Goal: Task Accomplishment & Management: Use online tool/utility

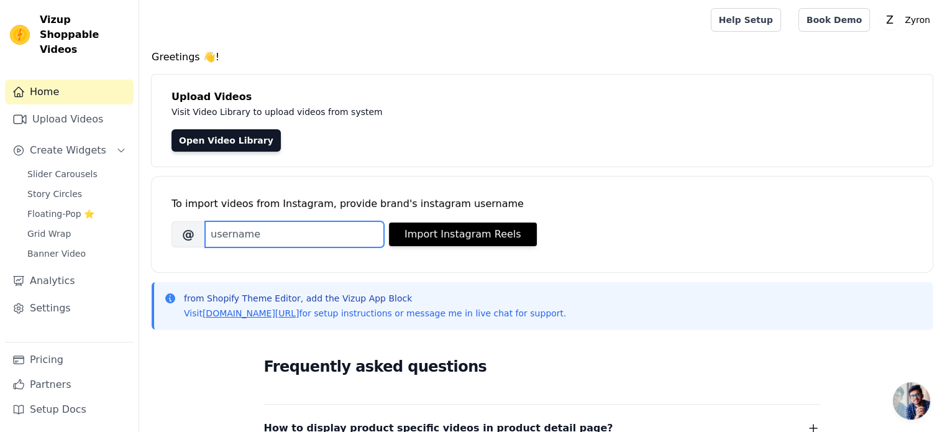
click at [321, 229] on input "Brand's Instagram Username" at bounding box center [294, 234] width 179 height 26
click at [308, 242] on input "Brand's Instagram Username" at bounding box center [294, 234] width 179 height 26
paste input "https://www.instagram.com/p/DOoREVKD7Av/?utm_source=ig_web_copy_link&igsh=MzRlO…"
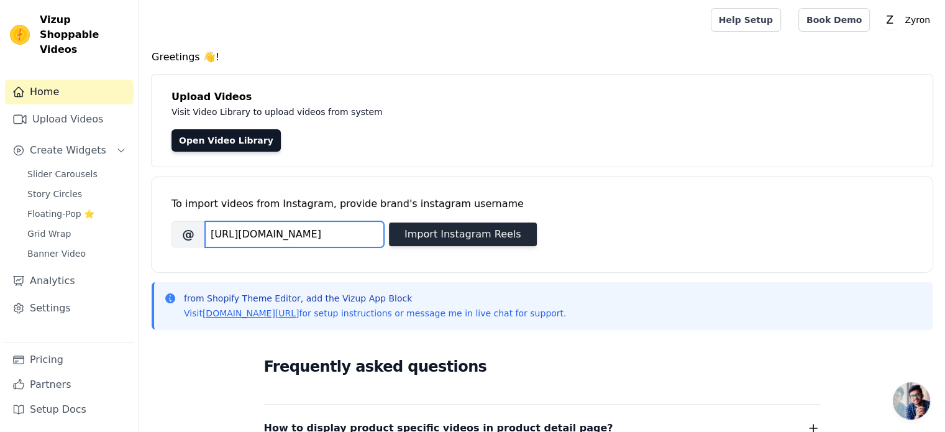
type input "https://www.instagram.com/p/DOoREVKD7Av/?utm_source=ig_web_copy_link&igsh=MzRlO…"
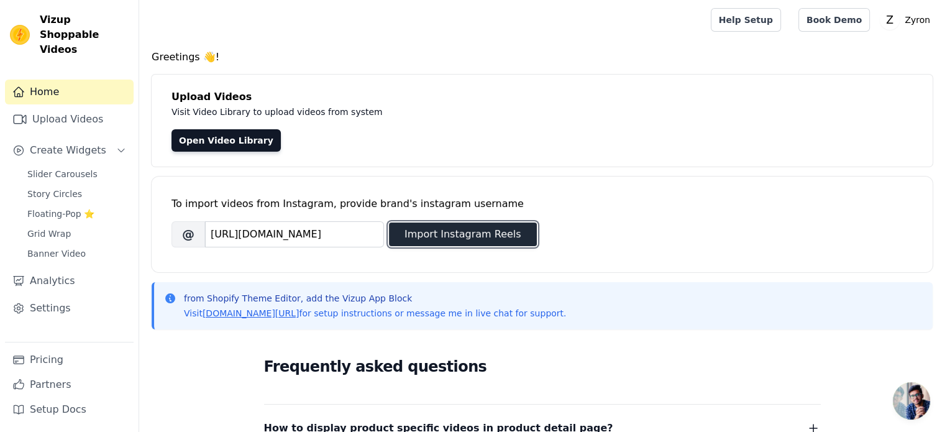
scroll to position [0, 0]
click at [449, 235] on button "Import Instagram Reels" at bounding box center [463, 234] width 148 height 24
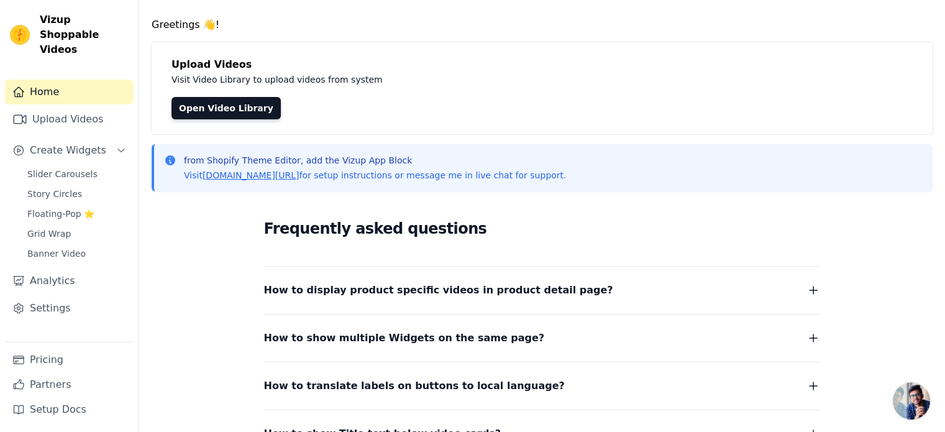
scroll to position [62, 0]
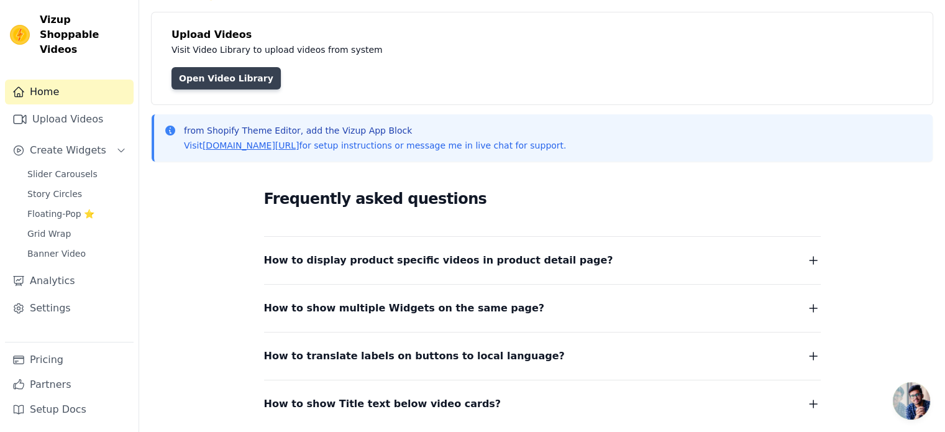
click at [209, 81] on link "Open Video Library" at bounding box center [226, 78] width 109 height 22
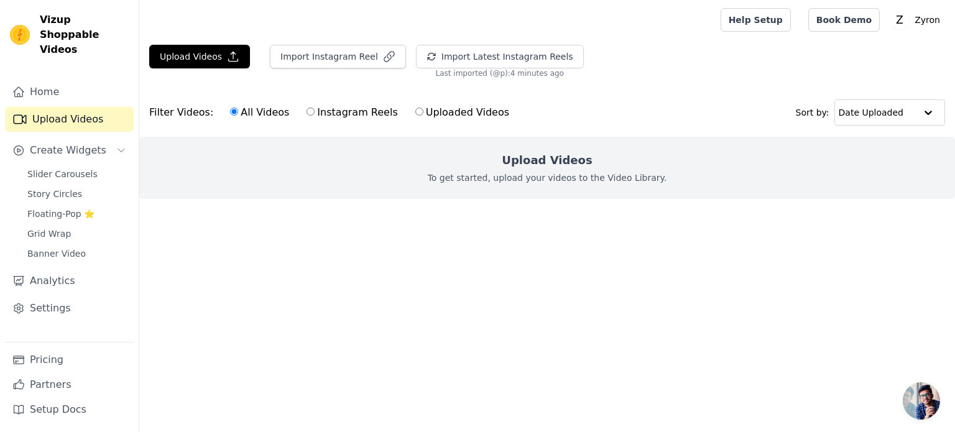
click at [306, 117] on label "Instagram Reels" at bounding box center [352, 112] width 92 height 16
click at [306, 116] on input "Instagram Reels" at bounding box center [310, 112] width 8 height 8
radio input "true"
drag, startPoint x: 570, startPoint y: 181, endPoint x: 726, endPoint y: 177, distance: 156.0
click at [571, 181] on p "To get started, upload your videos to the Video Library." at bounding box center [547, 178] width 239 height 12
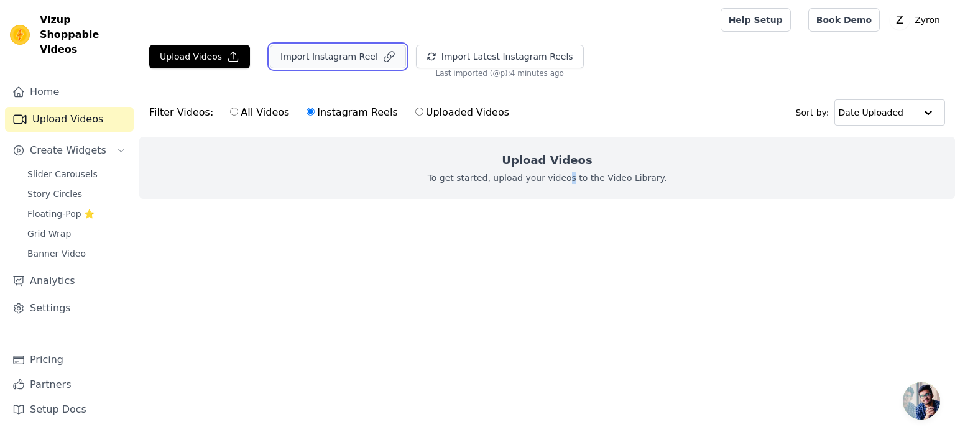
click at [375, 63] on button "Import Instagram Reel" at bounding box center [338, 57] width 136 height 24
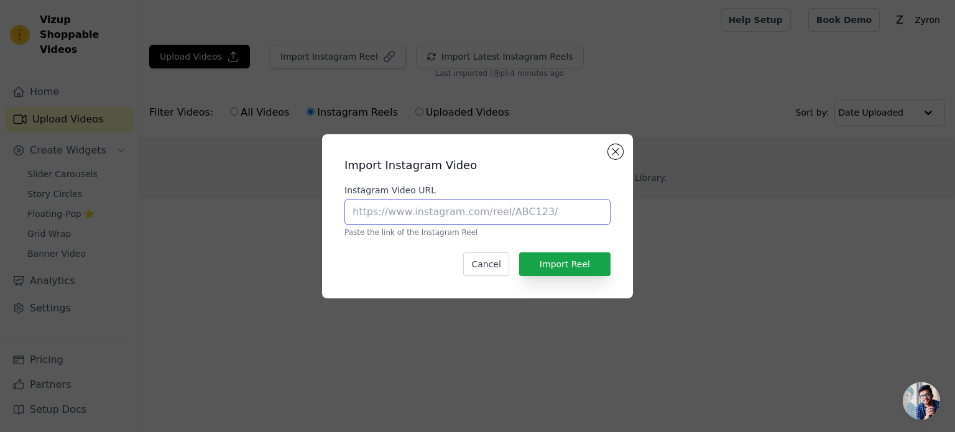
click at [391, 214] on input "Instagram Video URL" at bounding box center [477, 212] width 266 height 26
paste input "https://www.instagram.com/p/DOoREVKD7Av/?utm_source=ig_web_copy_link&igsh=MzRlO…"
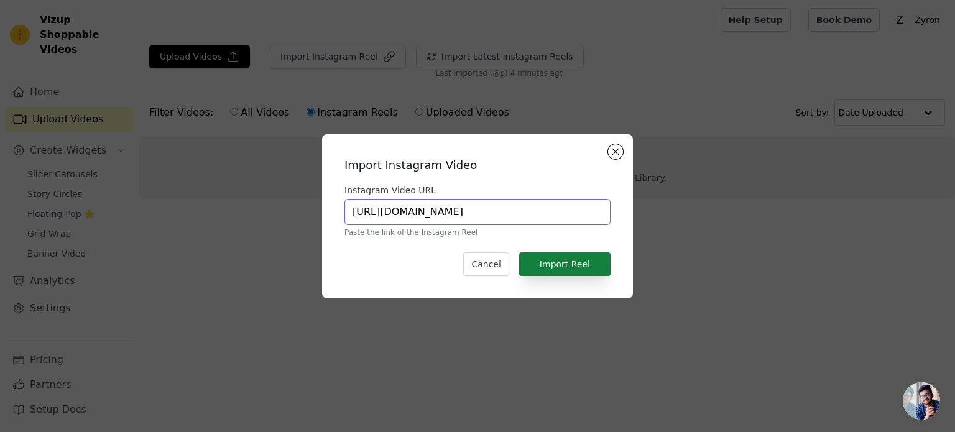
type input "https://www.instagram.com/p/DOoREVKD7Av/?utm_source=ig_web_copy_link&igsh=MzRlO…"
click at [572, 261] on button "Import Reel" at bounding box center [564, 264] width 91 height 24
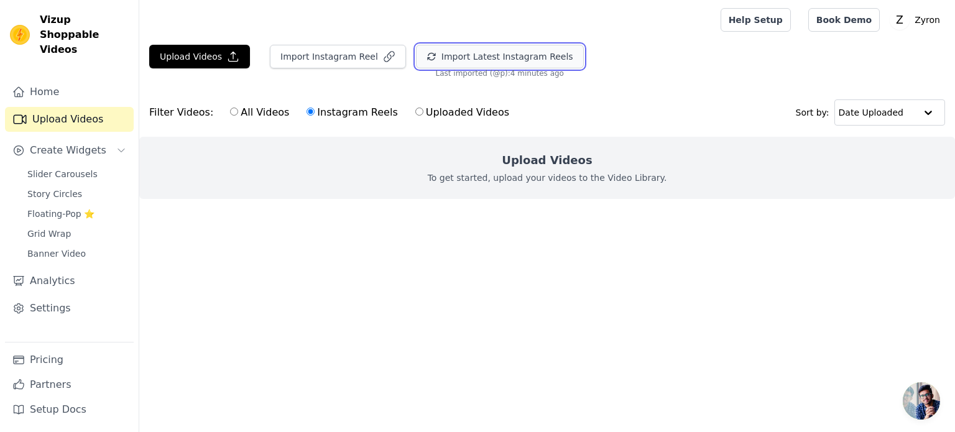
click at [460, 58] on button "Import Latest Instagram Reels" at bounding box center [500, 57] width 168 height 24
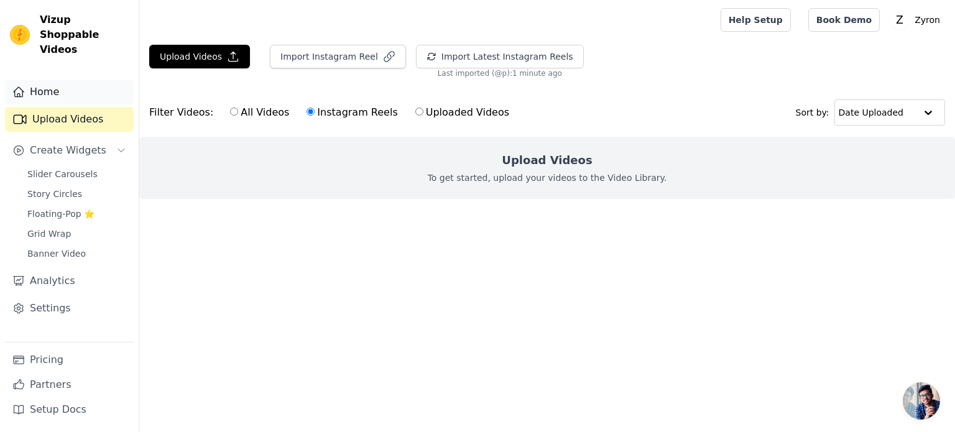
click at [56, 80] on link "Home" at bounding box center [69, 92] width 129 height 25
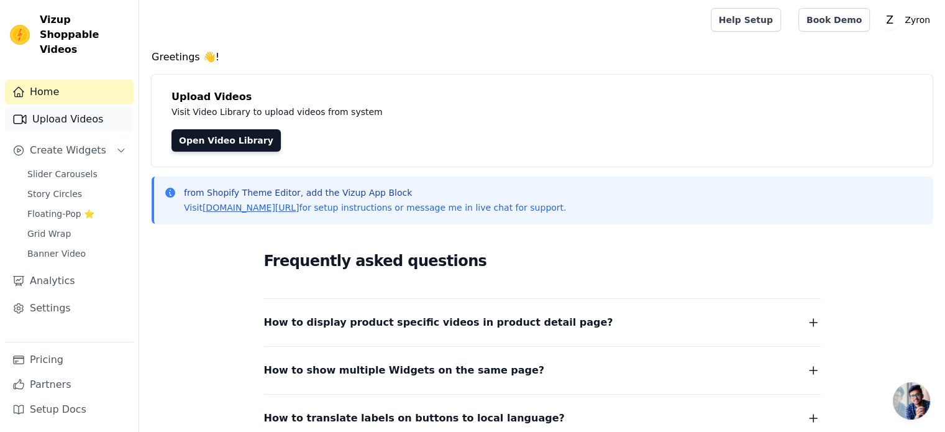
click at [45, 107] on link "Upload Videos" at bounding box center [69, 119] width 129 height 25
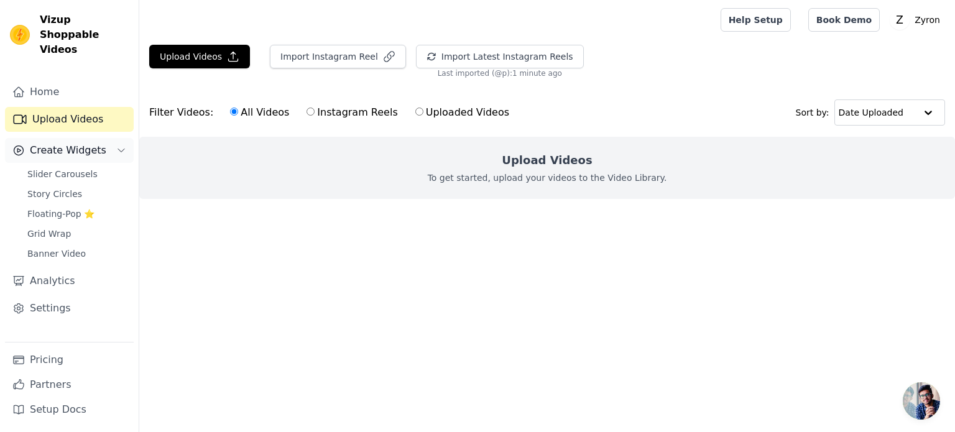
click at [109, 138] on button "Create Widgets" at bounding box center [69, 150] width 129 height 25
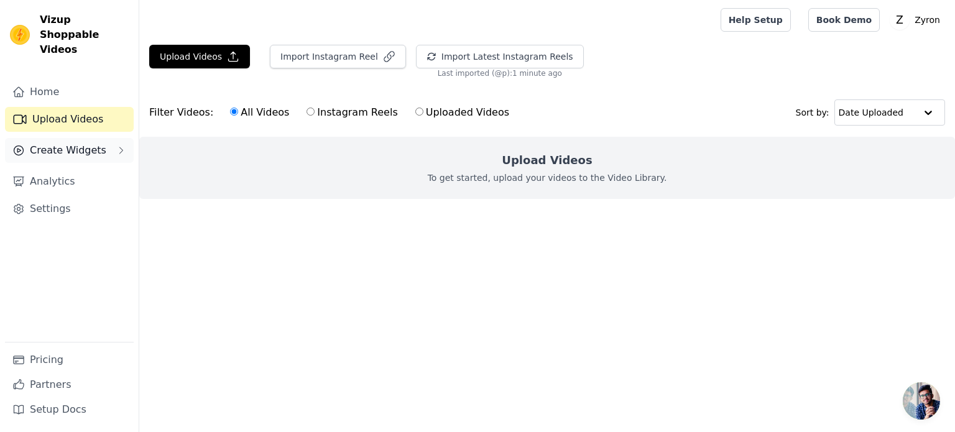
click at [104, 138] on button "Create Widgets" at bounding box center [69, 150] width 129 height 25
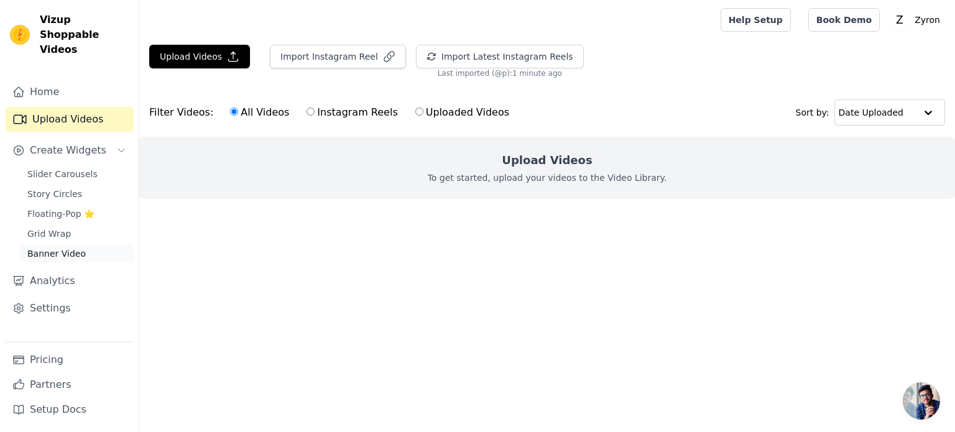
click at [78, 247] on span "Banner Video" at bounding box center [56, 253] width 58 height 12
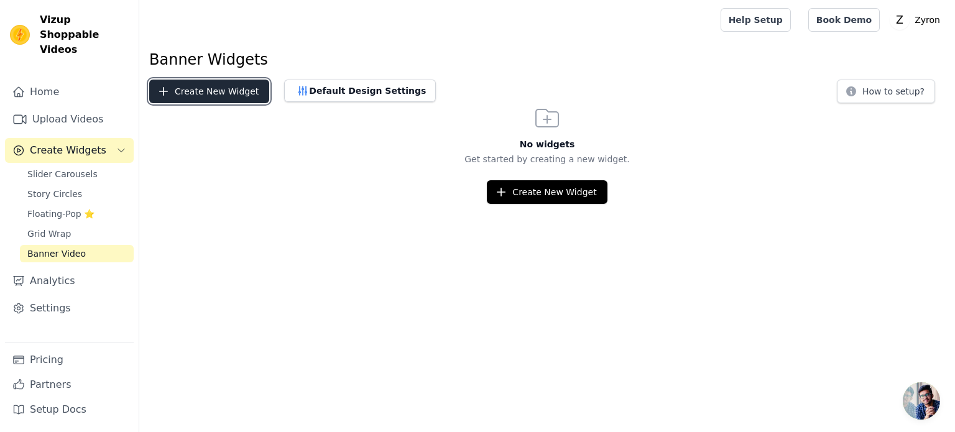
click at [174, 94] on button "Create New Widget" at bounding box center [209, 92] width 120 height 24
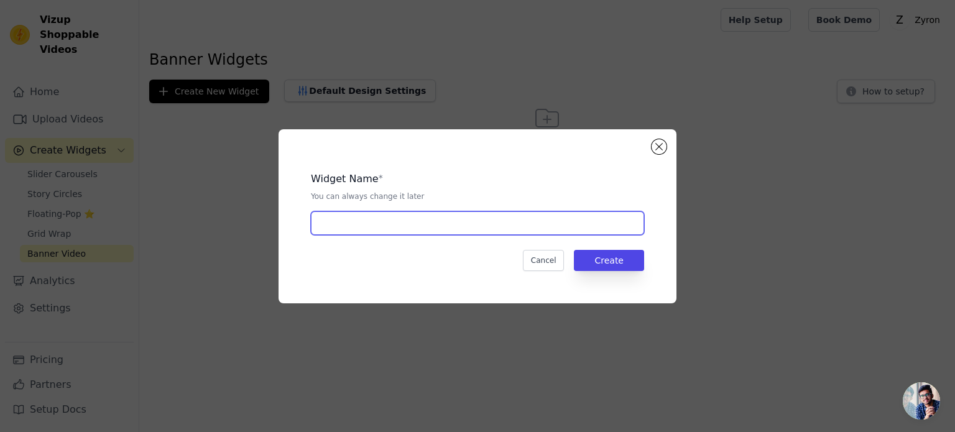
click at [375, 227] on input "text" at bounding box center [477, 223] width 333 height 24
drag, startPoint x: 375, startPoint y: 220, endPoint x: 352, endPoint y: 216, distance: 23.4
click at [352, 216] on input "text" at bounding box center [477, 223] width 333 height 24
type input "h"
click at [337, 218] on input "text" at bounding box center [477, 223] width 333 height 24
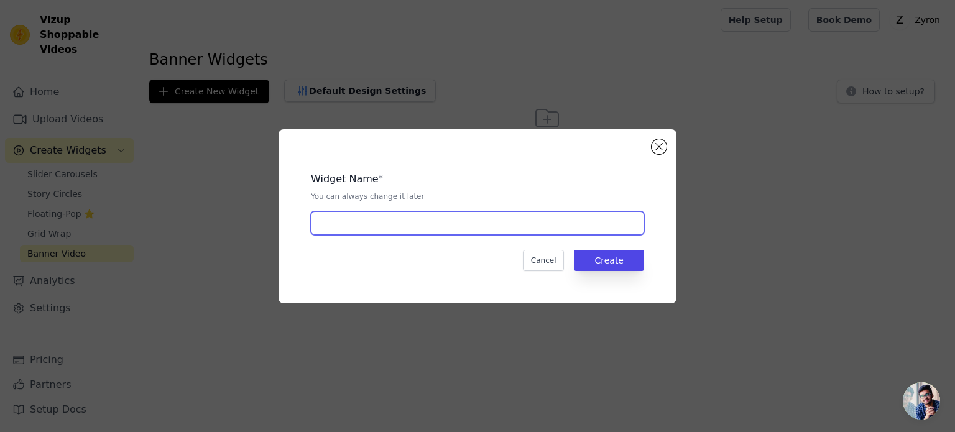
paste input "home products"
type input "home products"
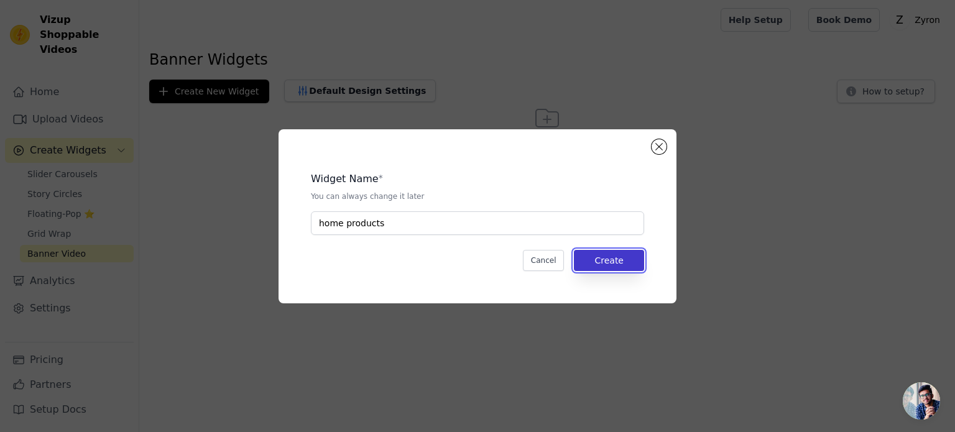
click at [626, 260] on button "Create" at bounding box center [609, 260] width 70 height 21
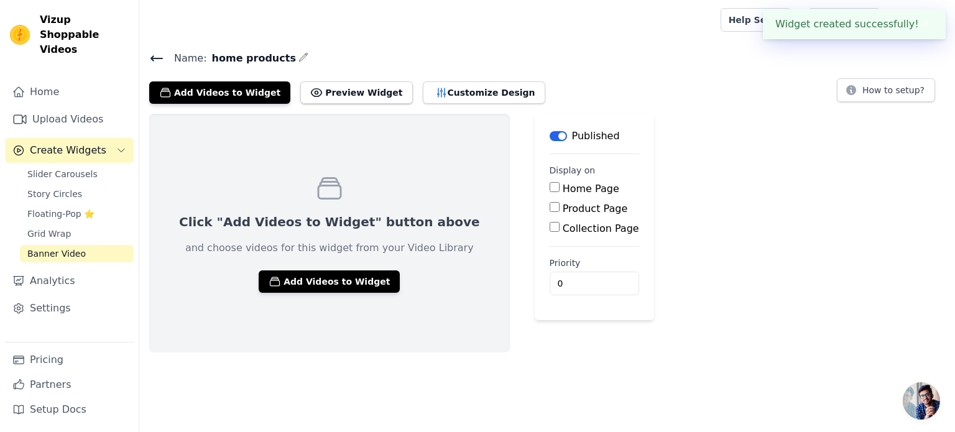
click at [562, 193] on label "Home Page" at bounding box center [590, 189] width 57 height 12
click at [549, 192] on input "Home Page" at bounding box center [554, 187] width 10 height 10
checkbox input "true"
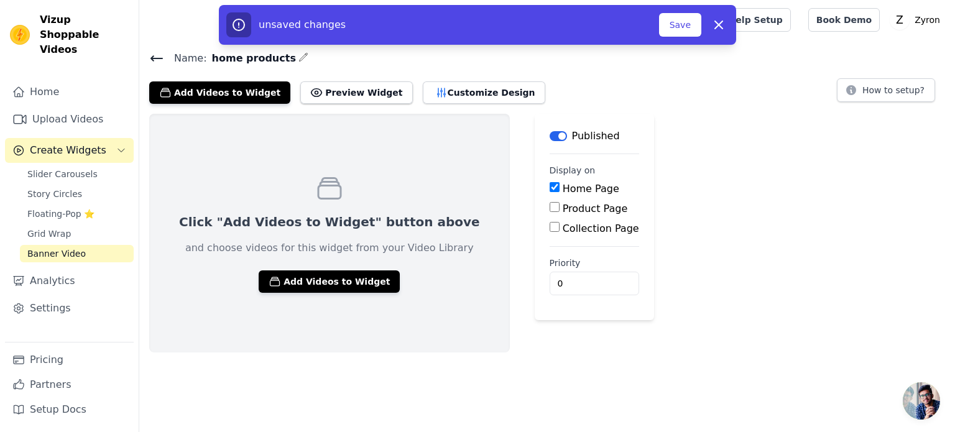
click at [562, 210] on label "Product Page" at bounding box center [594, 209] width 65 height 12
click at [549, 210] on input "Product Page" at bounding box center [554, 207] width 10 height 10
click at [562, 211] on label "Product Page" at bounding box center [594, 209] width 65 height 12
click at [549, 211] on input "Product Page" at bounding box center [554, 207] width 10 height 10
checkbox input "false"
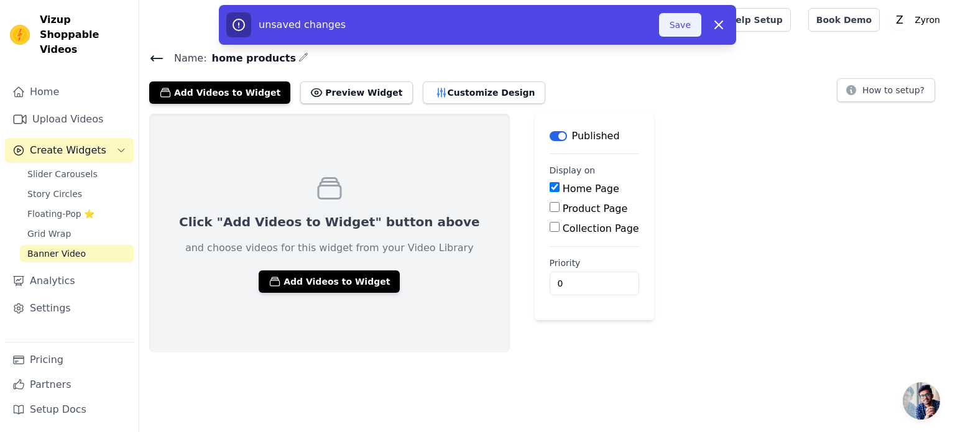
click at [674, 24] on button "Save" at bounding box center [680, 25] width 42 height 24
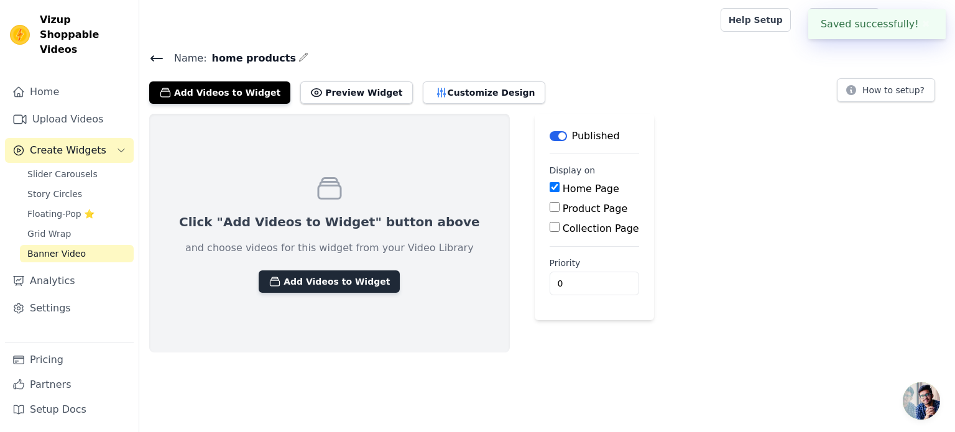
click at [296, 283] on button "Add Videos to Widget" at bounding box center [329, 281] width 141 height 22
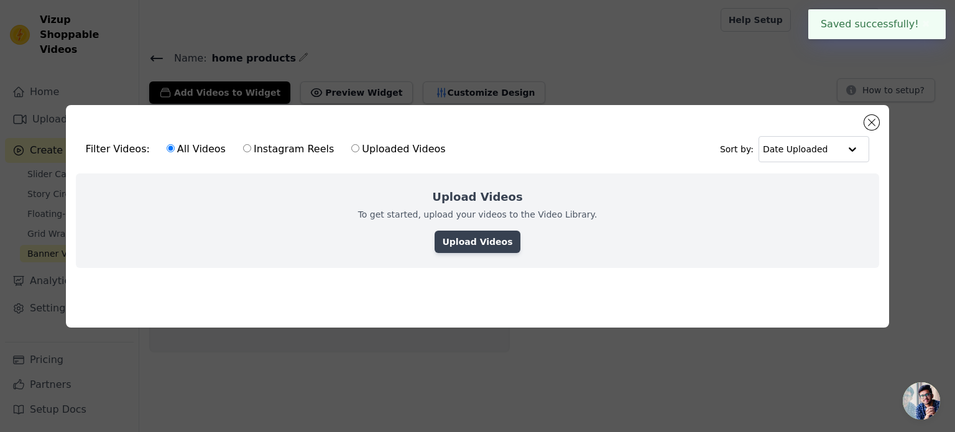
click at [499, 237] on link "Upload Videos" at bounding box center [476, 242] width 85 height 22
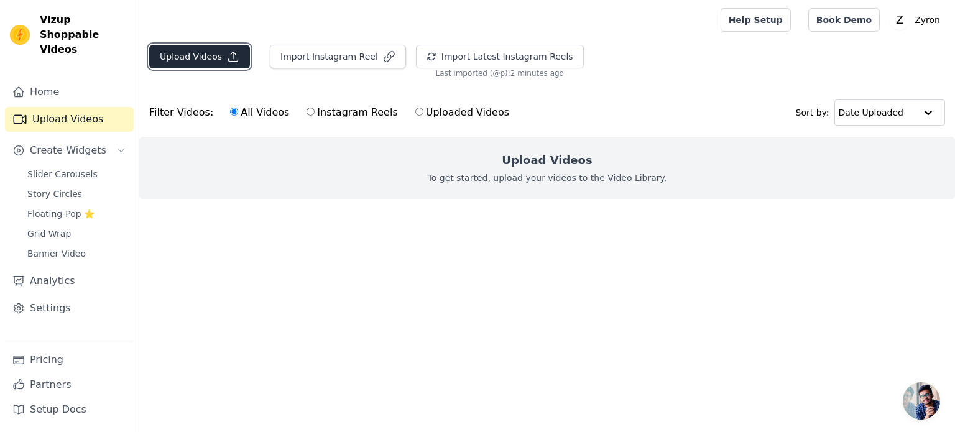
click at [213, 46] on button "Upload Videos" at bounding box center [199, 57] width 101 height 24
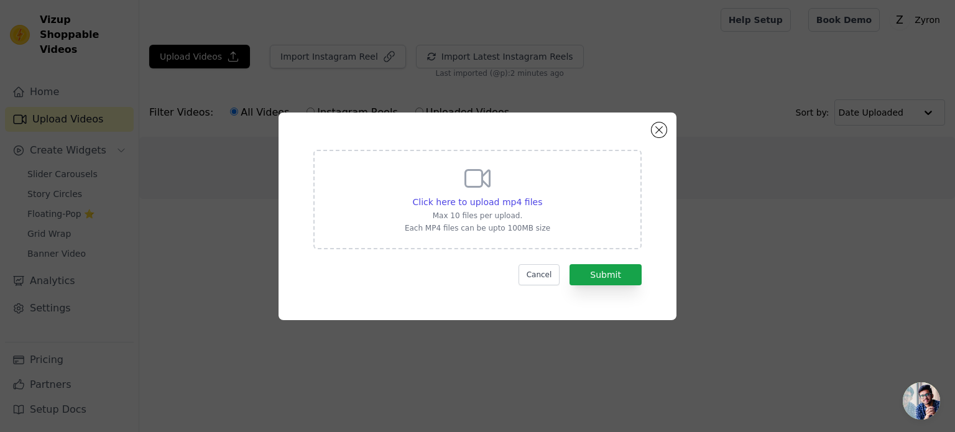
click at [559, 236] on div "Click here to upload mp4 files Max 10 files per upload. Each MP4 files can be u…" at bounding box center [477, 199] width 328 height 99
click at [542, 196] on input "Click here to upload mp4 files Max 10 files per upload. Each MP4 files can be u…" at bounding box center [541, 195] width 1 height 1
click at [538, 274] on button "Cancel" at bounding box center [539, 274] width 42 height 21
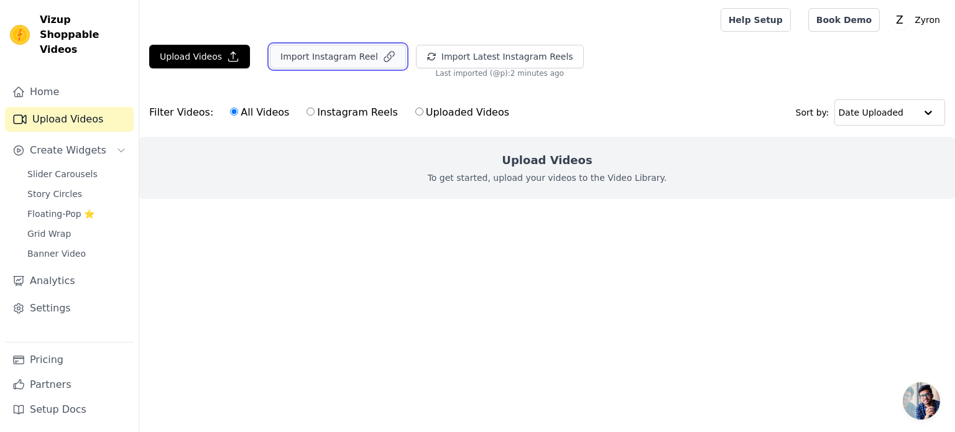
click at [351, 60] on button "Import Instagram Reel" at bounding box center [338, 57] width 136 height 24
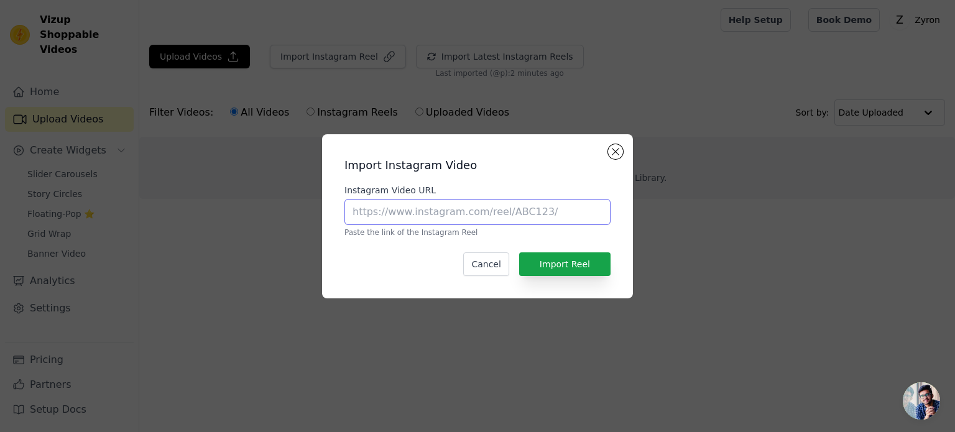
click at [457, 212] on input "Instagram Video URL" at bounding box center [477, 212] width 266 height 26
paste input "https://www.instagram.com/reel/DOoRJc0jzcD/?utm_source=ig_web_copy_link&igsh=Mz…"
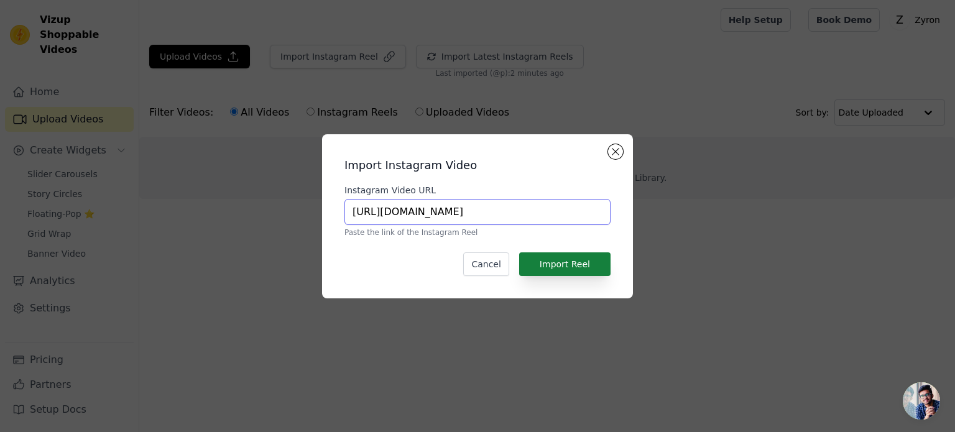
type input "https://www.instagram.com/reel/DOoRJc0jzcD/?utm_source=ig_web_copy_link&igsh=Mz…"
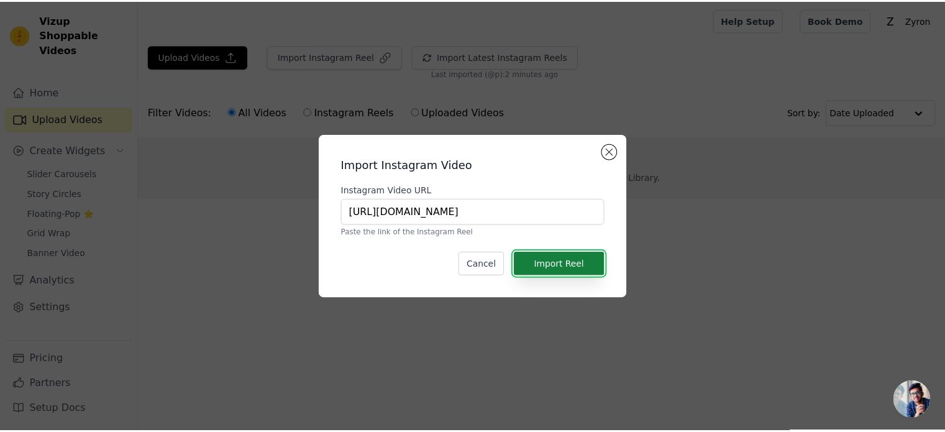
scroll to position [0, 0]
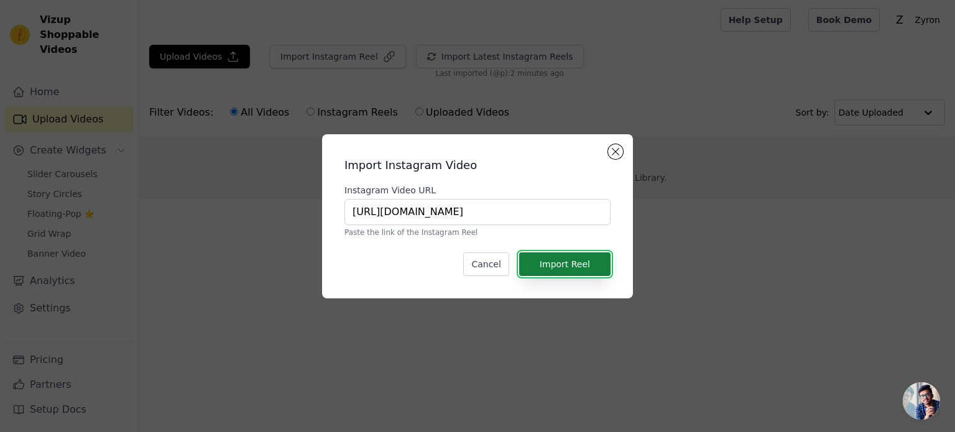
click at [563, 265] on button "Import Reel" at bounding box center [564, 264] width 91 height 24
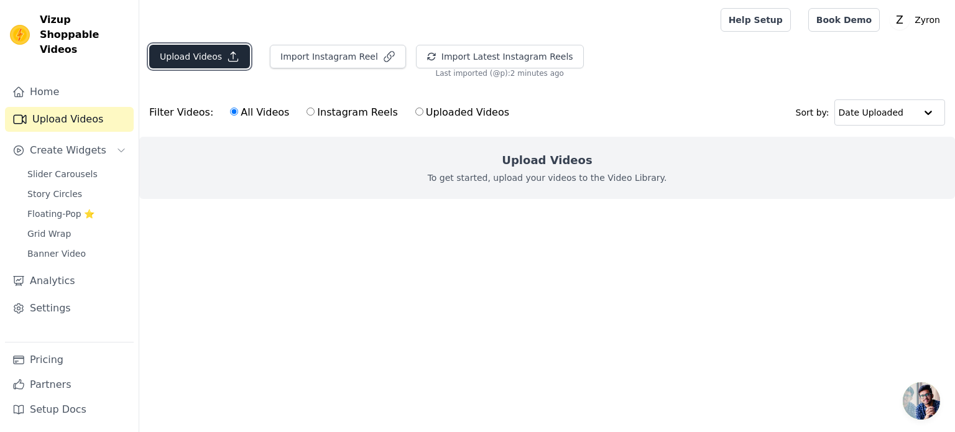
click at [213, 53] on button "Upload Videos" at bounding box center [199, 57] width 101 height 24
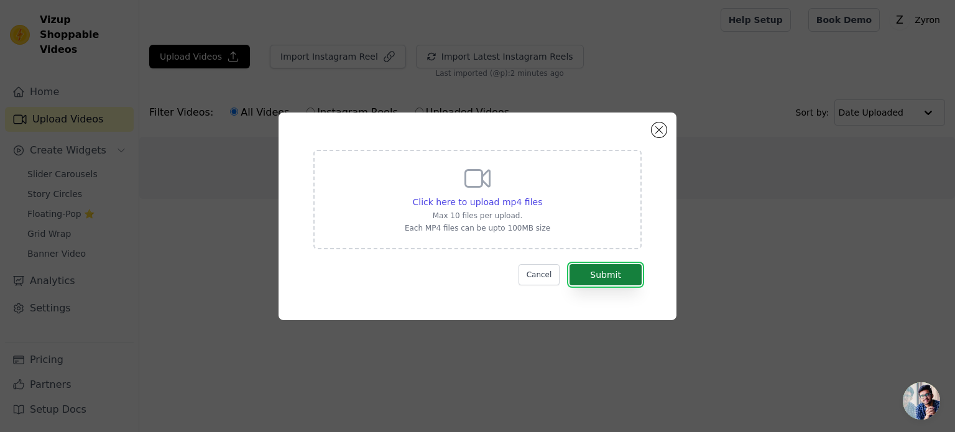
click at [606, 274] on button "Submit" at bounding box center [605, 274] width 72 height 21
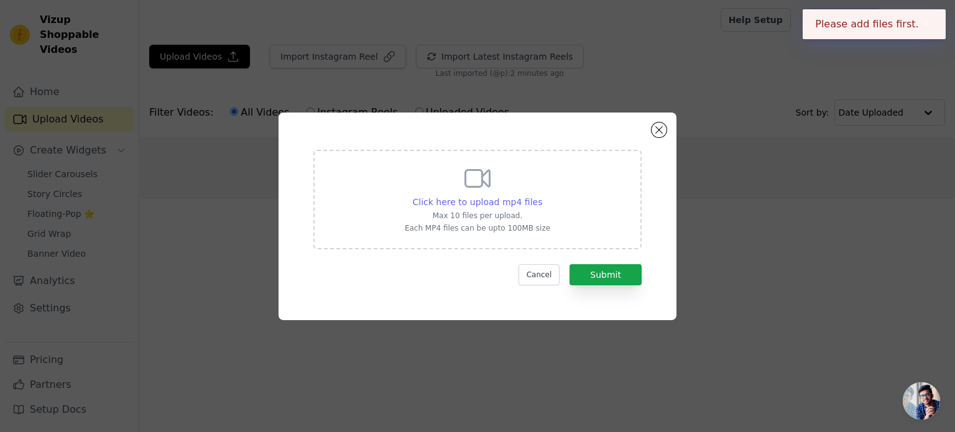
click at [522, 205] on span "Click here to upload mp4 files" at bounding box center [478, 202] width 130 height 10
click at [541, 196] on input "Click here to upload mp4 files Max 10 files per upload. Each MP4 files can be u…" at bounding box center [541, 195] width 1 height 1
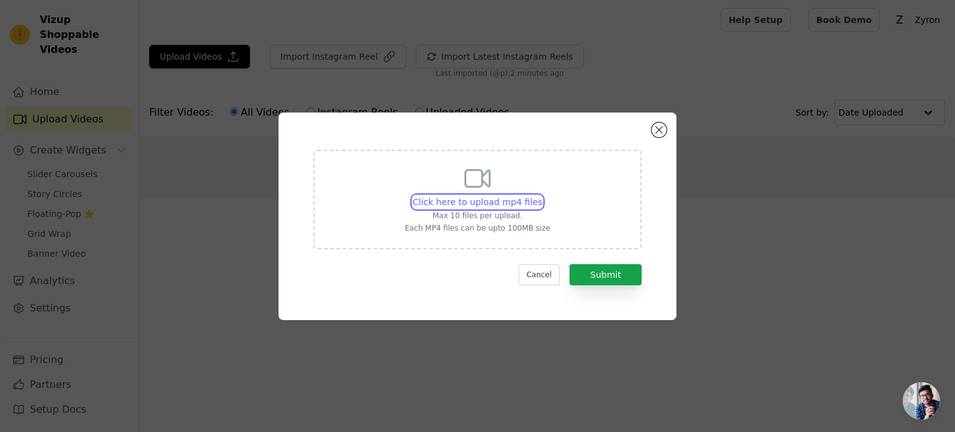
type input "C:\fakepath\AQPE85roDfndoG31YU5O0e3uKuWZ7R8iBS2WYZ6u0xAPS8fyXFgy66tMMG5_2QYJFjQ…"
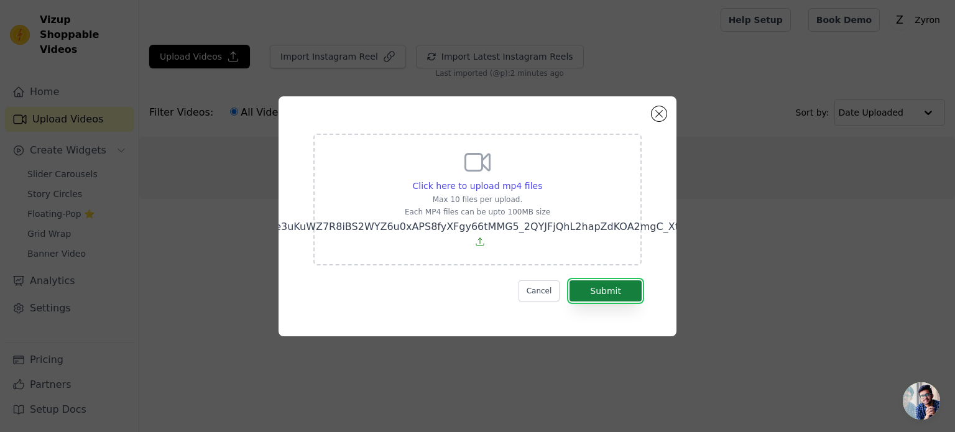
click at [614, 285] on button "Submit" at bounding box center [605, 290] width 72 height 21
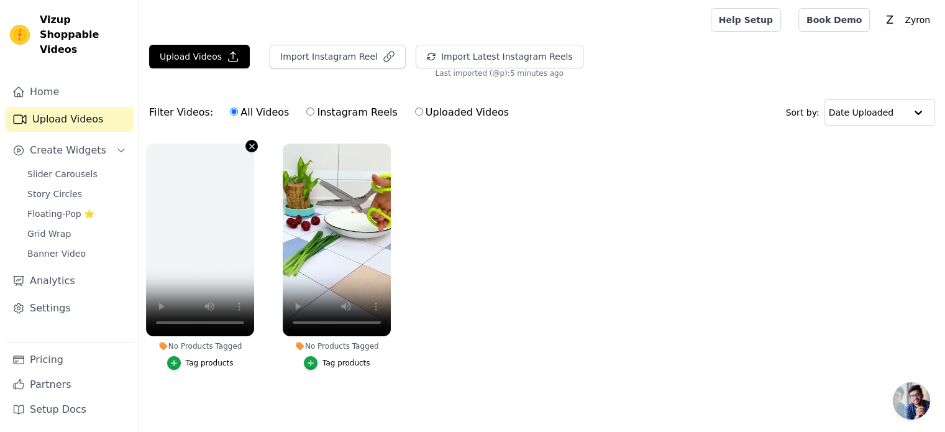
click at [246, 146] on button "No Products Tagged Tag products" at bounding box center [251, 146] width 12 height 12
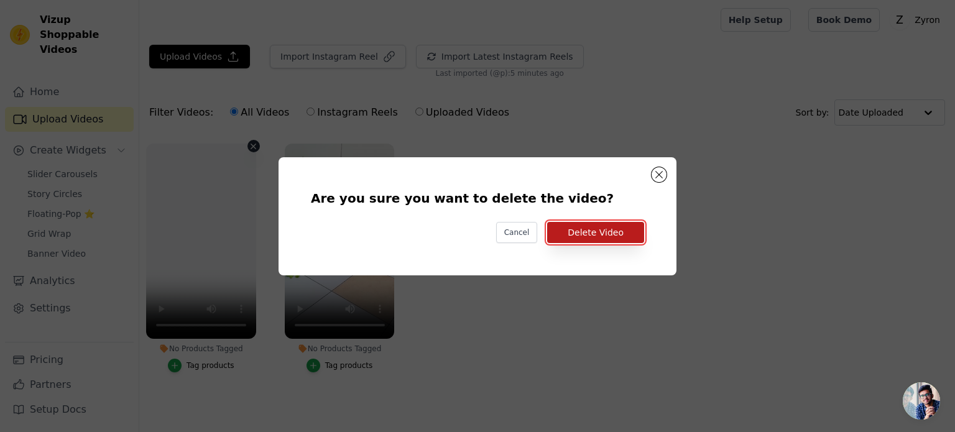
click at [612, 234] on button "Delete Video" at bounding box center [595, 232] width 97 height 21
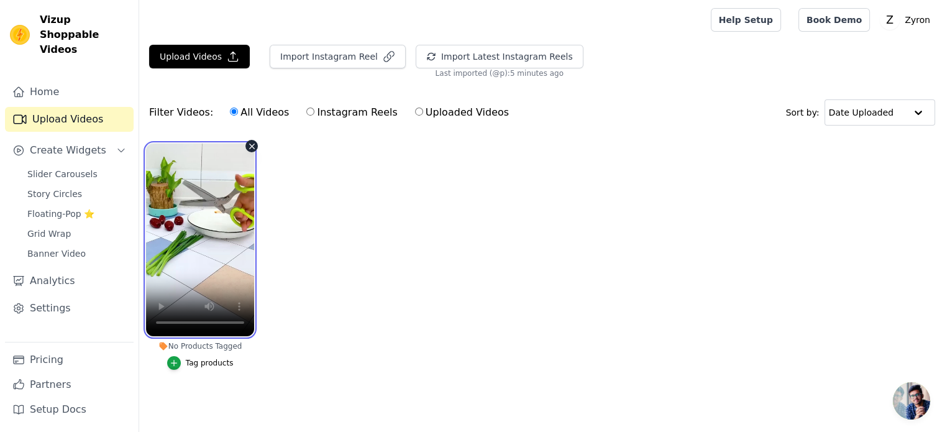
click at [191, 266] on video at bounding box center [200, 240] width 108 height 193
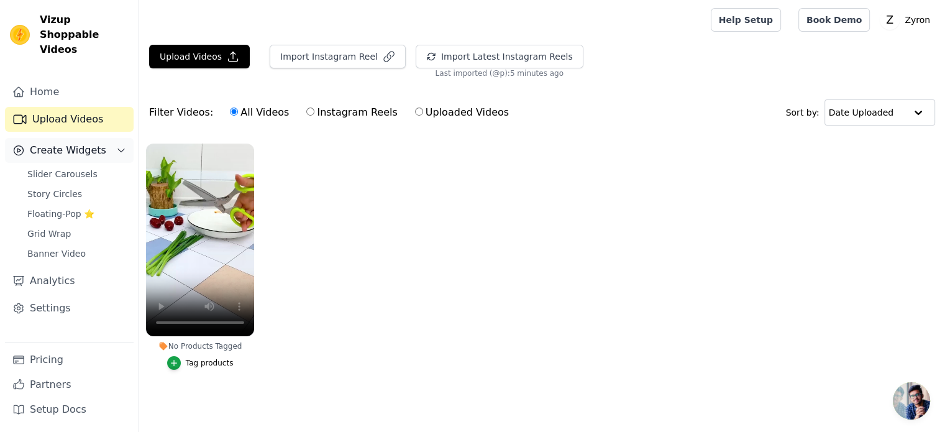
click at [43, 143] on span "Create Widgets" at bounding box center [68, 150] width 76 height 15
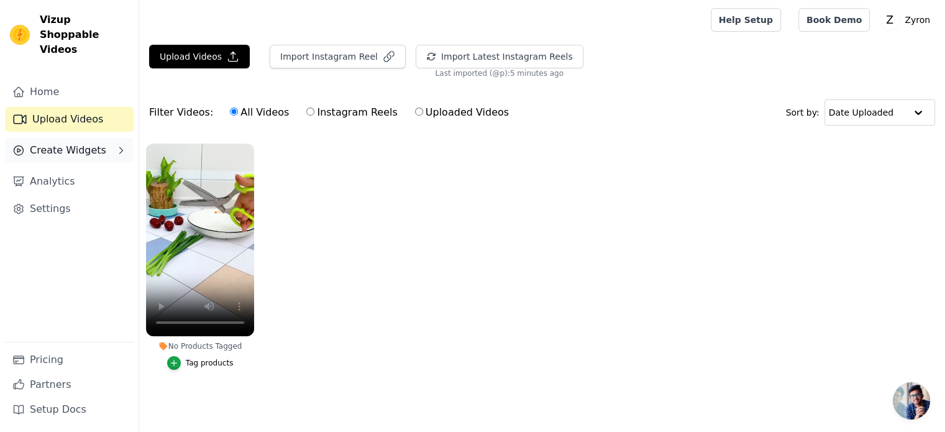
click at [57, 143] on span "Create Widgets" at bounding box center [68, 150] width 76 height 15
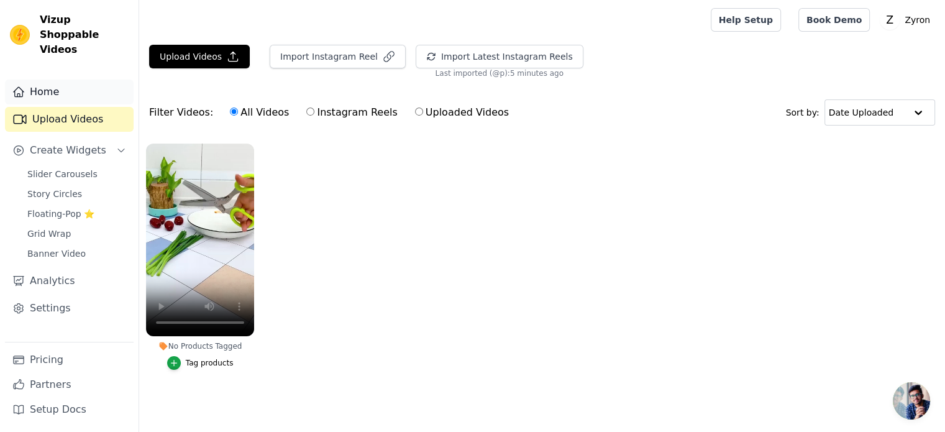
click at [41, 80] on link "Home" at bounding box center [69, 92] width 129 height 25
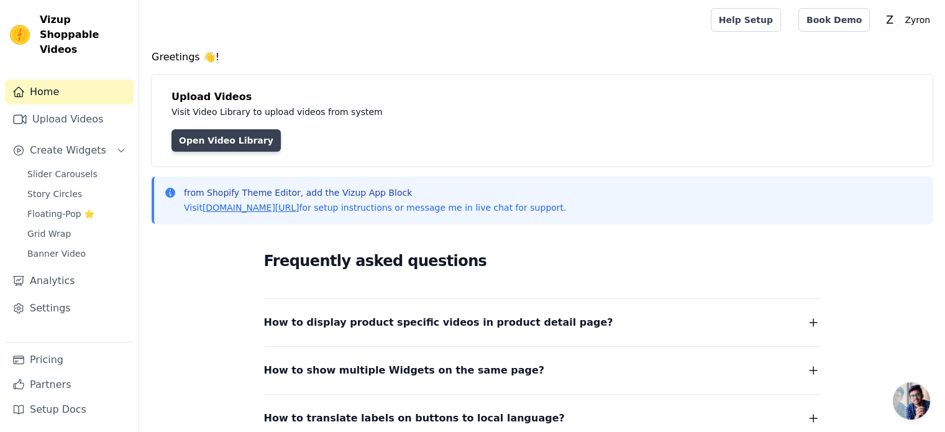
click at [227, 144] on link "Open Video Library" at bounding box center [226, 140] width 109 height 22
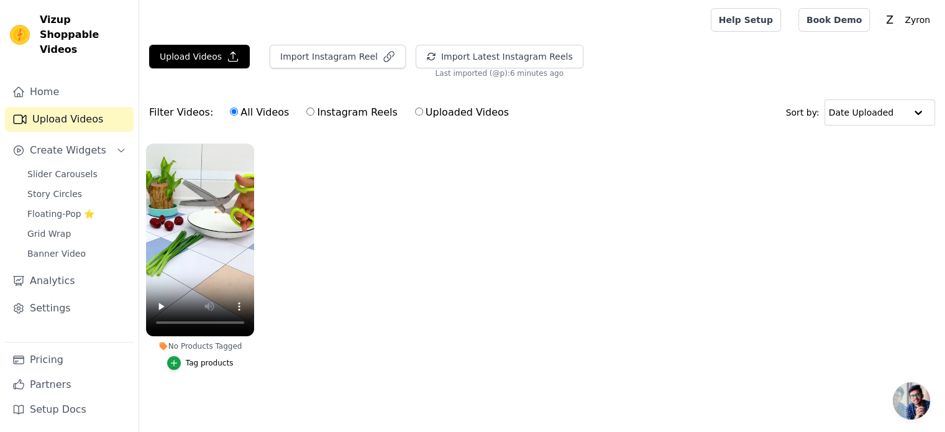
click at [370, 252] on ul "No Products Tagged Tag products" at bounding box center [542, 269] width 806 height 265
click at [108, 138] on button "Create Widgets" at bounding box center [69, 150] width 129 height 25
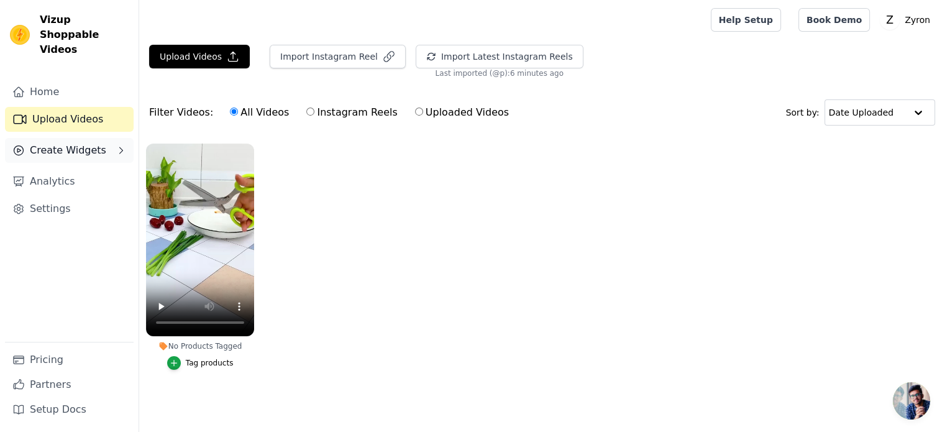
click at [100, 138] on button "Create Widgets" at bounding box center [69, 150] width 129 height 25
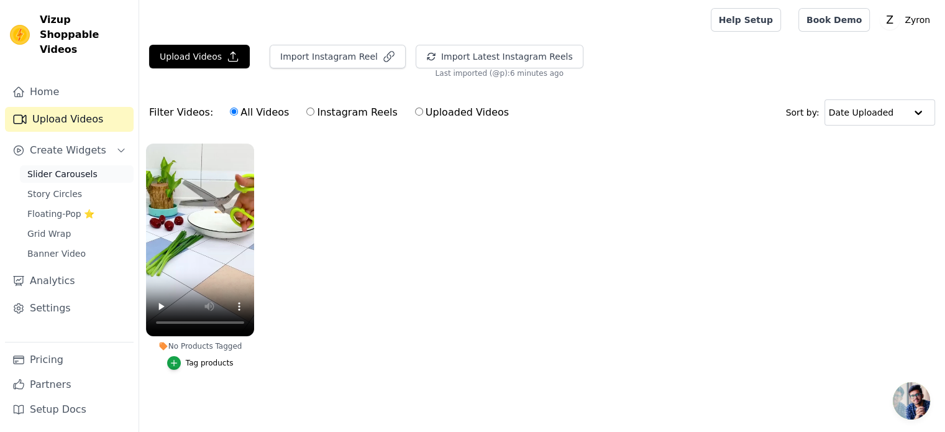
click at [78, 168] on span "Slider Carousels" at bounding box center [62, 174] width 70 height 12
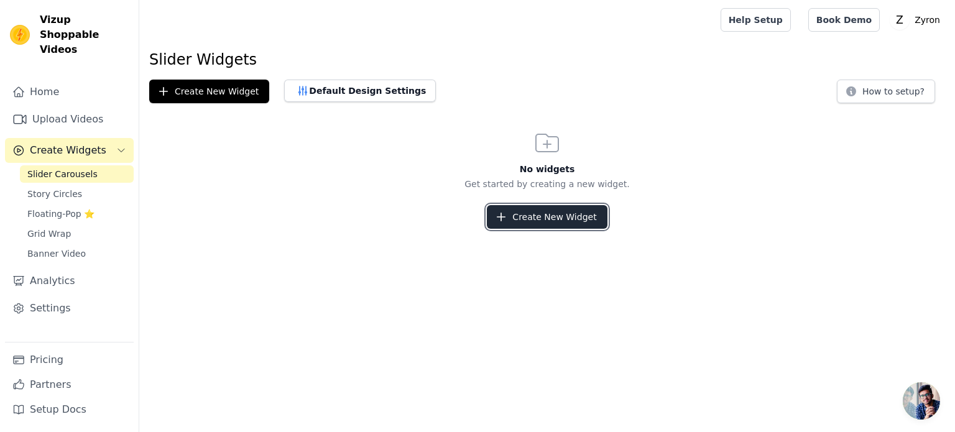
click at [570, 213] on button "Create New Widget" at bounding box center [547, 217] width 120 height 24
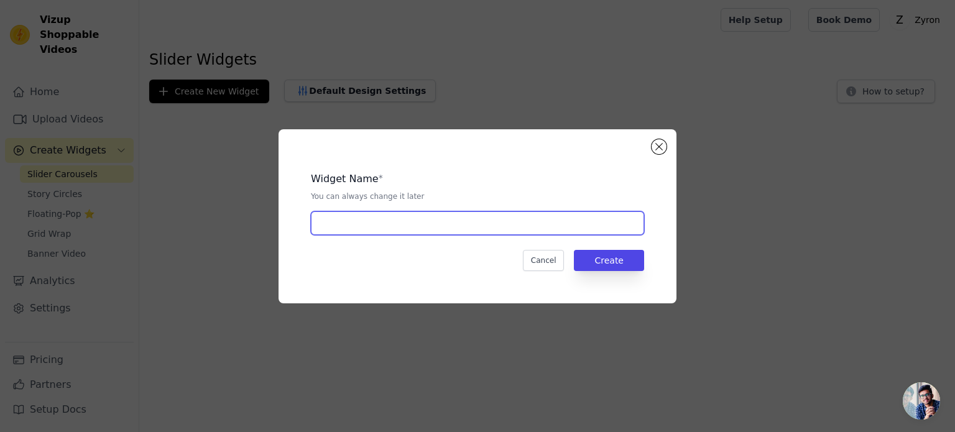
click at [516, 226] on input "text" at bounding box center [477, 223] width 333 height 24
type input "home products"
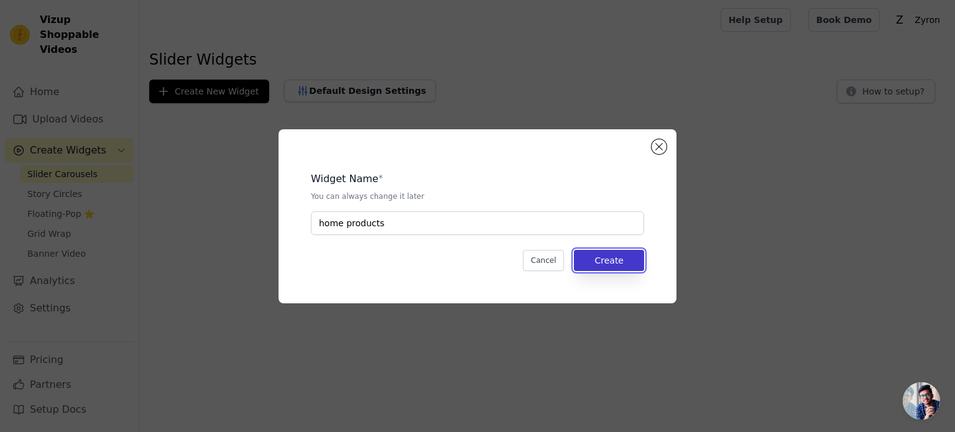
click at [616, 260] on button "Create" at bounding box center [609, 260] width 70 height 21
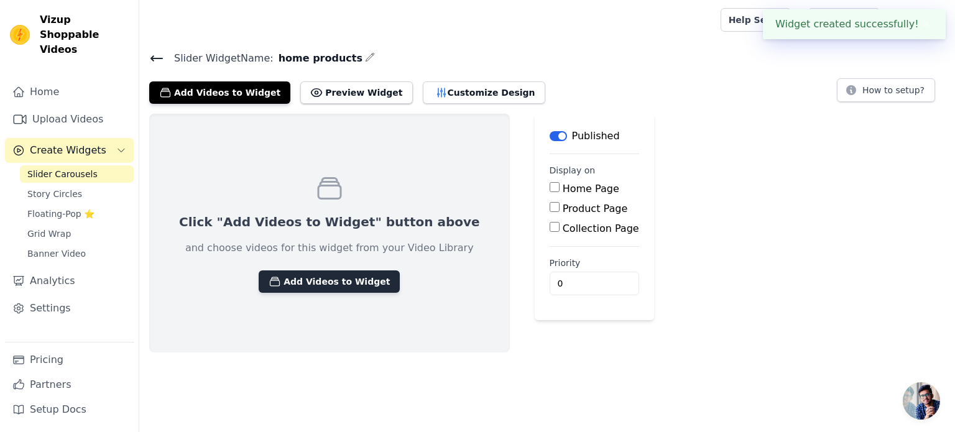
click at [334, 280] on button "Add Videos to Widget" at bounding box center [329, 281] width 141 height 22
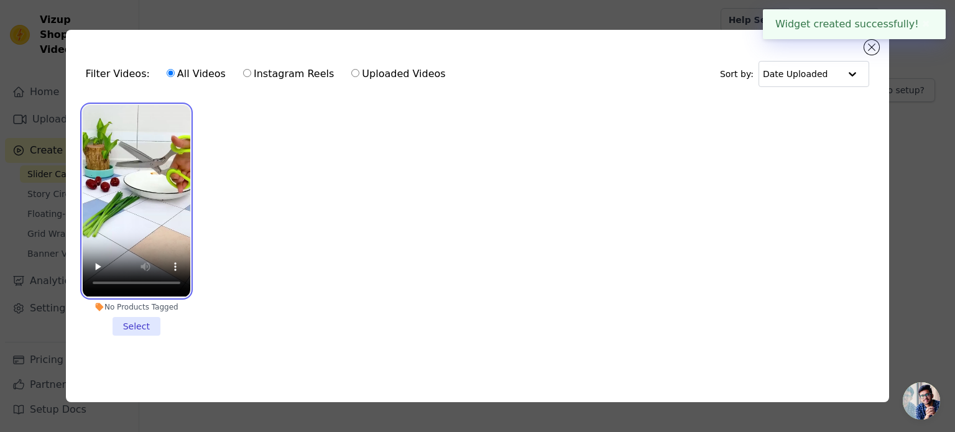
click at [155, 222] on video at bounding box center [137, 200] width 108 height 191
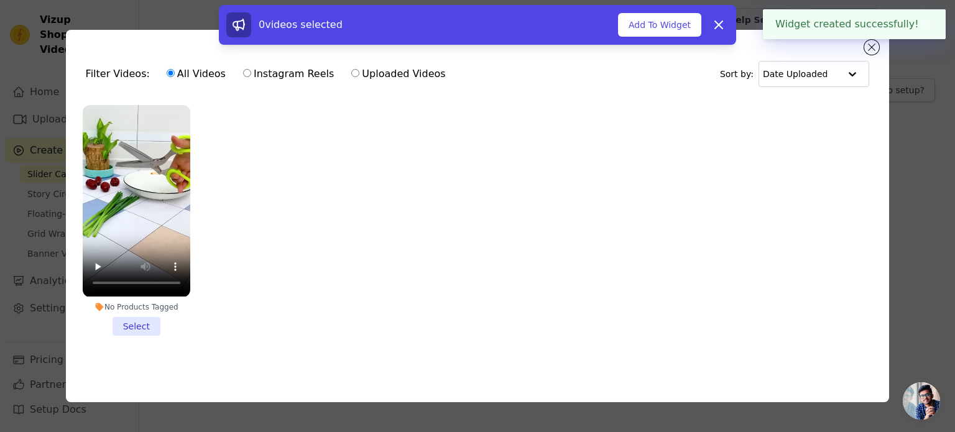
click at [139, 326] on li "No Products Tagged Select" at bounding box center [137, 220] width 108 height 230
click at [0, 0] on input "No Products Tagged Select" at bounding box center [0, 0] width 0 height 0
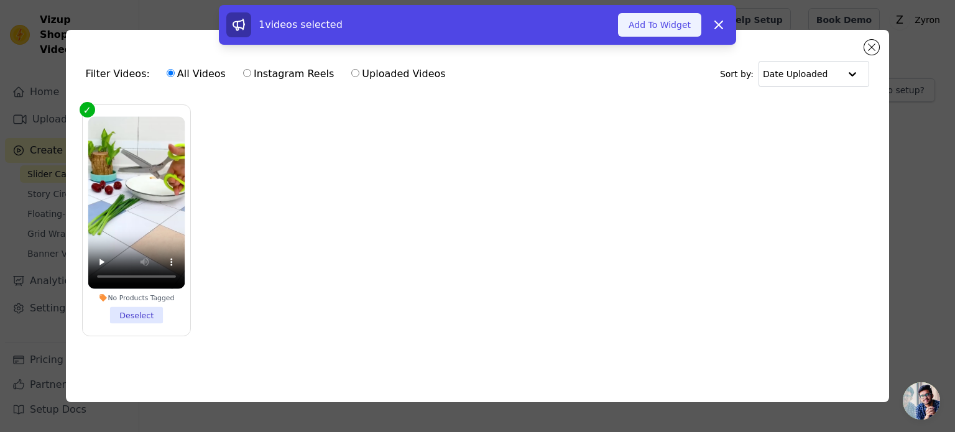
click at [637, 24] on button "Add To Widget" at bounding box center [659, 25] width 83 height 24
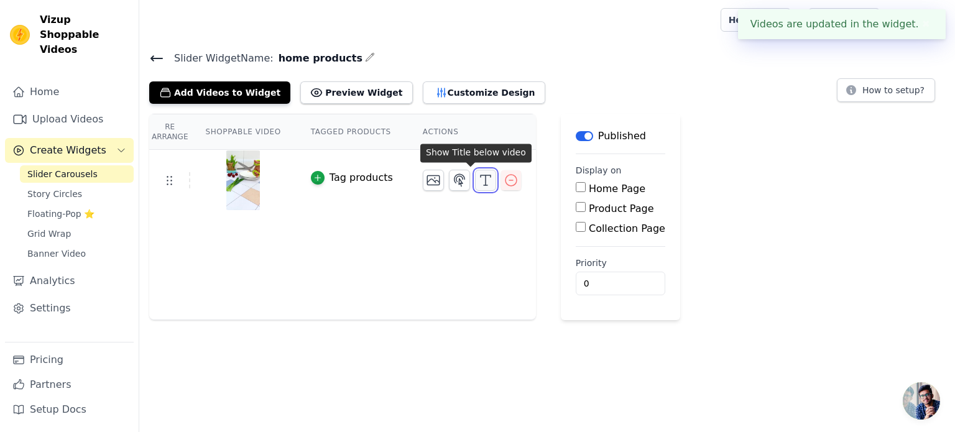
click at [478, 181] on icon "button" at bounding box center [485, 180] width 15 height 15
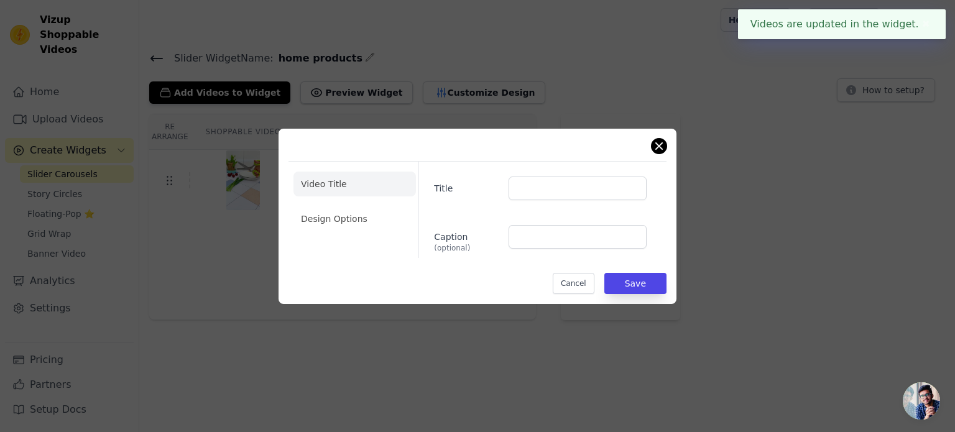
click at [663, 140] on div "Video Title Design Options Title Caption (optional) Cancel Save" at bounding box center [477, 216] width 398 height 175
click at [664, 143] on button "Close modal" at bounding box center [658, 146] width 15 height 15
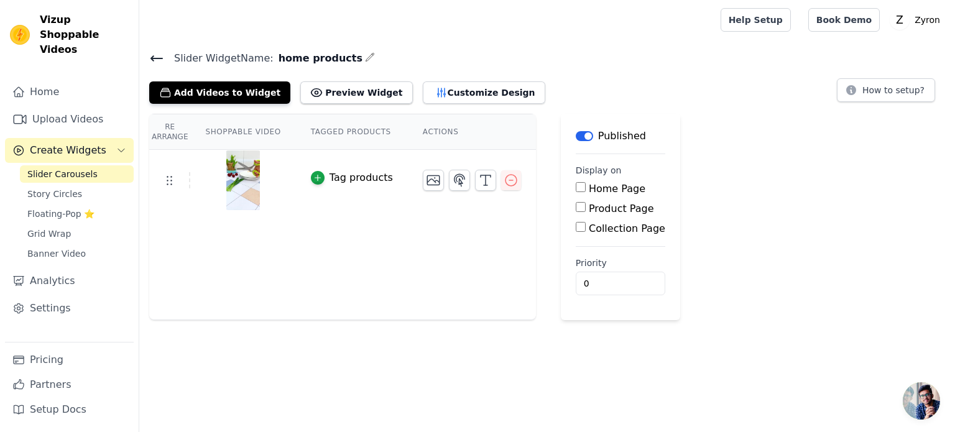
click at [575, 190] on input "Home Page" at bounding box center [580, 187] width 10 height 10
checkbox input "true"
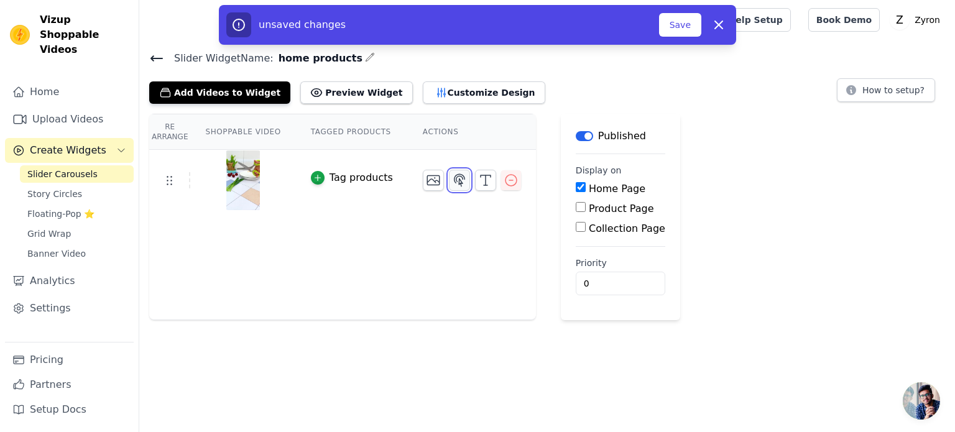
click at [452, 176] on icon "button" at bounding box center [459, 180] width 15 height 15
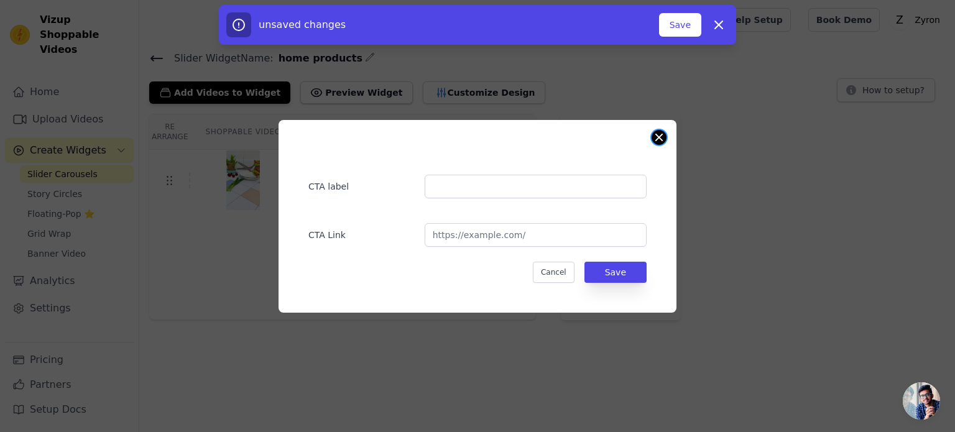
click at [661, 144] on div "CTA label CTA Link Cancel Save" at bounding box center [477, 216] width 398 height 193
click at [661, 137] on button "Close modal" at bounding box center [658, 137] width 15 height 15
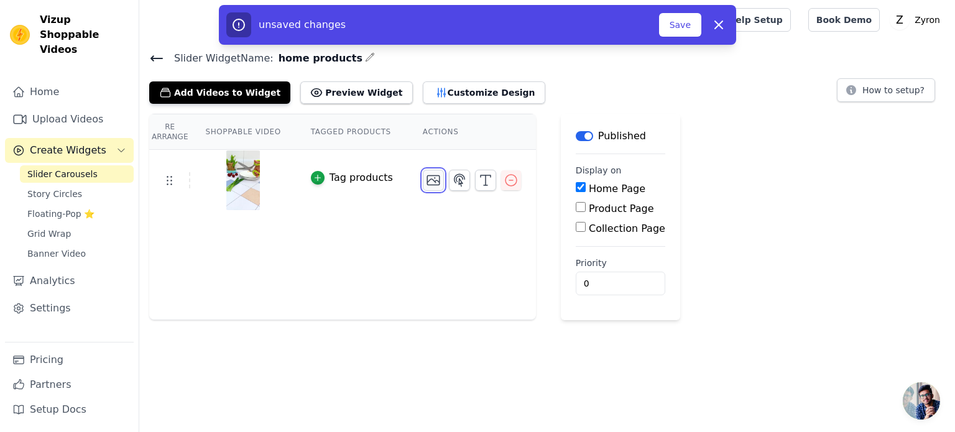
click at [426, 183] on icon "button" at bounding box center [433, 180] width 15 height 15
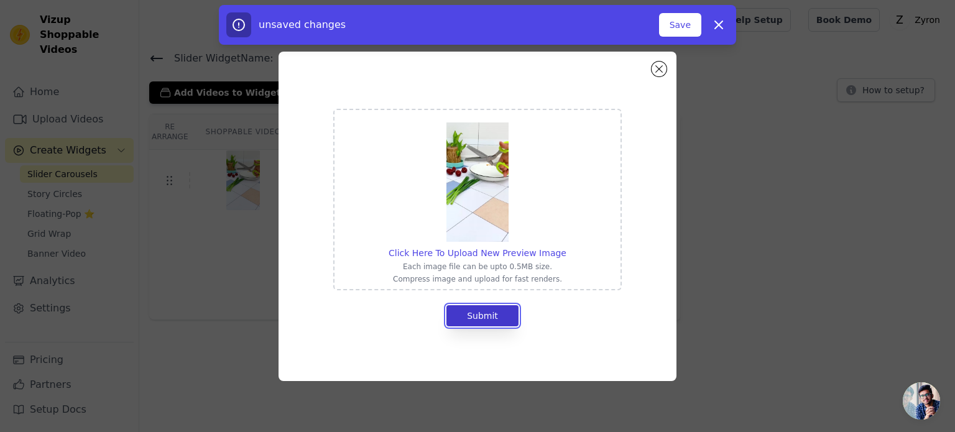
click at [502, 308] on button "Submit" at bounding box center [482, 315] width 72 height 21
drag, startPoint x: 495, startPoint y: 307, endPoint x: 510, endPoint y: 299, distance: 16.4
click at [495, 307] on button "Submit" at bounding box center [482, 315] width 72 height 21
click at [660, 64] on button "Close modal" at bounding box center [658, 69] width 15 height 15
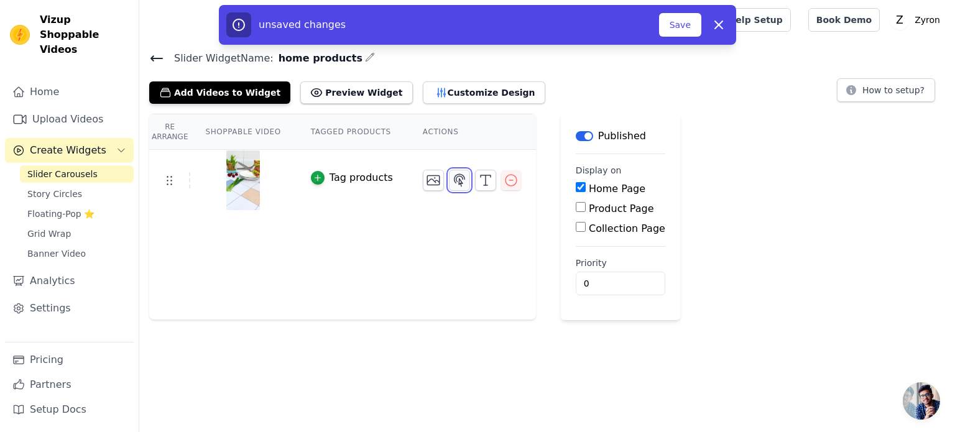
click at [452, 177] on icon "button" at bounding box center [459, 180] width 15 height 15
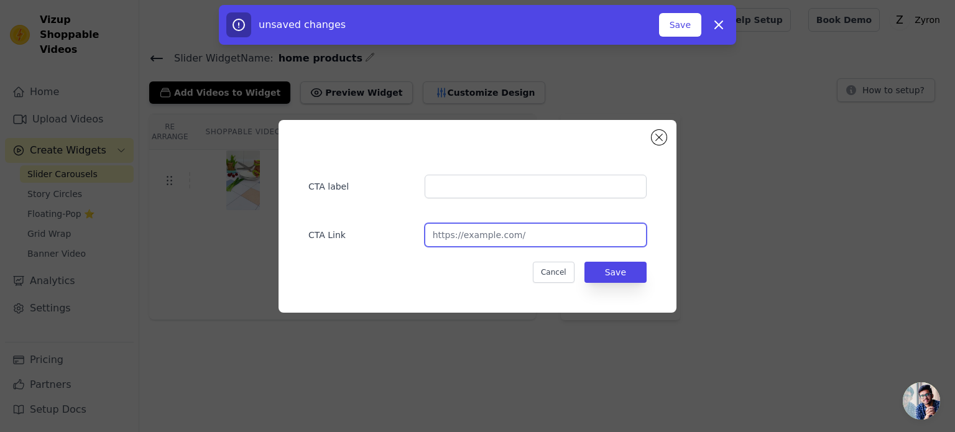
click at [481, 241] on input "url" at bounding box center [535, 235] width 222 height 24
paste input "[URL][DOMAIN_NAME]"
type input "[URL][DOMAIN_NAME]"
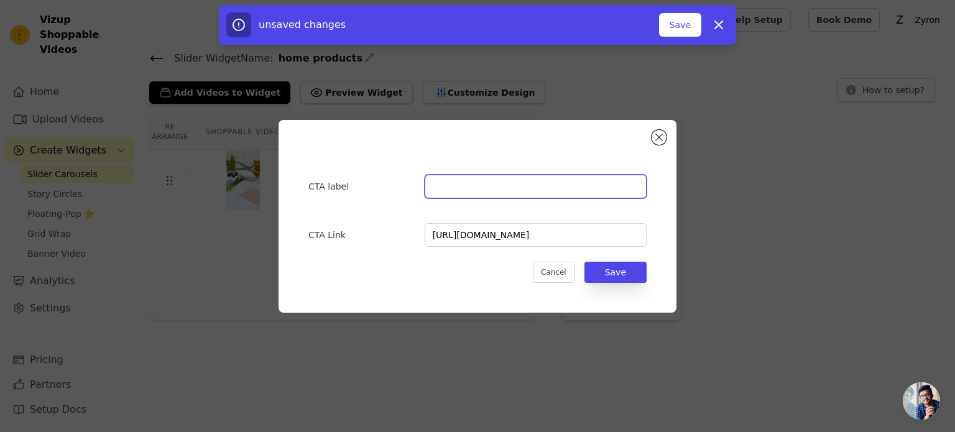
click at [465, 190] on input "text" at bounding box center [535, 187] width 222 height 24
paste input "5-Blade Herb Scissors"
type input "5-Blade Herb Scissors"
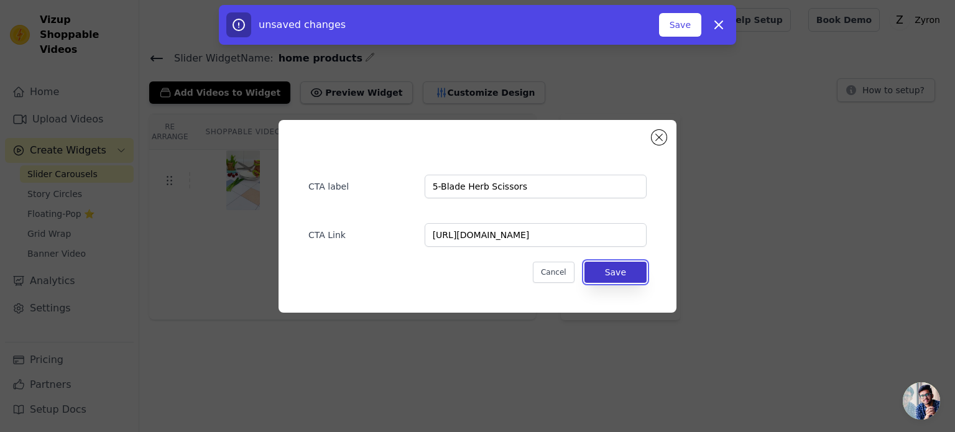
click at [623, 264] on button "Save" at bounding box center [615, 272] width 62 height 21
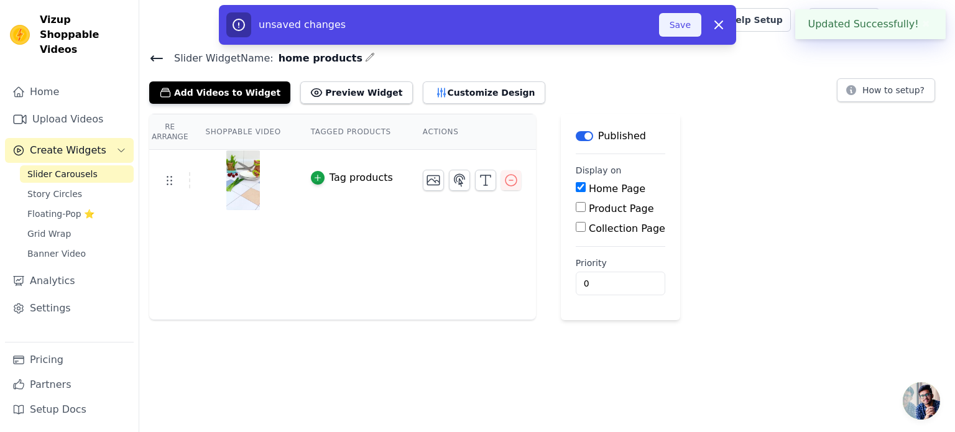
click at [683, 27] on button "Save" at bounding box center [680, 25] width 42 height 24
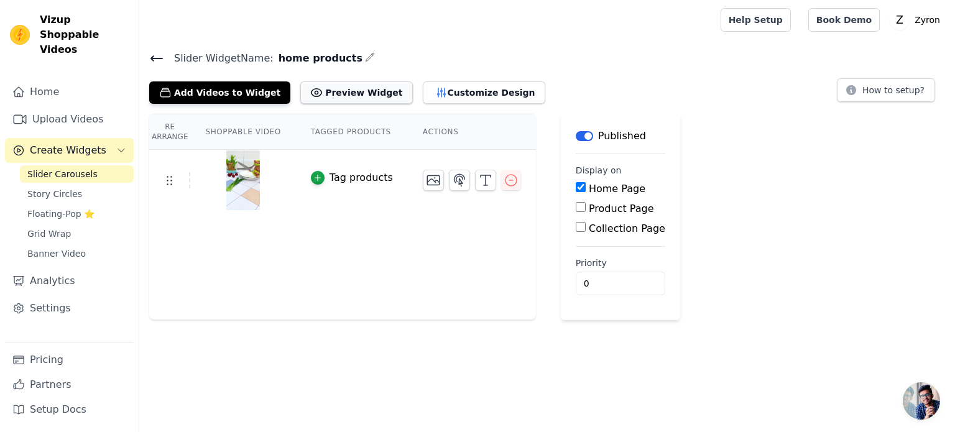
click at [366, 90] on button "Preview Widget" at bounding box center [356, 92] width 112 height 22
click at [423, 96] on button "Customize Design" at bounding box center [484, 92] width 122 height 22
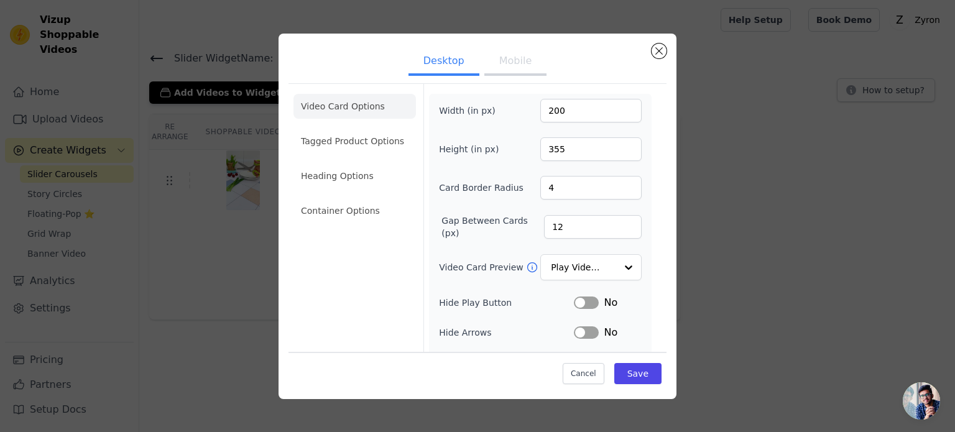
click at [508, 63] on button "Mobile" at bounding box center [515, 61] width 62 height 27
click at [352, 198] on li "Container Options" at bounding box center [354, 210] width 122 height 25
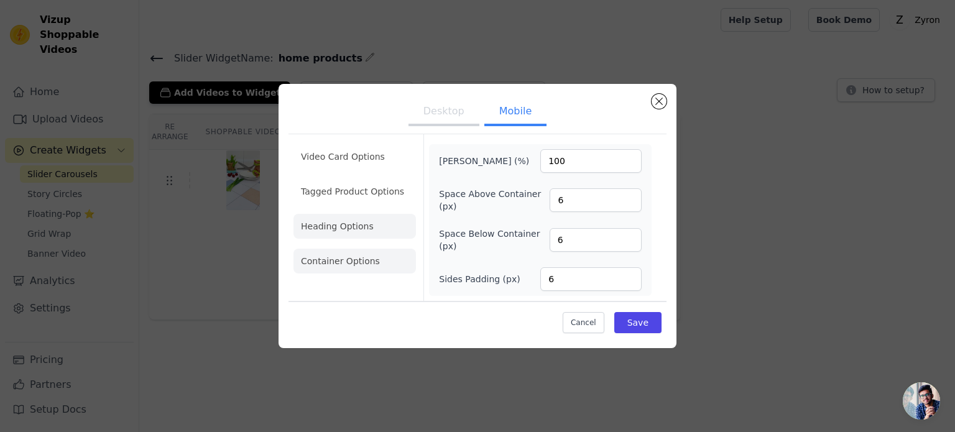
click at [346, 223] on li "Heading Options" at bounding box center [354, 226] width 122 height 25
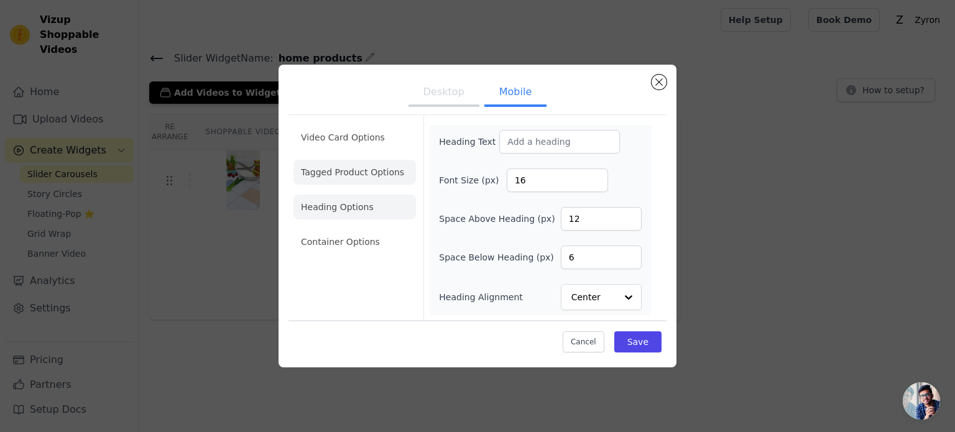
click at [344, 181] on li "Tagged Product Options" at bounding box center [354, 172] width 122 height 25
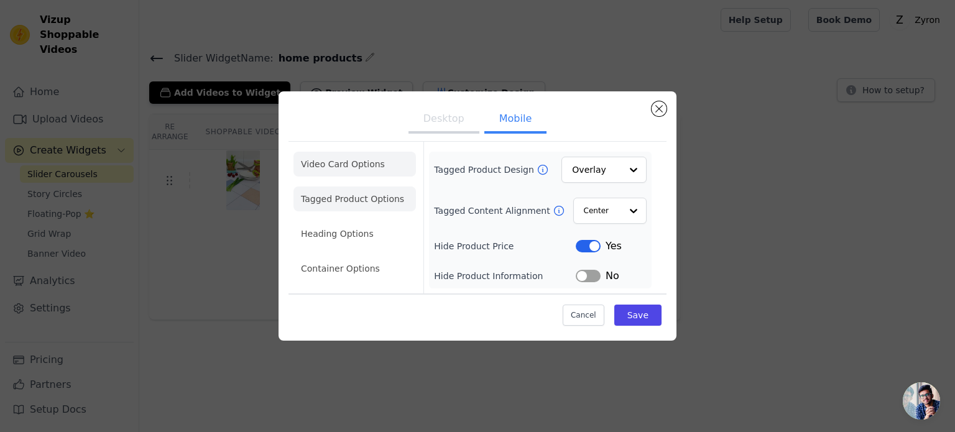
click at [342, 154] on li "Video Card Options" at bounding box center [354, 164] width 122 height 25
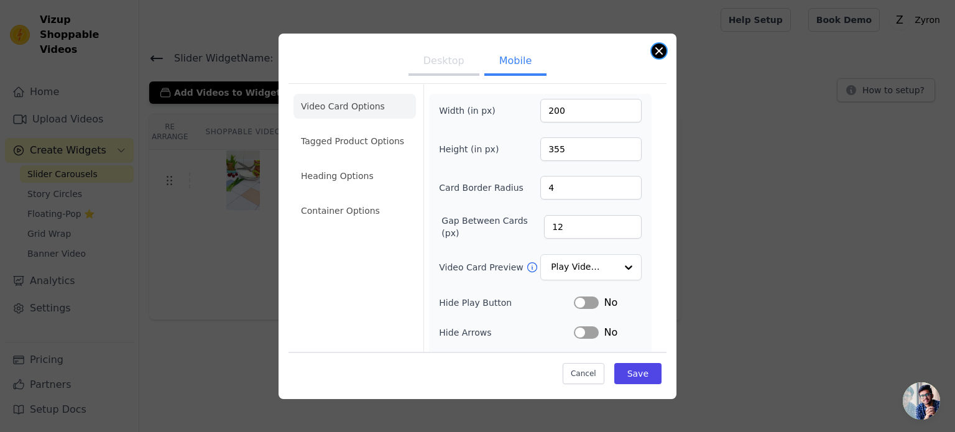
click at [658, 50] on button "Close modal" at bounding box center [658, 51] width 15 height 15
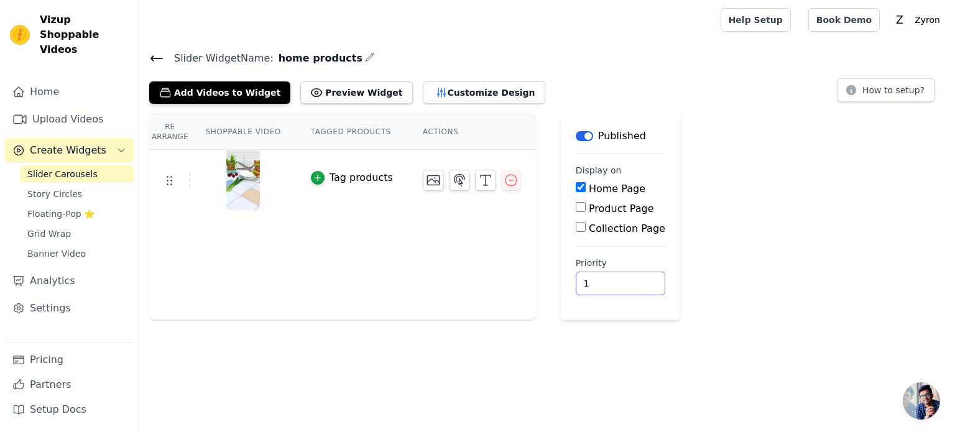
click at [611, 280] on input "1" at bounding box center [619, 284] width 89 height 24
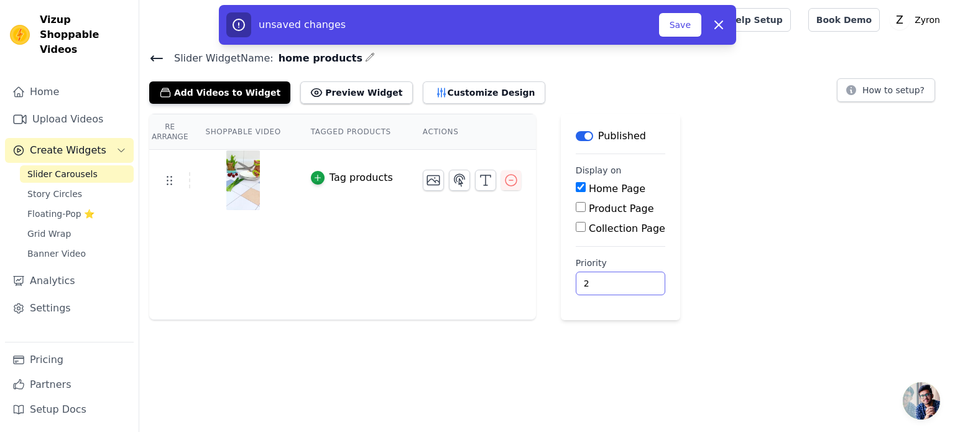
click at [612, 280] on input "2" at bounding box center [619, 284] width 89 height 24
click at [612, 280] on input "3" at bounding box center [619, 284] width 89 height 24
click at [612, 286] on input "2" at bounding box center [619, 284] width 89 height 24
click at [612, 286] on input "1" at bounding box center [619, 284] width 89 height 24
click at [612, 286] on input "0" at bounding box center [619, 284] width 89 height 24
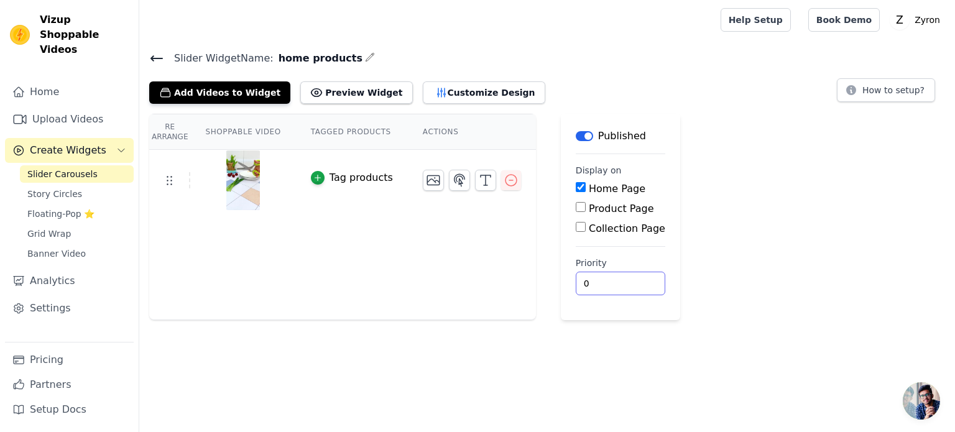
click at [608, 274] on input "0" at bounding box center [619, 284] width 89 height 24
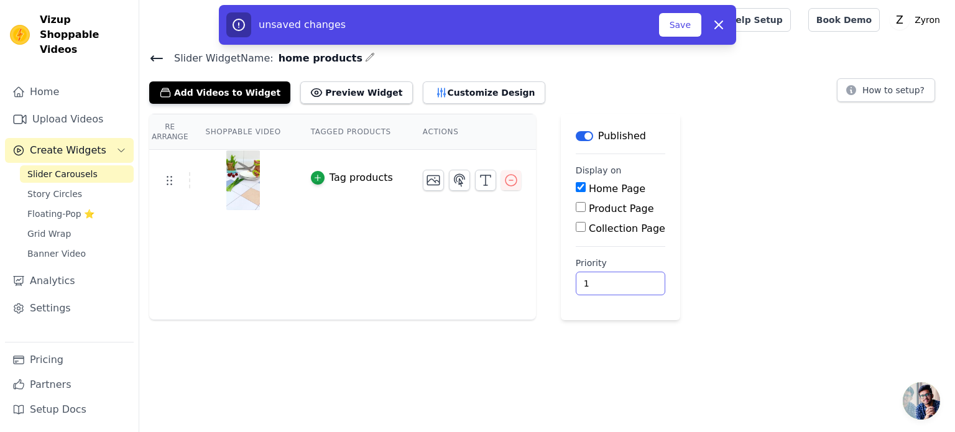
type input "1"
click at [612, 278] on input "1" at bounding box center [619, 284] width 89 height 24
click at [665, 33] on button "Save" at bounding box center [680, 25] width 42 height 24
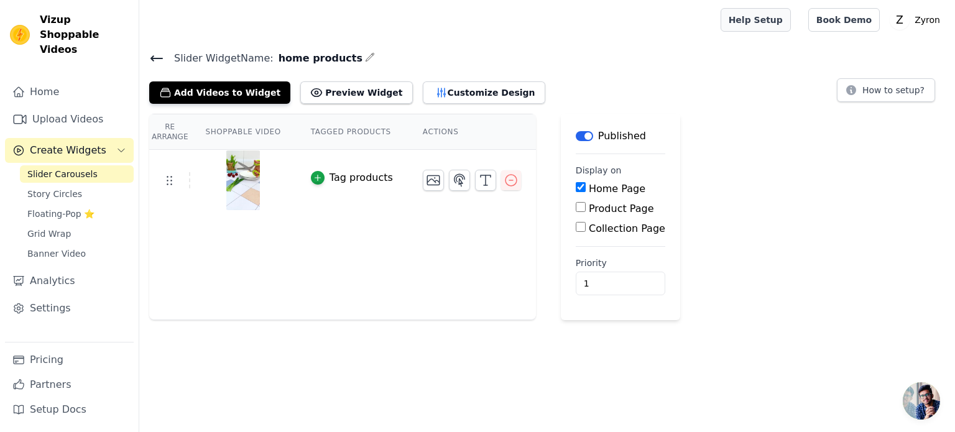
click at [774, 17] on link "Help Setup" at bounding box center [755, 20] width 70 height 24
click at [589, 207] on label "Product Page" at bounding box center [621, 209] width 65 height 12
click at [575, 207] on input "Product Page" at bounding box center [580, 207] width 10 height 10
checkbox input "true"
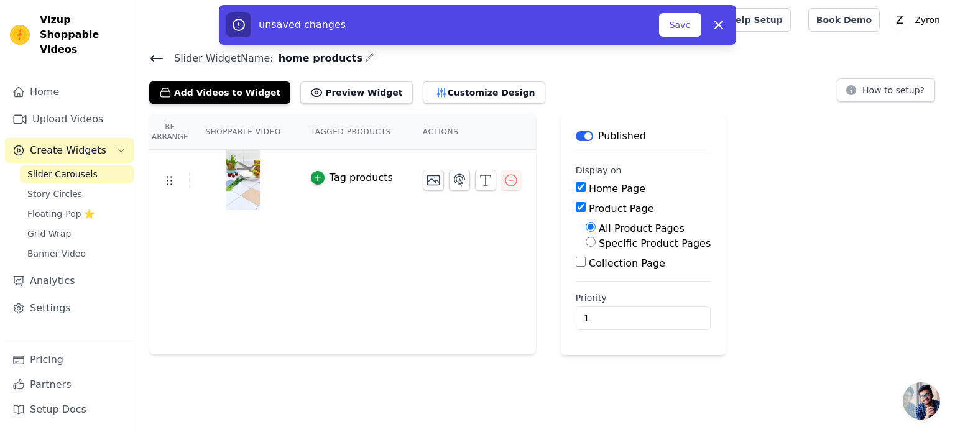
click at [575, 265] on input "Collection Page" at bounding box center [580, 262] width 10 height 10
checkbox input "true"
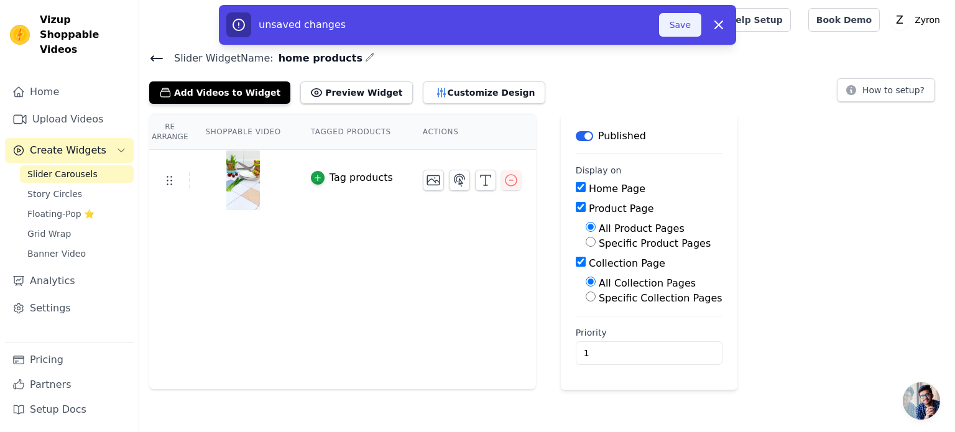
click at [672, 27] on button "Save" at bounding box center [680, 25] width 42 height 24
click at [679, 21] on button "Save" at bounding box center [680, 25] width 42 height 24
click at [689, 30] on button "Save" at bounding box center [680, 25] width 42 height 24
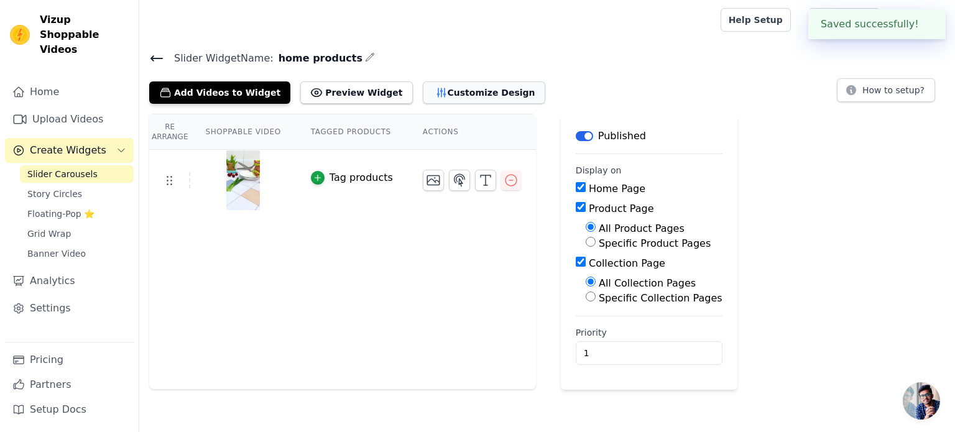
click at [442, 93] on button "Customize Design" at bounding box center [484, 92] width 122 height 22
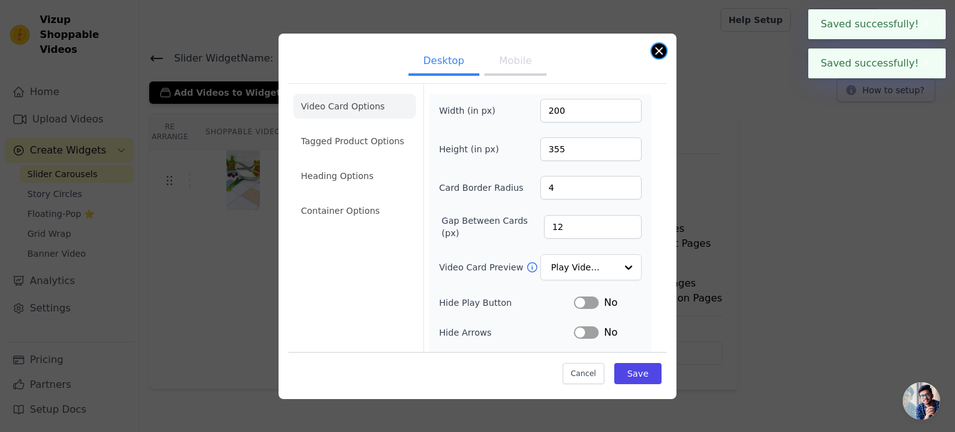
click at [654, 50] on button "Close modal" at bounding box center [658, 51] width 15 height 15
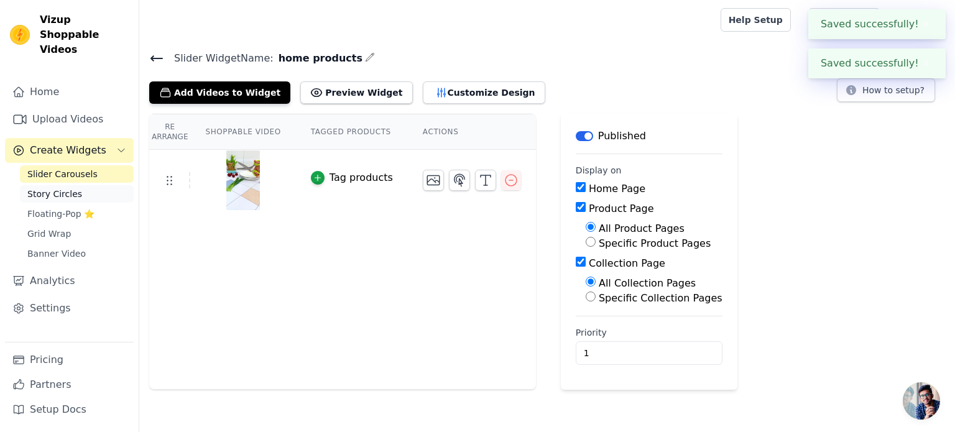
click at [44, 188] on span "Story Circles" at bounding box center [54, 194] width 55 height 12
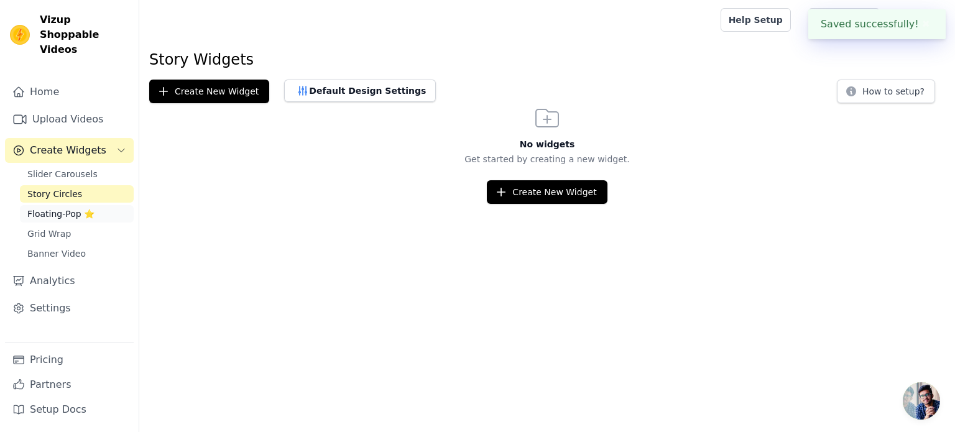
click at [70, 208] on span "Floating-Pop ⭐" at bounding box center [60, 214] width 67 height 12
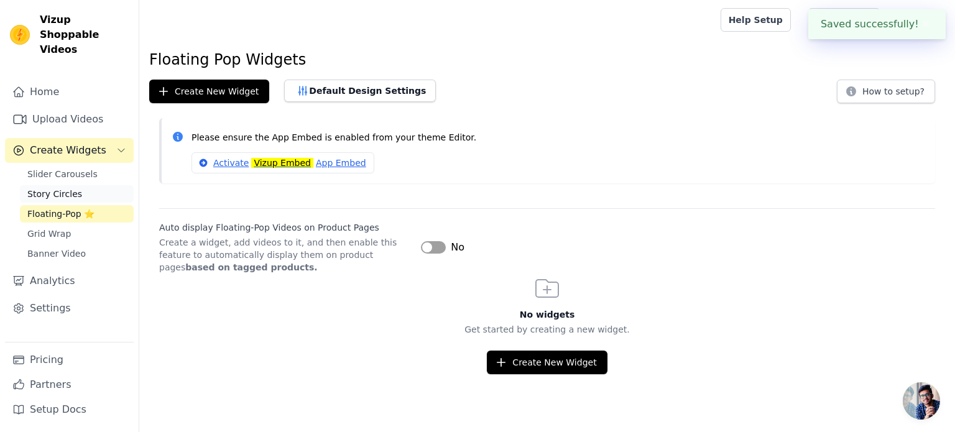
click at [72, 188] on span "Story Circles" at bounding box center [54, 194] width 55 height 12
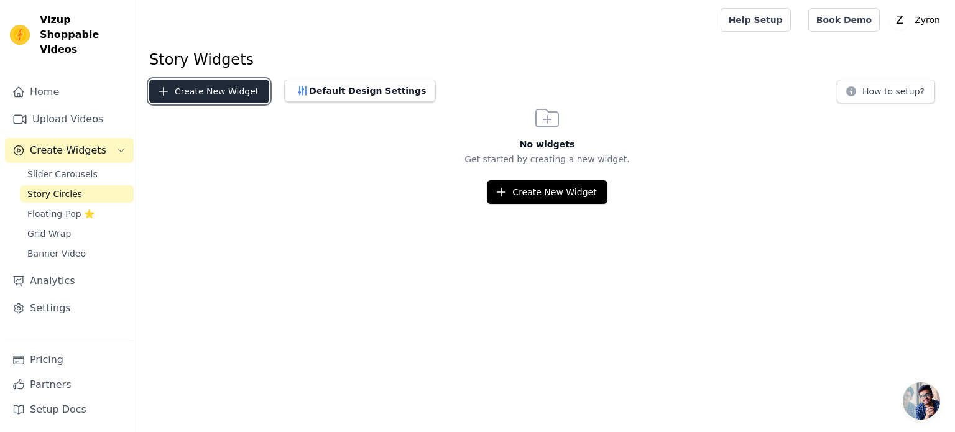
click at [204, 97] on button "Create New Widget" at bounding box center [209, 92] width 120 height 24
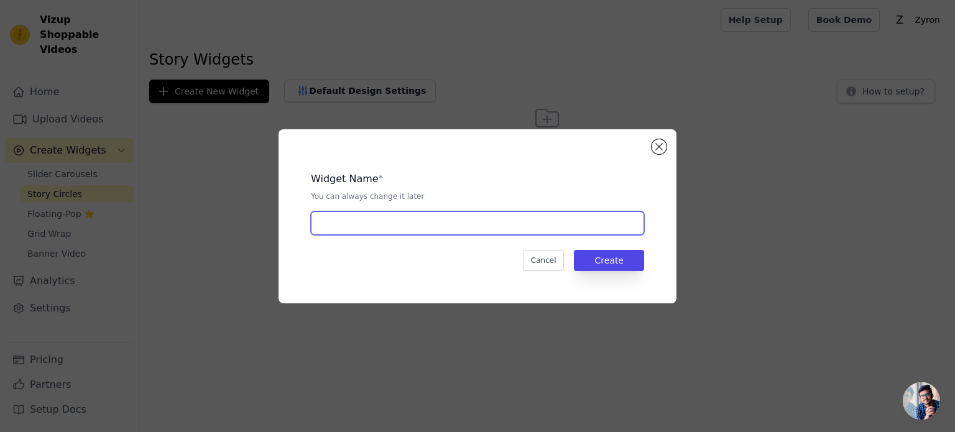
click at [413, 221] on input "text" at bounding box center [477, 223] width 333 height 24
type input "home products"
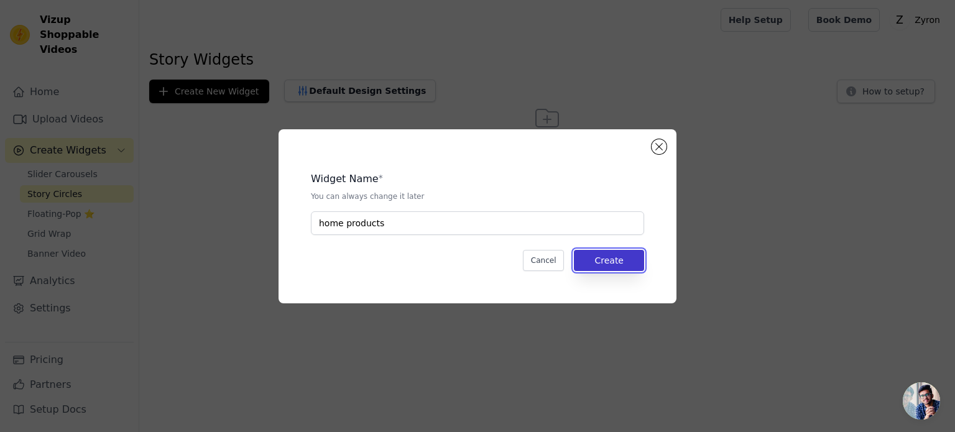
click at [621, 258] on button "Create" at bounding box center [609, 260] width 70 height 21
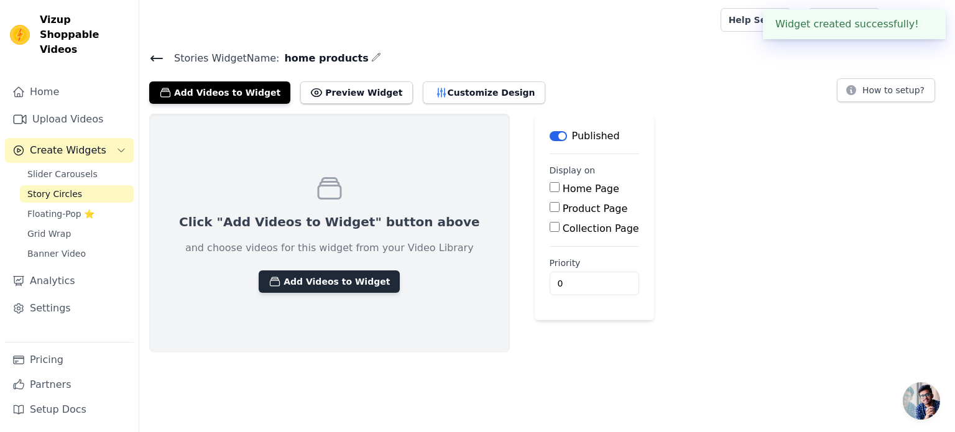
click at [326, 275] on button "Add Videos to Widget" at bounding box center [329, 281] width 141 height 22
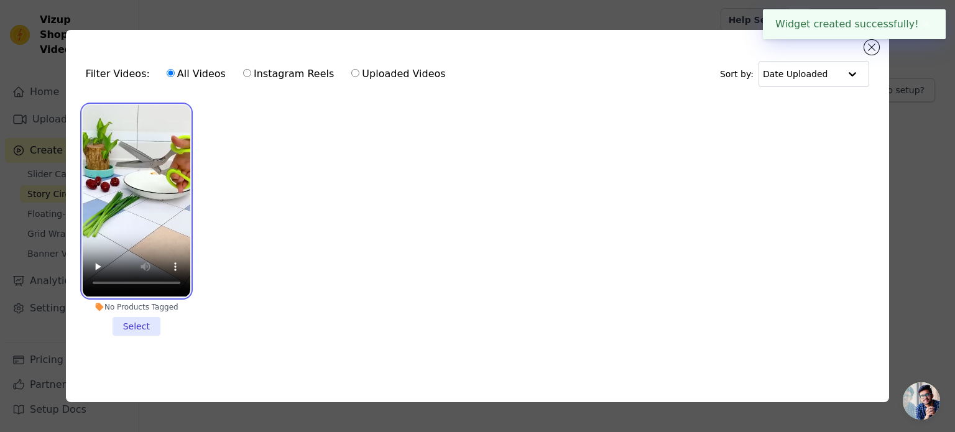
click at [171, 188] on video at bounding box center [137, 200] width 108 height 191
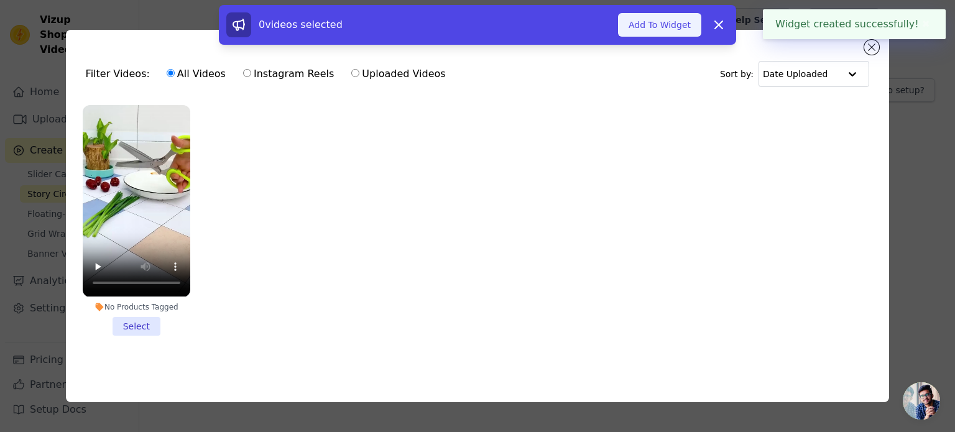
click at [694, 24] on button "Add To Widget" at bounding box center [659, 25] width 83 height 24
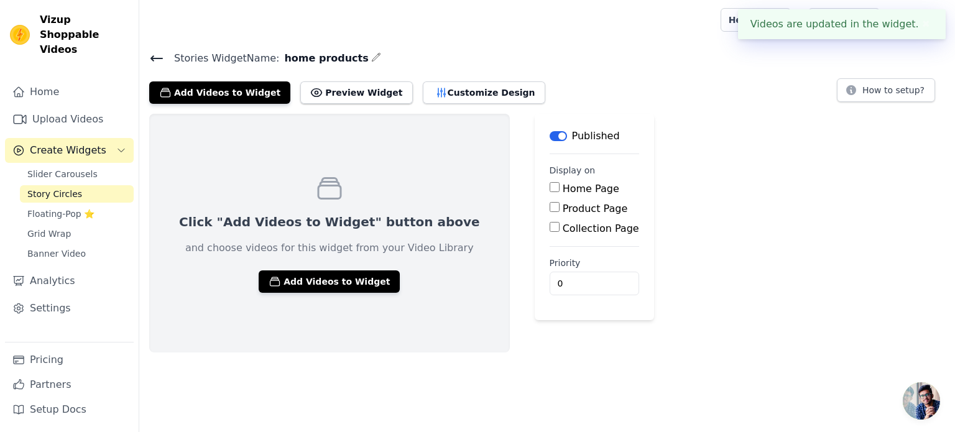
click at [562, 189] on label "Home Page" at bounding box center [590, 189] width 57 height 12
click at [549, 189] on input "Home Page" at bounding box center [554, 187] width 10 height 10
checkbox input "true"
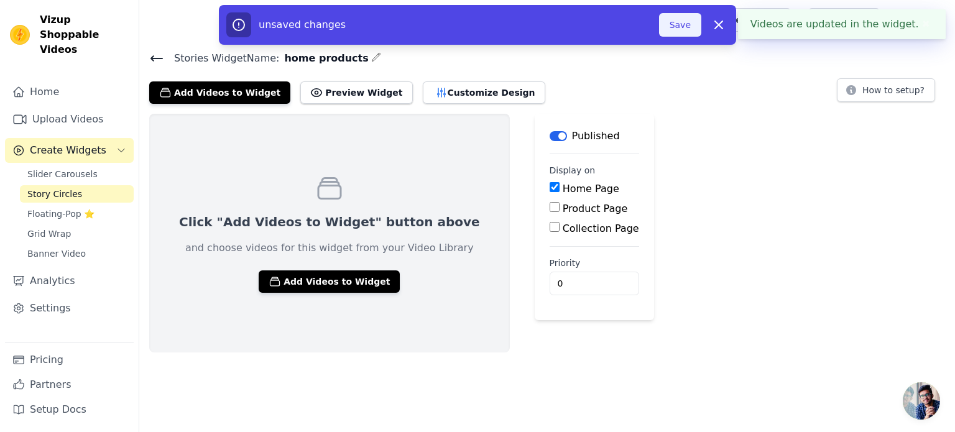
click at [669, 23] on button "Save" at bounding box center [680, 25] width 42 height 24
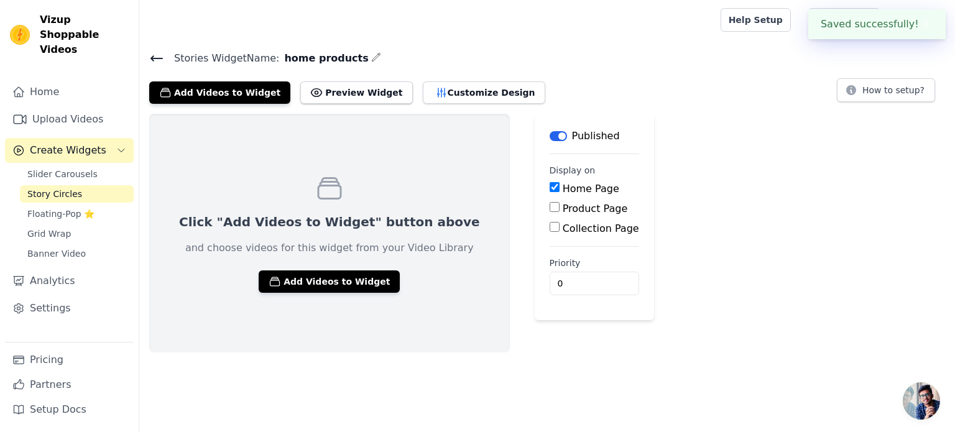
click at [334, 255] on div "Click "Add Videos to Widget" button above and choose videos for this widget fro…" at bounding box center [329, 233] width 360 height 239
click at [335, 275] on button "Add Videos to Widget" at bounding box center [329, 281] width 141 height 22
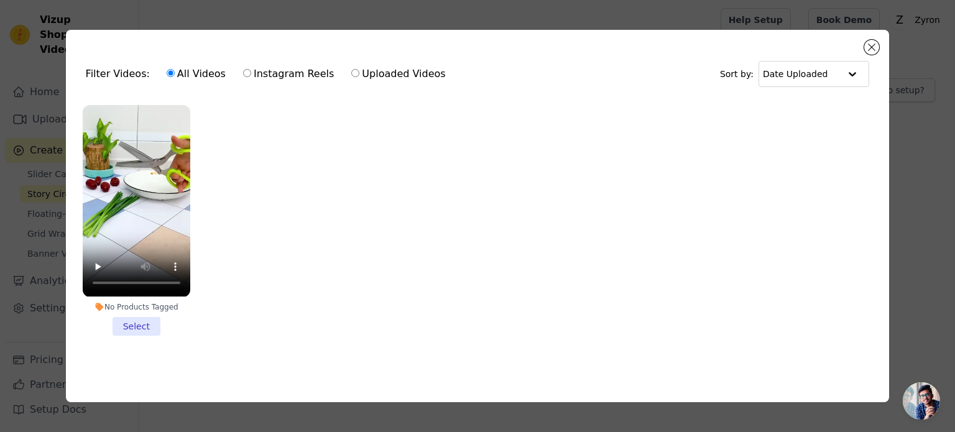
click at [151, 322] on li "No Products Tagged Select" at bounding box center [137, 220] width 108 height 230
click at [0, 0] on input "No Products Tagged Select" at bounding box center [0, 0] width 0 height 0
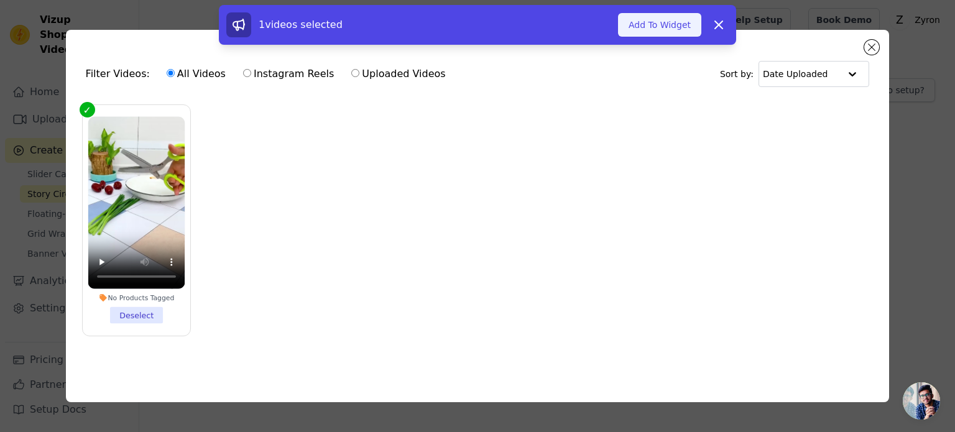
click at [685, 21] on button "Add To Widget" at bounding box center [659, 25] width 83 height 24
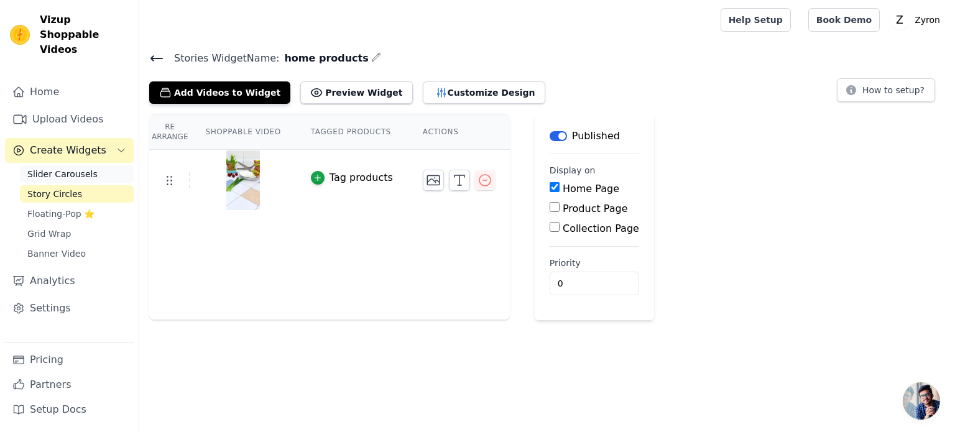
click at [66, 168] on span "Slider Carousels" at bounding box center [62, 174] width 70 height 12
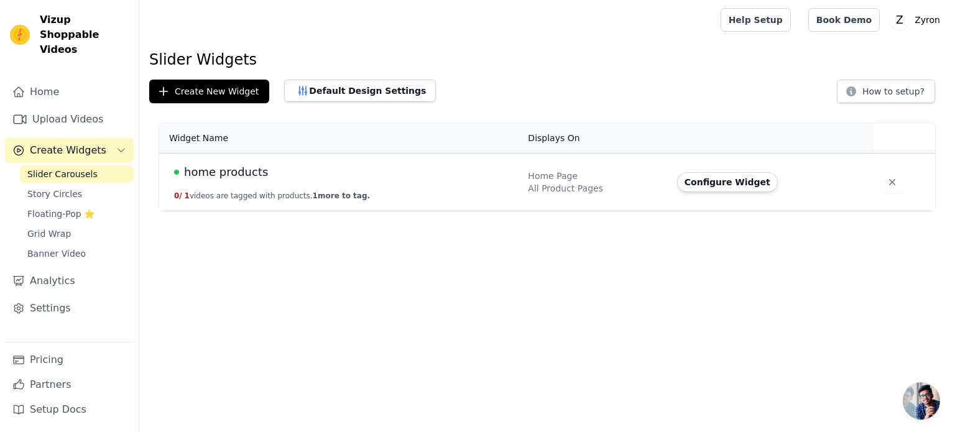
click at [457, 188] on td "home products 0 / 1 videos are tagged with products. 1 more to tag." at bounding box center [339, 183] width 361 height 58
click at [744, 186] on button "Configure Widget" at bounding box center [727, 182] width 101 height 20
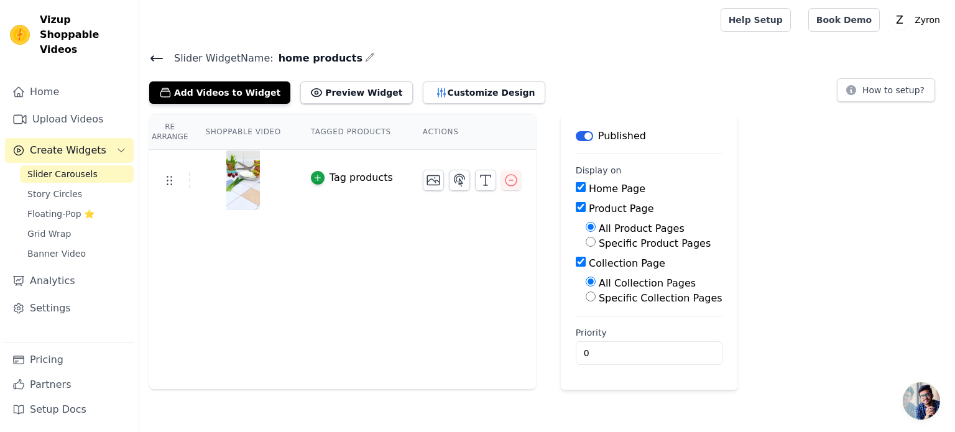
click at [42, 168] on span "Slider Carousels" at bounding box center [62, 174] width 70 height 12
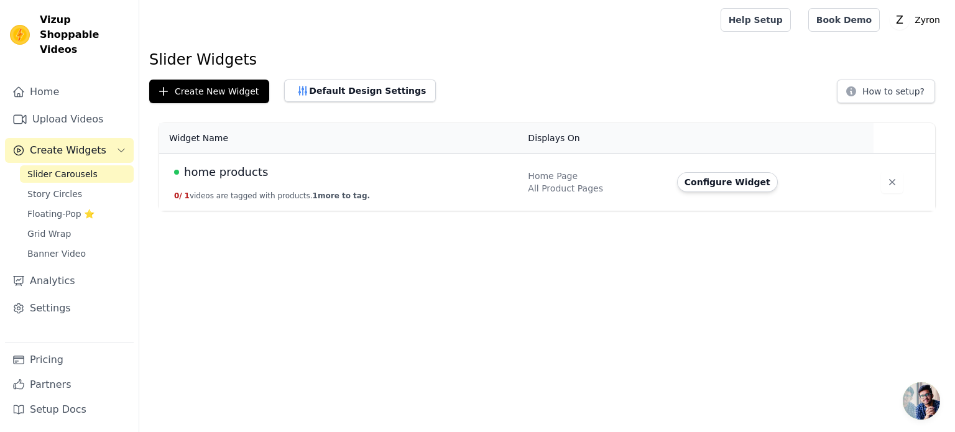
drag, startPoint x: 326, startPoint y: 91, endPoint x: 334, endPoint y: 153, distance: 62.0
click at [334, 153] on div "Slider Widgets Create New Widget Default Design Settings How to setup? Widget N…" at bounding box center [546, 133] width 815 height 166
click at [197, 85] on button "Create New Widget" at bounding box center [209, 92] width 120 height 24
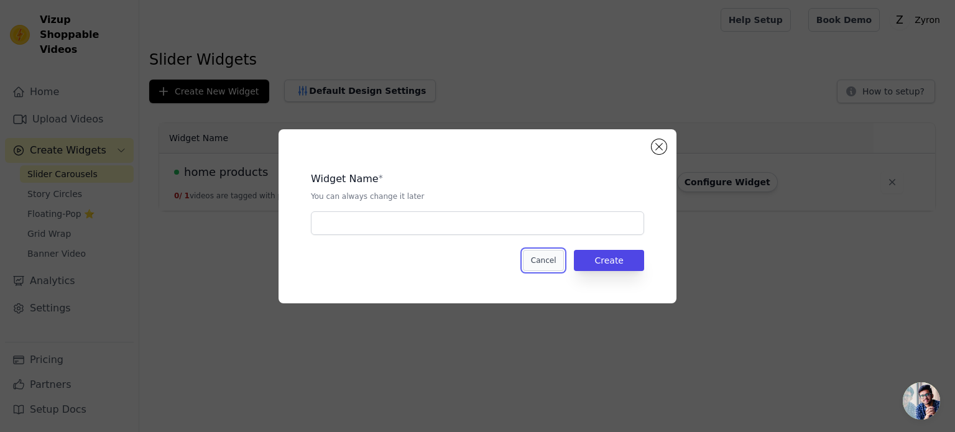
click at [542, 262] on button "Cancel" at bounding box center [544, 260] width 42 height 21
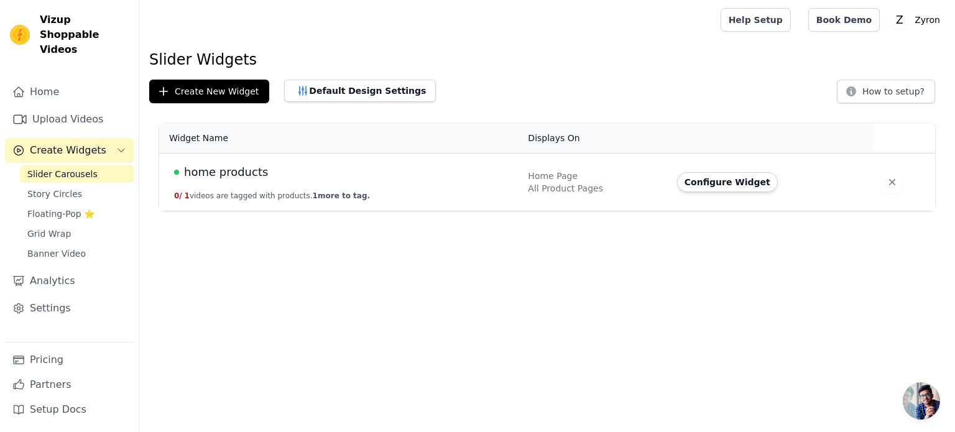
click at [419, 191] on td "home products 0 / 1 videos are tagged with products. 1 more to tag." at bounding box center [339, 183] width 361 height 58
click at [687, 184] on button "Configure Widget" at bounding box center [727, 182] width 101 height 20
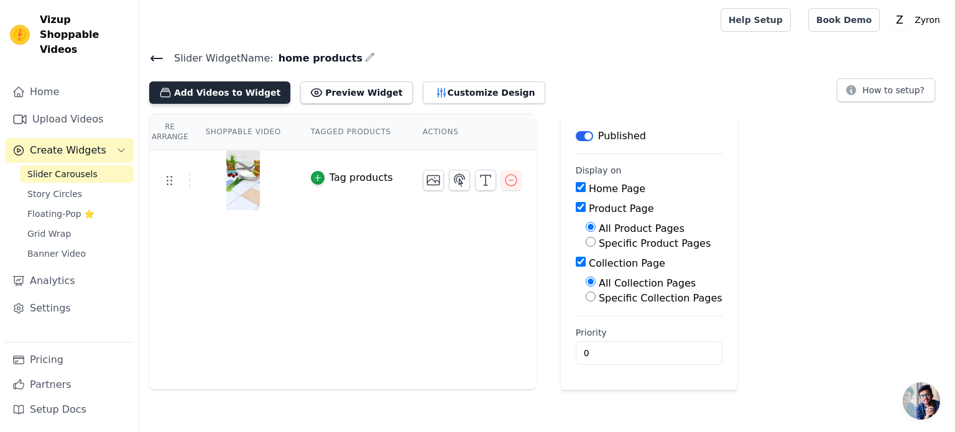
click at [231, 88] on button "Add Videos to Widget" at bounding box center [219, 92] width 141 height 22
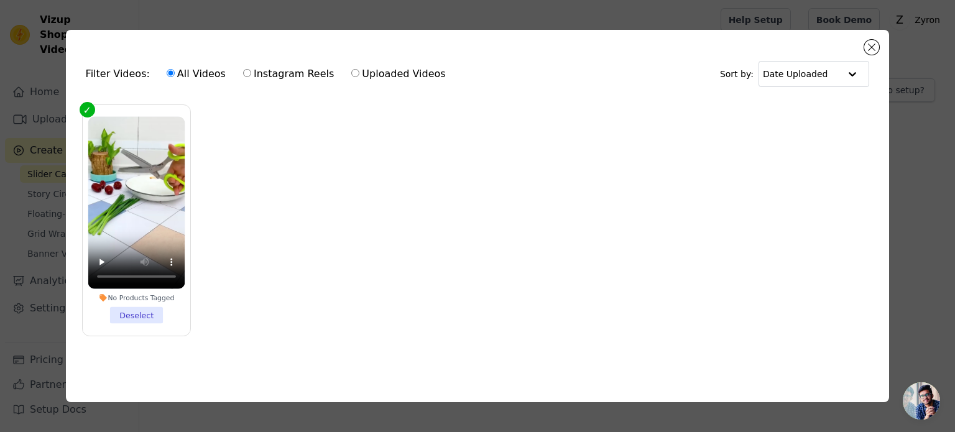
click at [246, 143] on ul "No Products Tagged Deselect" at bounding box center [478, 230] width 804 height 264
click at [266, 67] on label "Instagram Reels" at bounding box center [288, 74] width 92 height 16
click at [251, 69] on input "Instagram Reels" at bounding box center [247, 73] width 8 height 8
radio input "true"
click at [874, 43] on button "Close modal" at bounding box center [871, 47] width 15 height 15
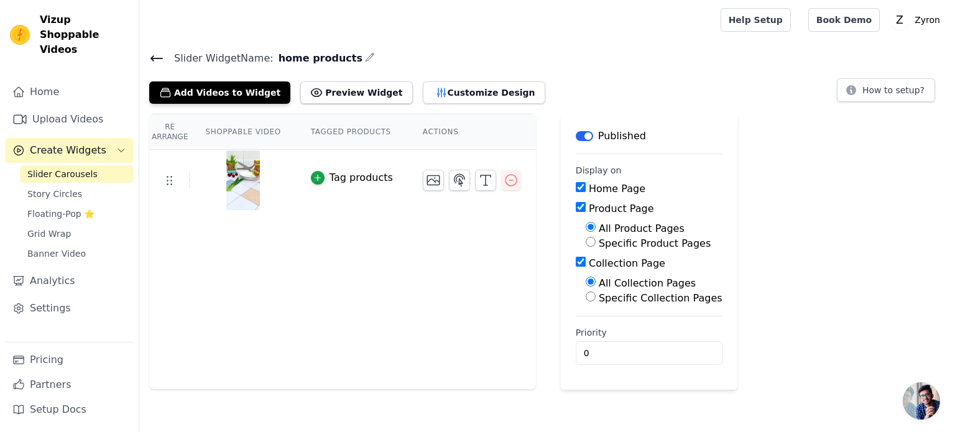
click at [575, 259] on input "Collection Page" at bounding box center [580, 262] width 10 height 10
checkbox input "false"
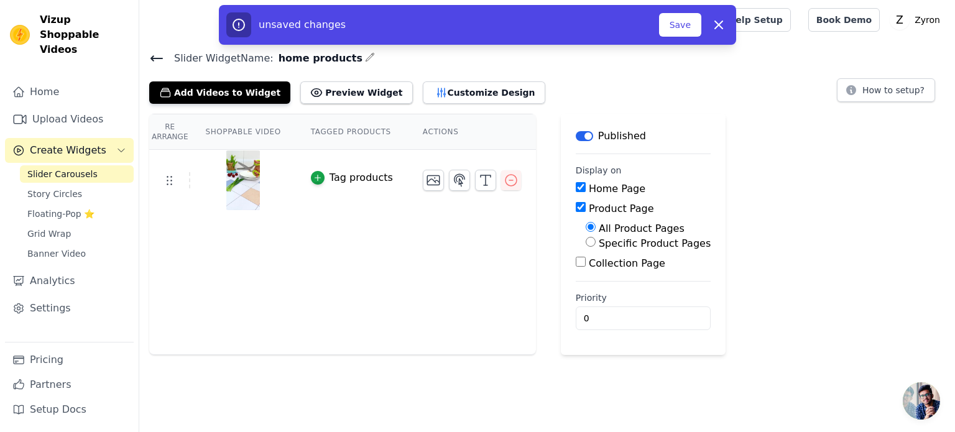
click at [575, 208] on input "Product Page" at bounding box center [580, 207] width 10 height 10
checkbox input "false"
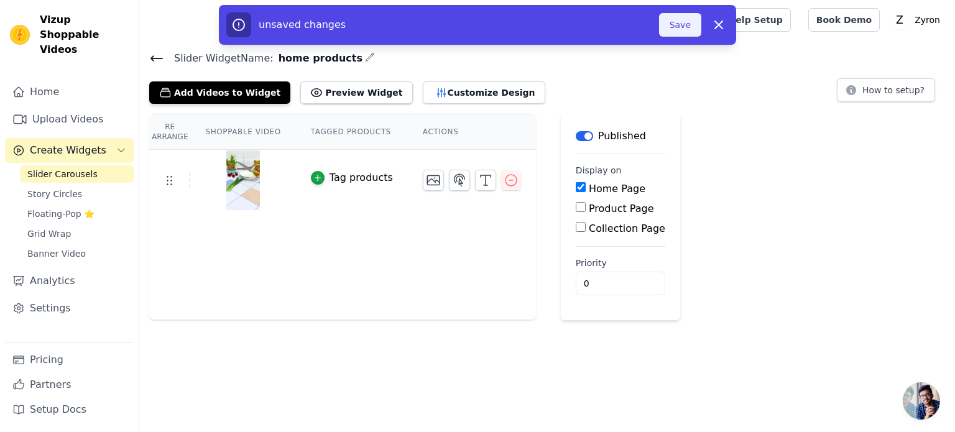
click at [679, 35] on button "Save" at bounding box center [680, 25] width 42 height 24
click at [680, 27] on button "Save" at bounding box center [680, 25] width 42 height 24
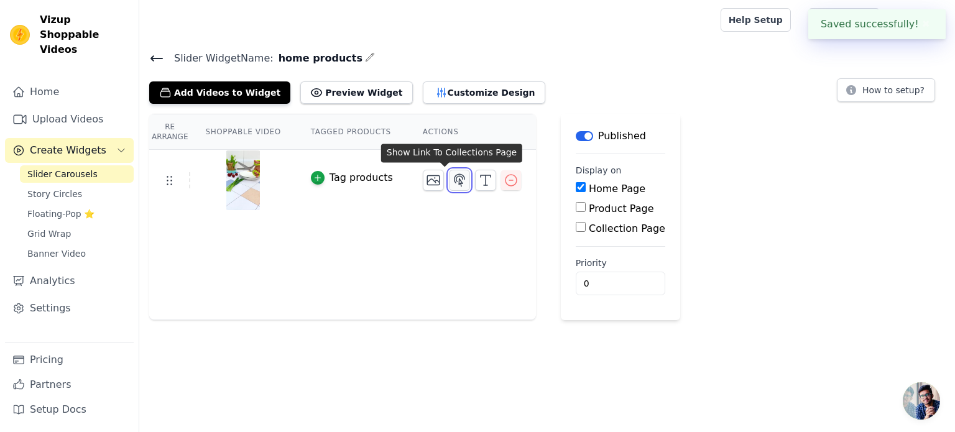
click at [454, 178] on icon "button" at bounding box center [459, 180] width 11 height 12
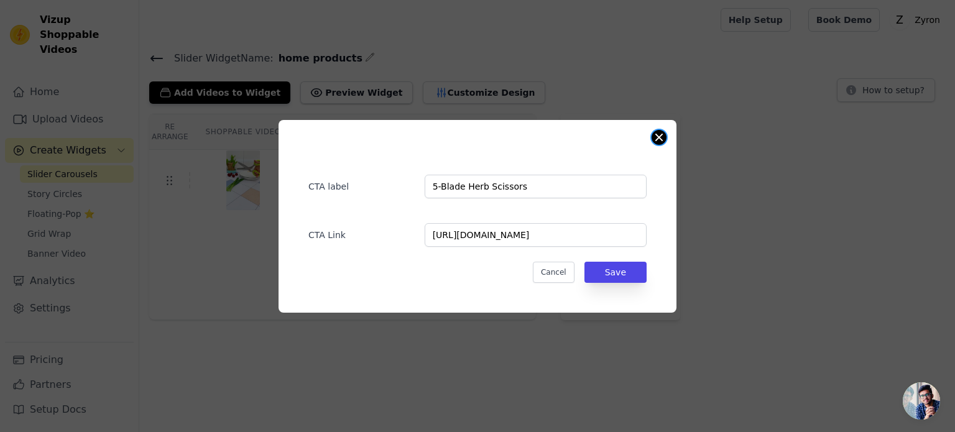
click at [659, 135] on button "Close modal" at bounding box center [658, 137] width 15 height 15
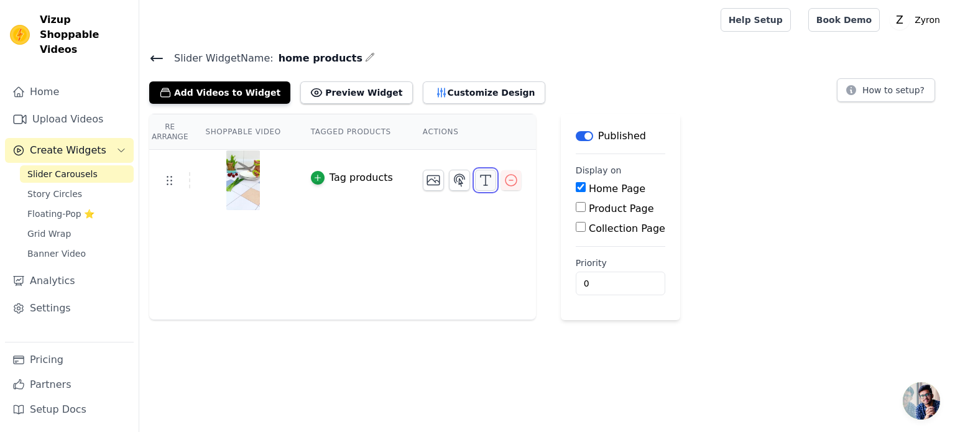
click at [478, 179] on icon "button" at bounding box center [485, 180] width 15 height 15
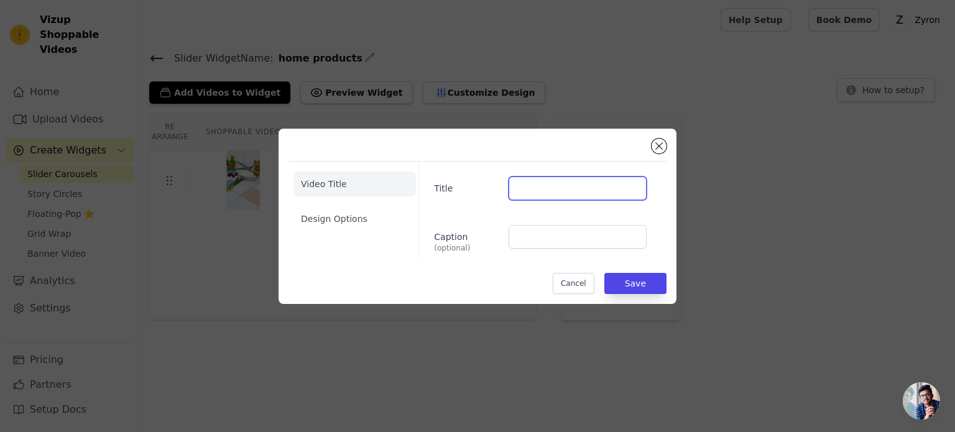
click at [552, 186] on input "Title" at bounding box center [577, 188] width 138 height 24
click at [531, 240] on input "Caption (optional)" at bounding box center [577, 237] width 138 height 24
click at [651, 141] on div "Video Title Design Options Title Caption (optional) Cancel Save" at bounding box center [477, 216] width 378 height 155
click at [657, 145] on button "Close modal" at bounding box center [658, 146] width 15 height 15
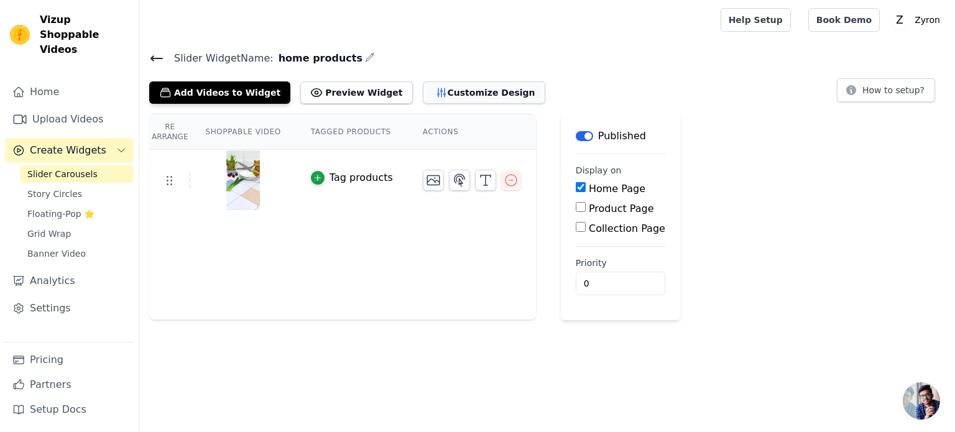
click at [423, 86] on button "Customize Design" at bounding box center [484, 92] width 122 height 22
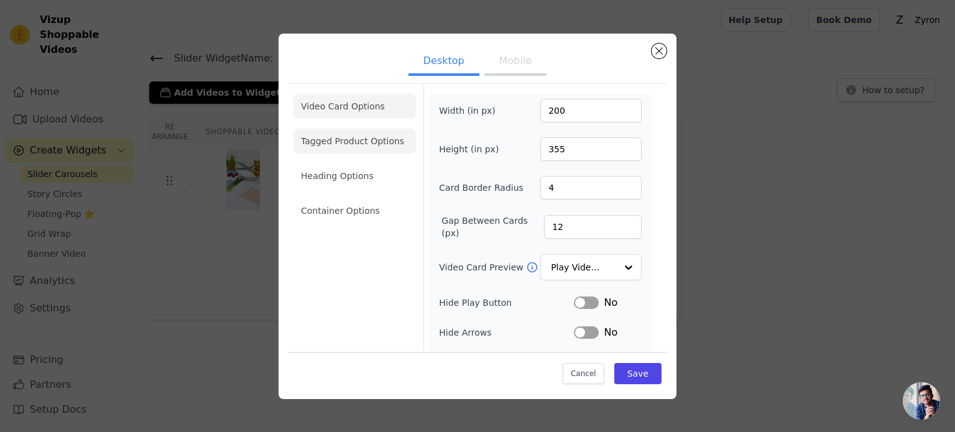
click at [369, 149] on li "Tagged Product Options" at bounding box center [354, 141] width 122 height 25
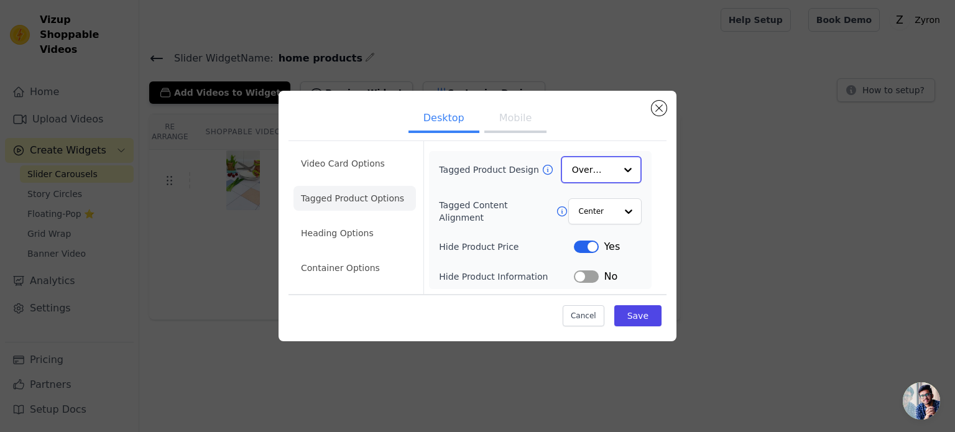
click at [630, 168] on div at bounding box center [627, 169] width 25 height 25
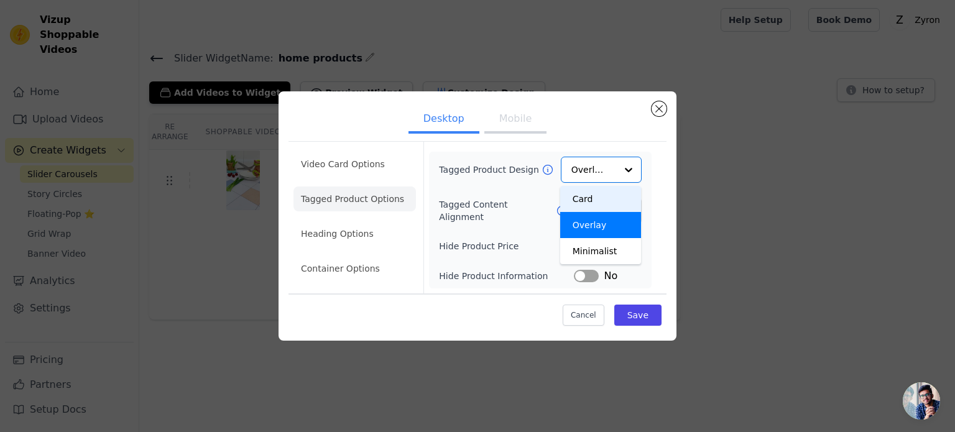
drag, startPoint x: 669, startPoint y: 177, endPoint x: 661, endPoint y: 176, distance: 8.1
click at [670, 178] on div "Desktop Mobile Video Card Options Tagged Product Options Heading Options Contai…" at bounding box center [477, 215] width 398 height 249
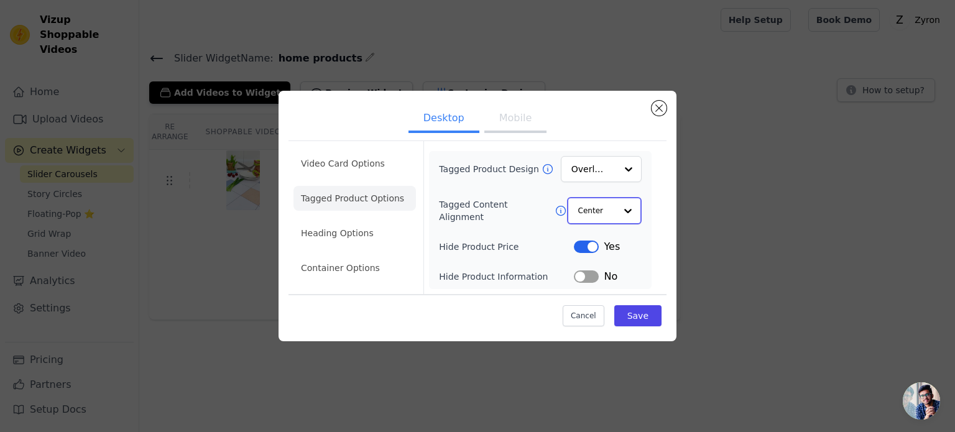
click at [629, 208] on div at bounding box center [627, 210] width 25 height 25
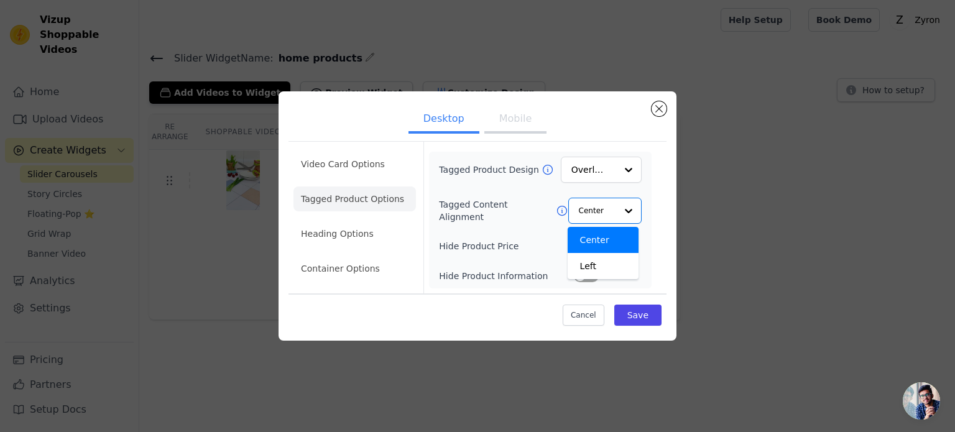
click at [699, 193] on div "Desktop Mobile Video Card Options Tagged Product Options Heading Options Contai…" at bounding box center [477, 215] width 915 height 289
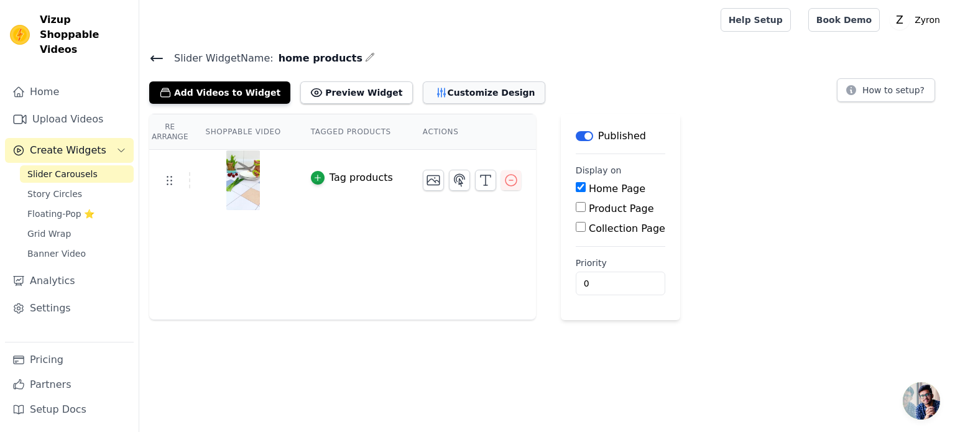
click at [424, 86] on button "Customize Design" at bounding box center [484, 92] width 122 height 22
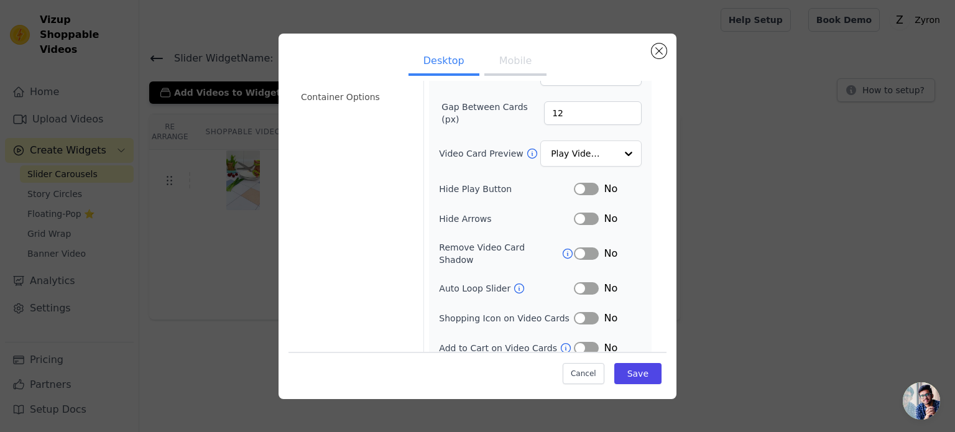
scroll to position [114, 0]
click at [574, 311] on button "Label" at bounding box center [586, 317] width 25 height 12
click at [579, 341] on button "Label" at bounding box center [586, 347] width 25 height 12
click at [629, 380] on button "Save" at bounding box center [637, 373] width 47 height 21
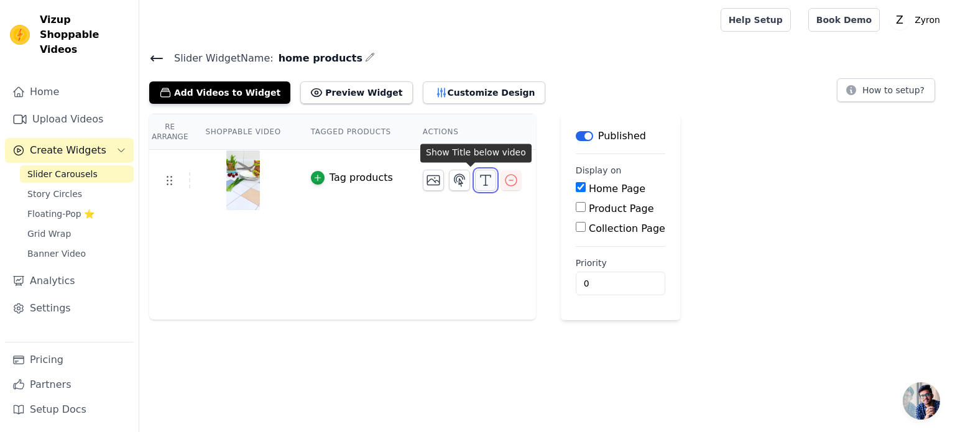
click at [478, 173] on icon "button" at bounding box center [485, 180] width 15 height 15
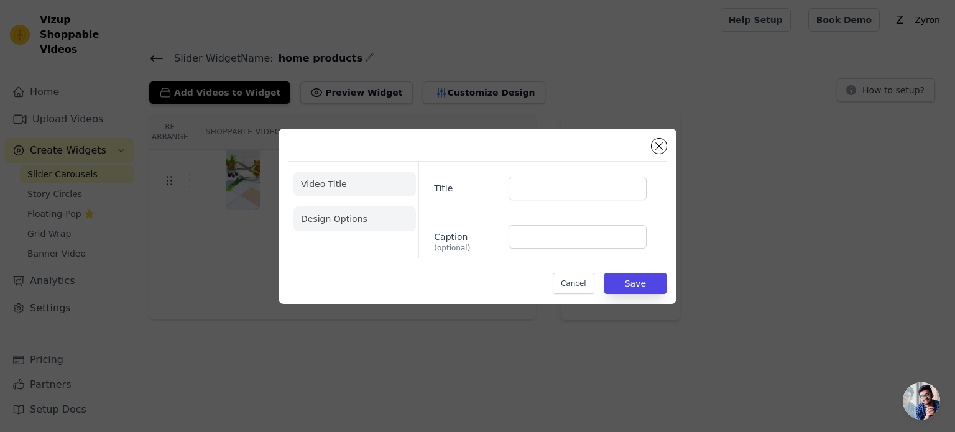
click at [351, 222] on li "Design Options" at bounding box center [354, 218] width 122 height 25
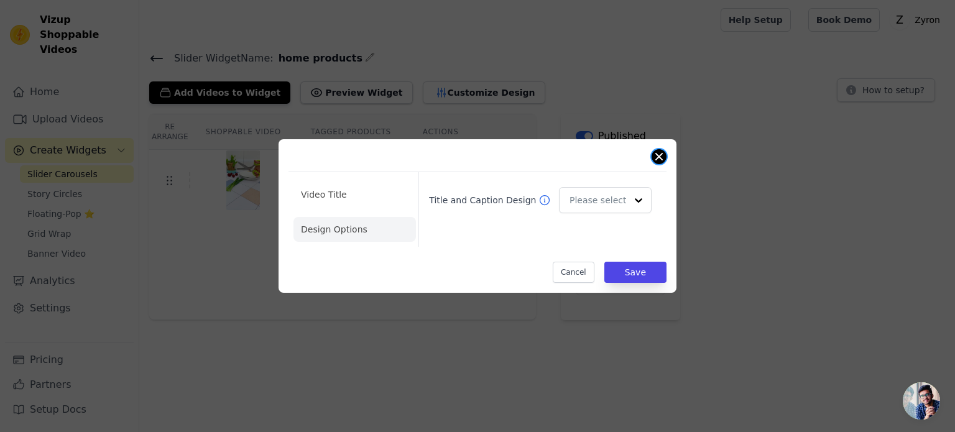
click at [654, 157] on button "Close modal" at bounding box center [658, 156] width 15 height 15
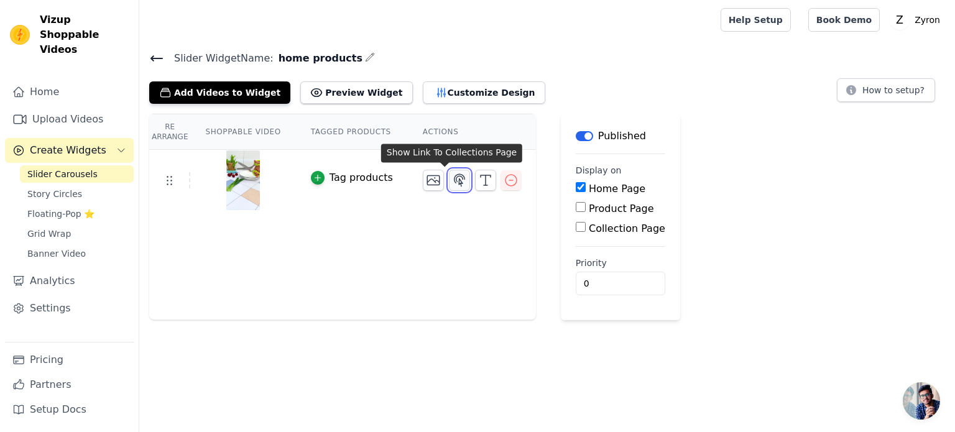
click at [452, 183] on icon "button" at bounding box center [459, 180] width 15 height 15
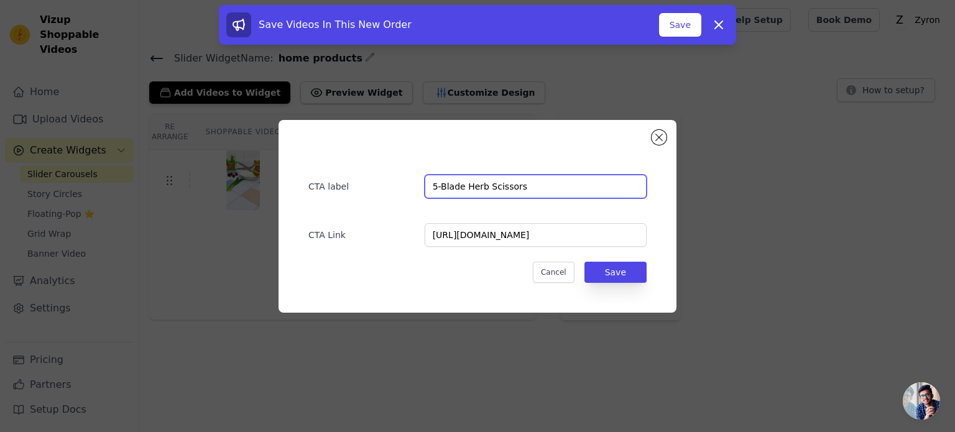
click at [527, 192] on input "5-Blade Herb Scissors" at bounding box center [535, 187] width 222 height 24
type input "5"
paste input "shop new"
type input "shop new"
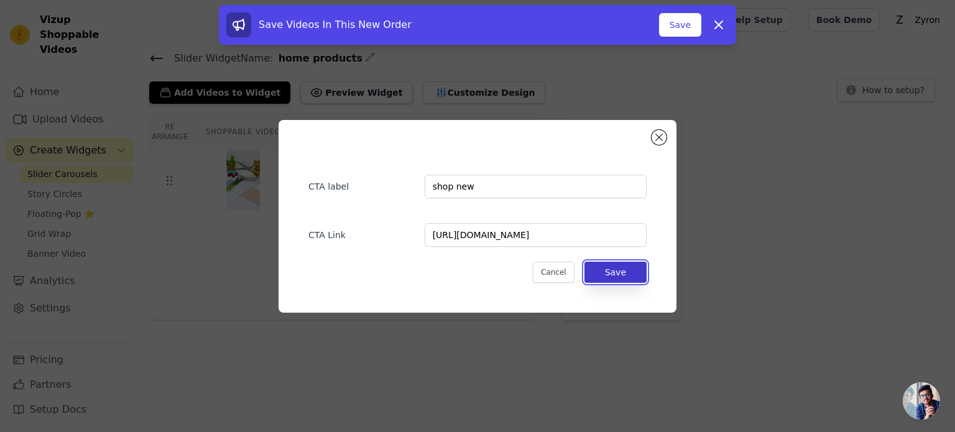
click at [604, 267] on button "Save" at bounding box center [615, 272] width 62 height 21
click at [624, 274] on input "0" at bounding box center [619, 284] width 89 height 24
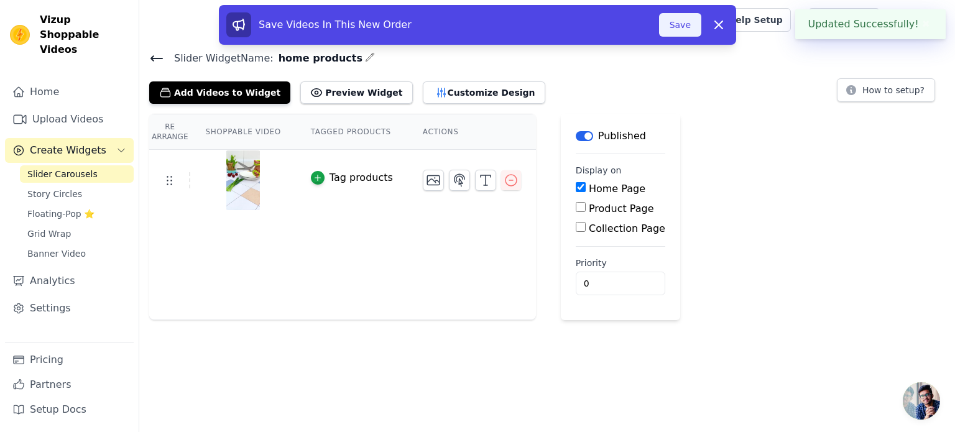
click at [679, 17] on button "Save" at bounding box center [680, 25] width 42 height 24
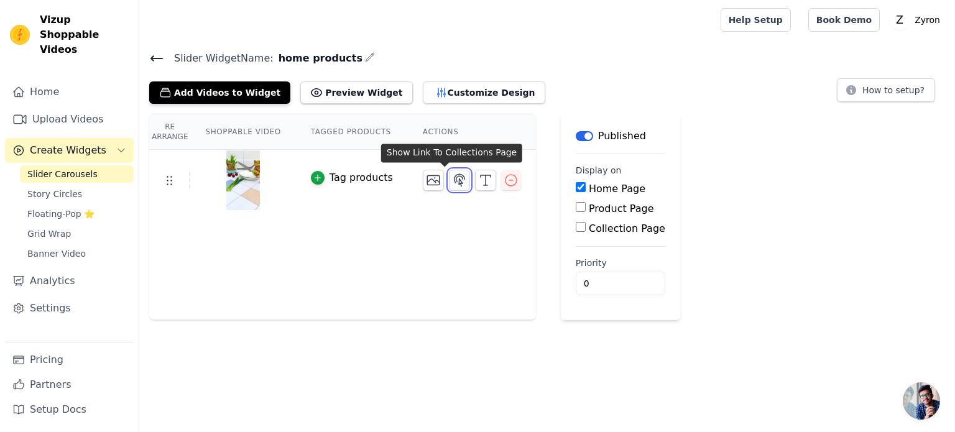
click at [449, 186] on button "button" at bounding box center [459, 180] width 21 height 21
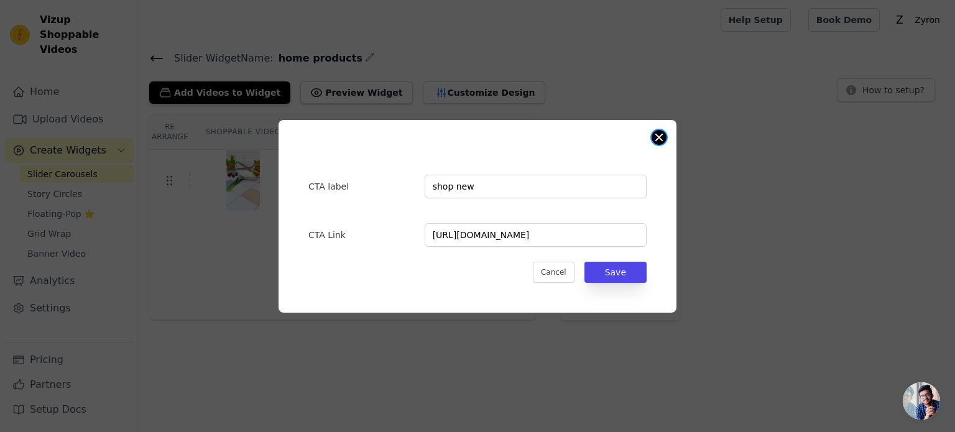
click at [654, 139] on button "Close modal" at bounding box center [658, 137] width 15 height 15
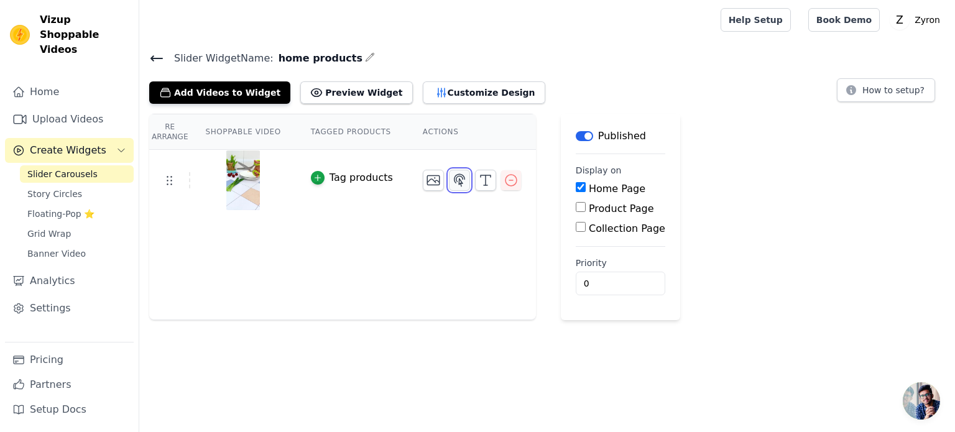
click at [452, 182] on icon "button" at bounding box center [459, 180] width 15 height 15
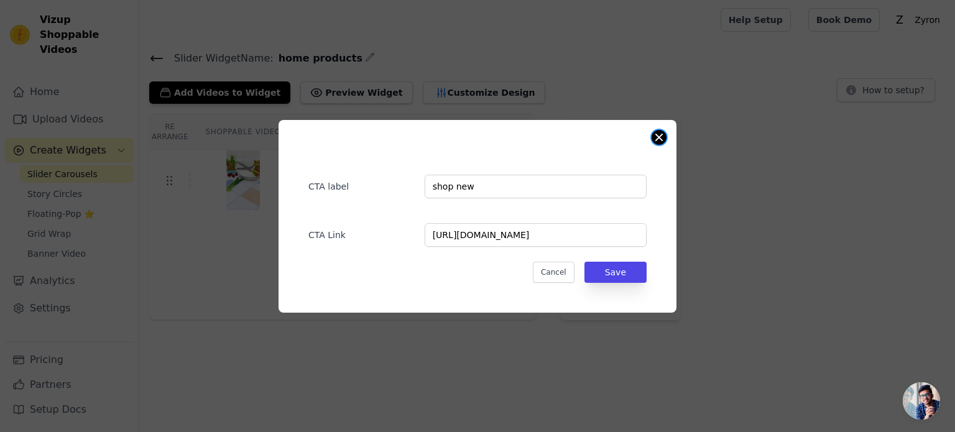
click at [660, 144] on div "CTA label shop new CTA Link [URL][DOMAIN_NAME] Cancel Save" at bounding box center [477, 216] width 398 height 193
click at [657, 136] on button "Close modal" at bounding box center [658, 137] width 15 height 15
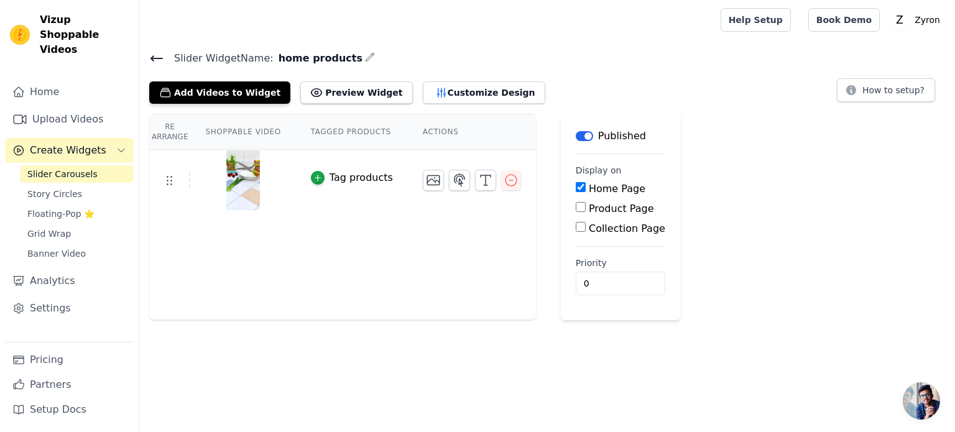
click at [471, 191] on td at bounding box center [472, 175] width 128 height 51
click at [478, 178] on icon "button" at bounding box center [485, 180] width 15 height 15
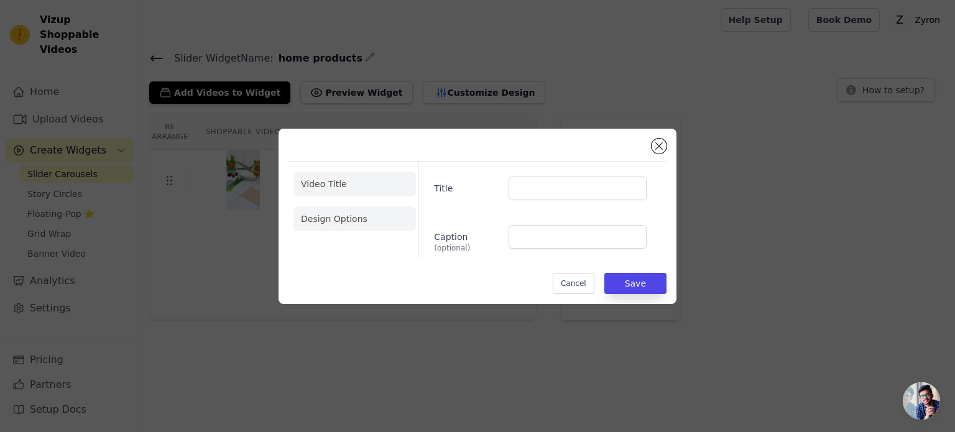
click at [377, 222] on li "Design Options" at bounding box center [354, 218] width 122 height 25
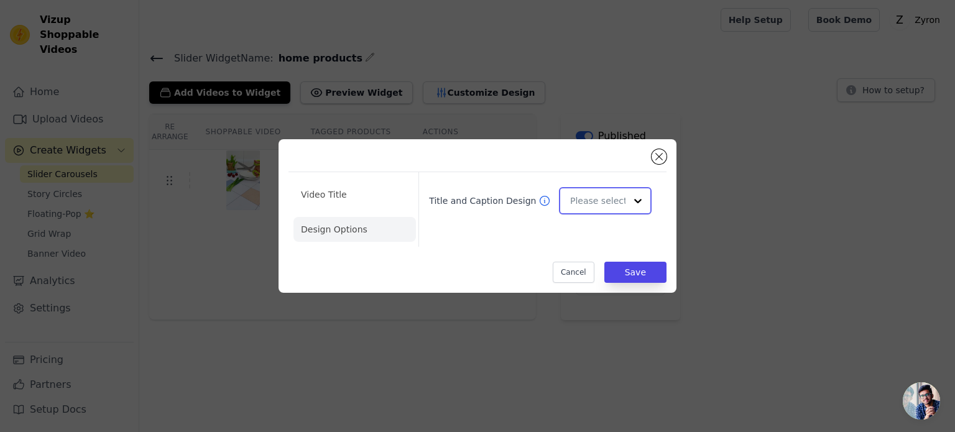
click at [634, 198] on div at bounding box center [637, 200] width 25 height 25
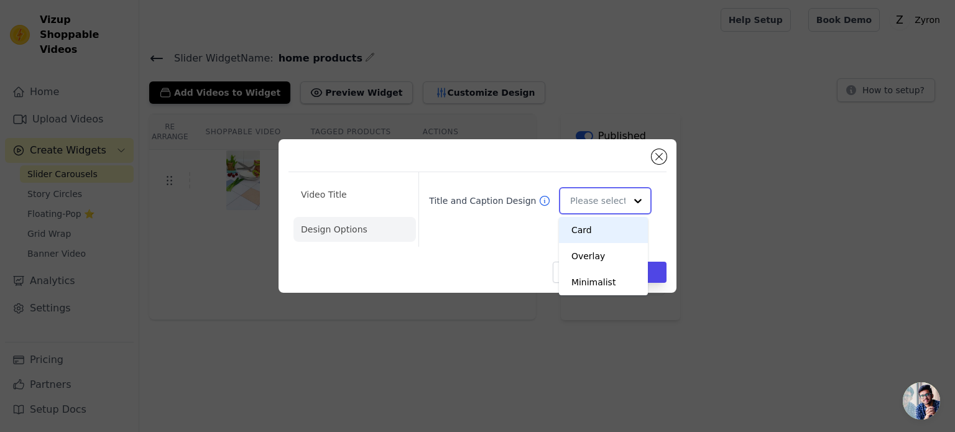
click at [634, 198] on div at bounding box center [637, 200] width 25 height 25
click at [659, 158] on button "Close modal" at bounding box center [658, 156] width 15 height 15
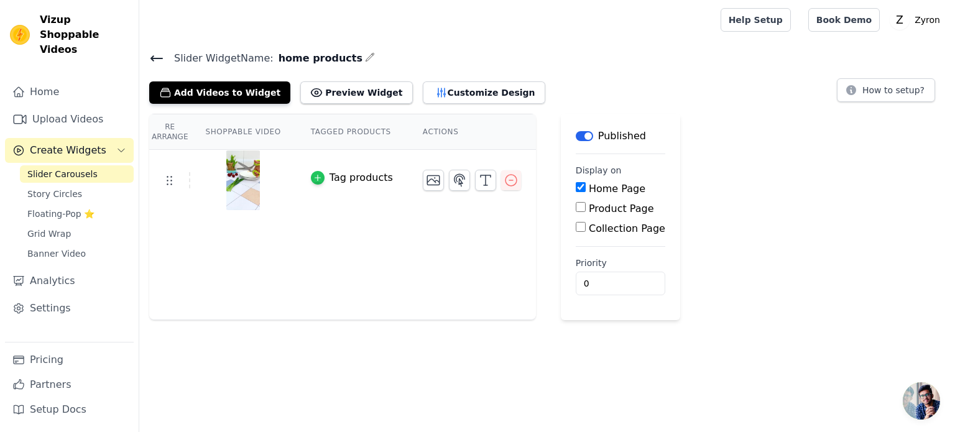
click at [314, 178] on div "button" at bounding box center [318, 178] width 14 height 14
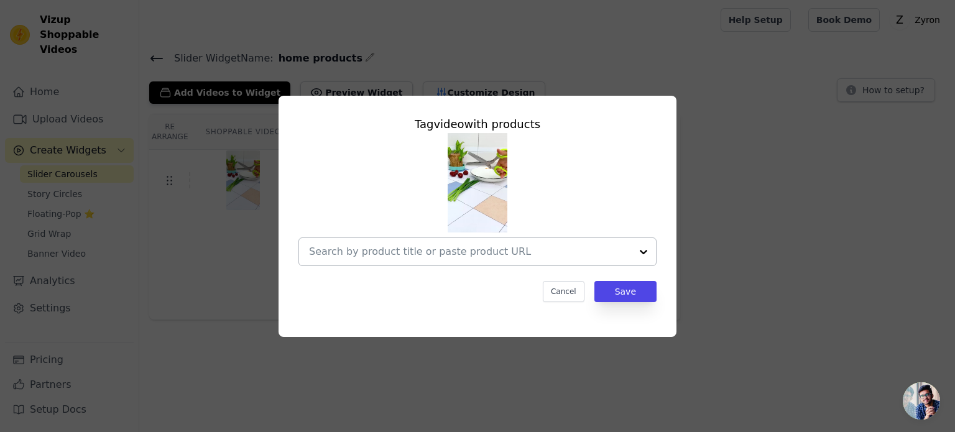
click at [405, 250] on input "text" at bounding box center [470, 251] width 322 height 15
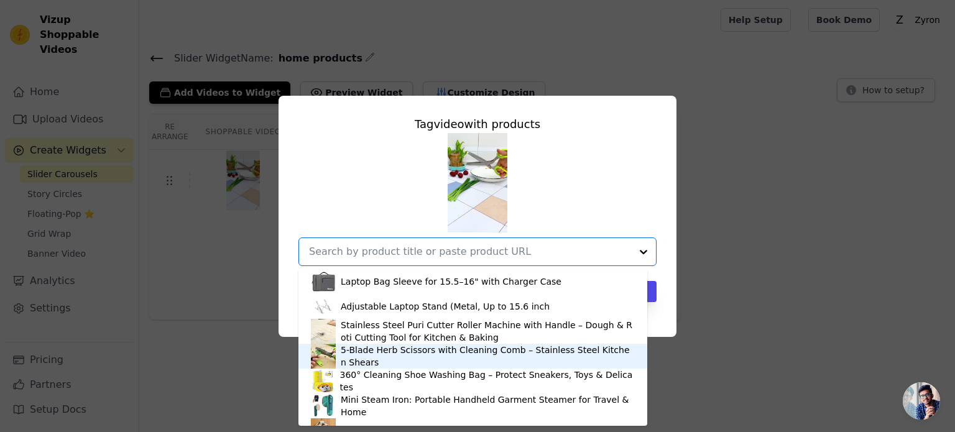
click at [360, 359] on div "5-Blade Herb Scissors with Cleaning Comb – Stainless Steel Kitchen Shears" at bounding box center [488, 356] width 294 height 25
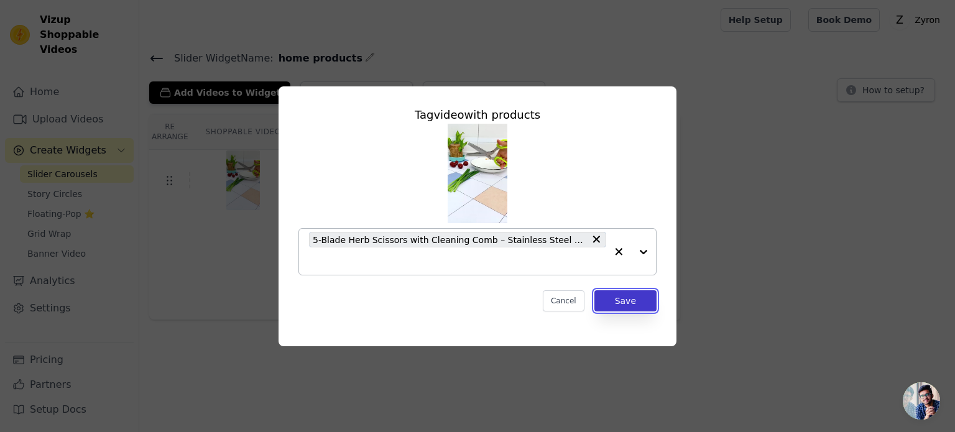
click at [631, 303] on button "Save" at bounding box center [625, 300] width 62 height 21
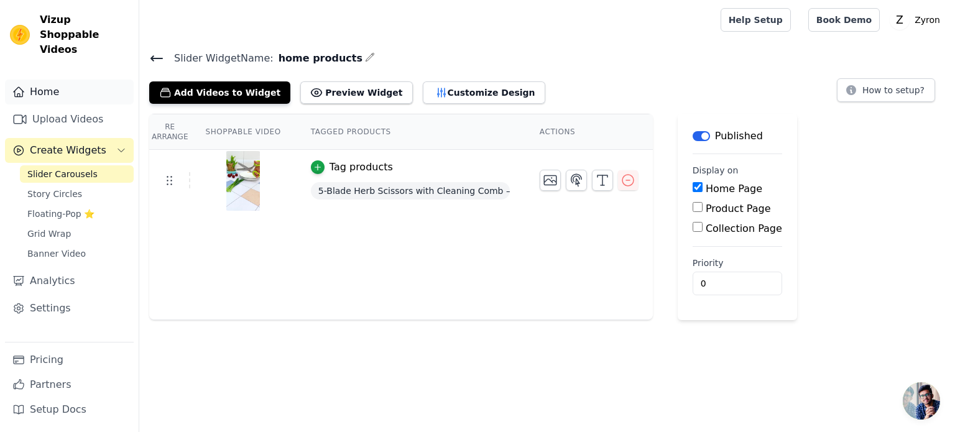
click at [72, 80] on link "Home" at bounding box center [69, 92] width 129 height 25
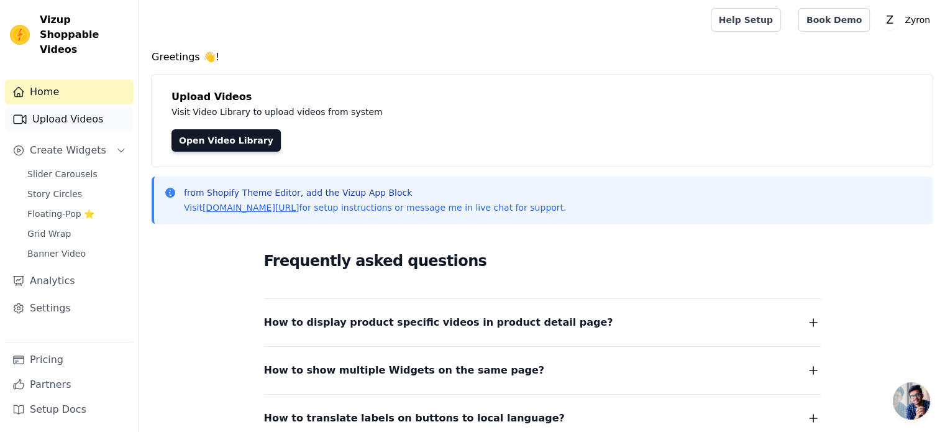
click at [91, 107] on link "Upload Videos" at bounding box center [69, 119] width 129 height 25
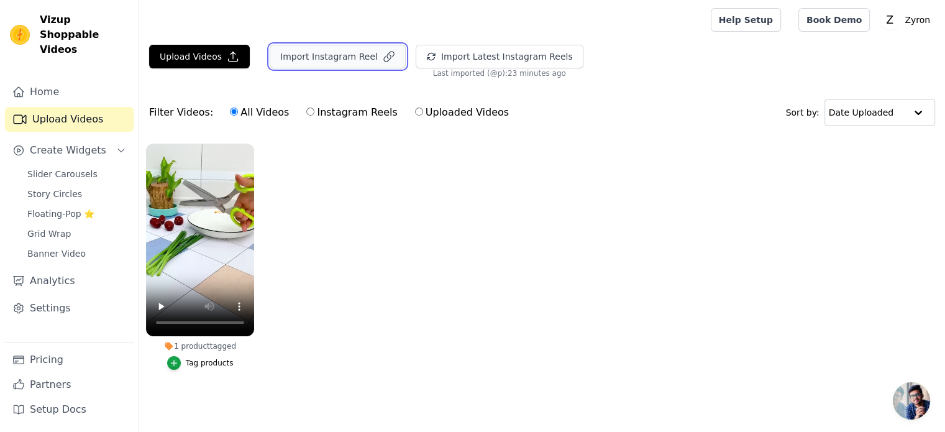
click at [308, 54] on button "Import Instagram Reel" at bounding box center [338, 57] width 136 height 24
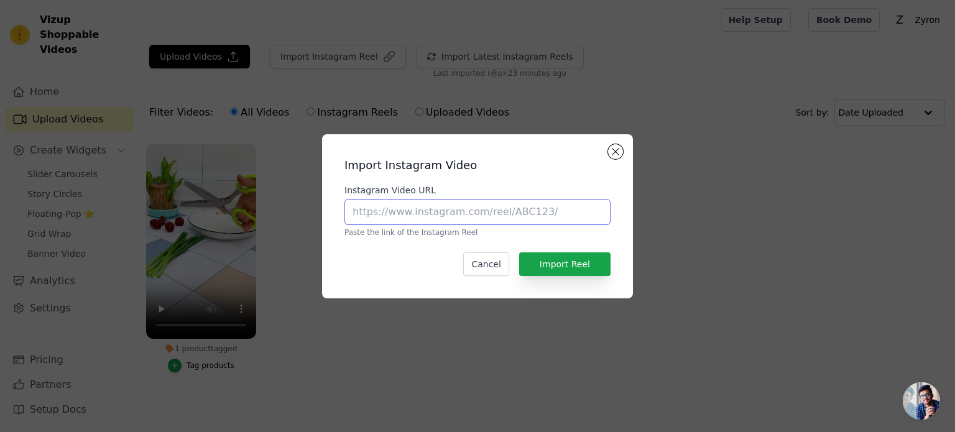
paste input "[URL][DOMAIN_NAME]"
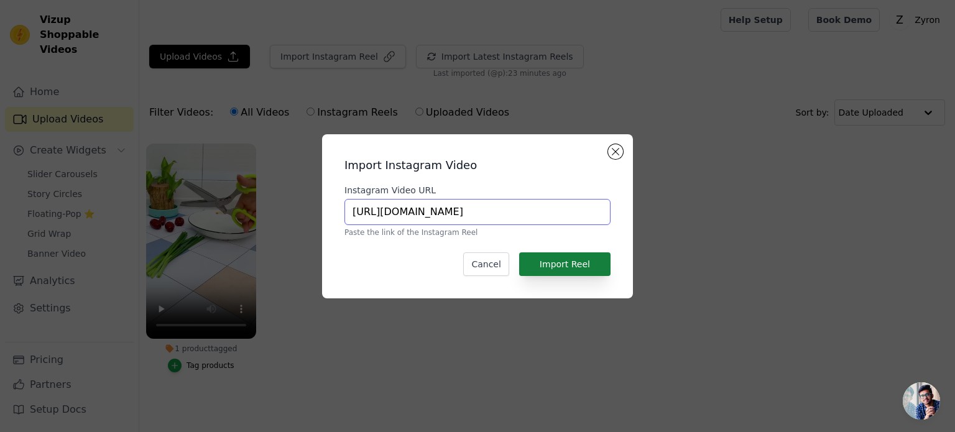
type input "[URL][DOMAIN_NAME]"
click at [574, 265] on button "Import Reel" at bounding box center [564, 264] width 91 height 24
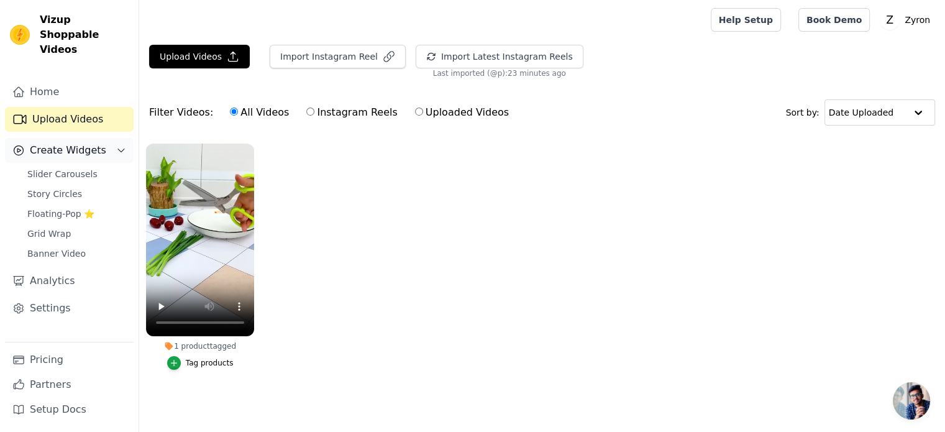
click at [104, 138] on button "Create Widgets" at bounding box center [69, 150] width 129 height 25
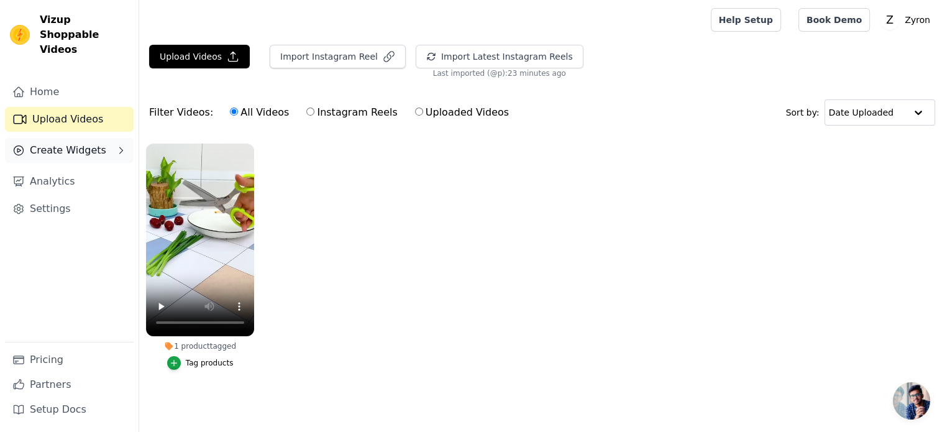
click at [104, 138] on button "Create Widgets" at bounding box center [69, 150] width 129 height 25
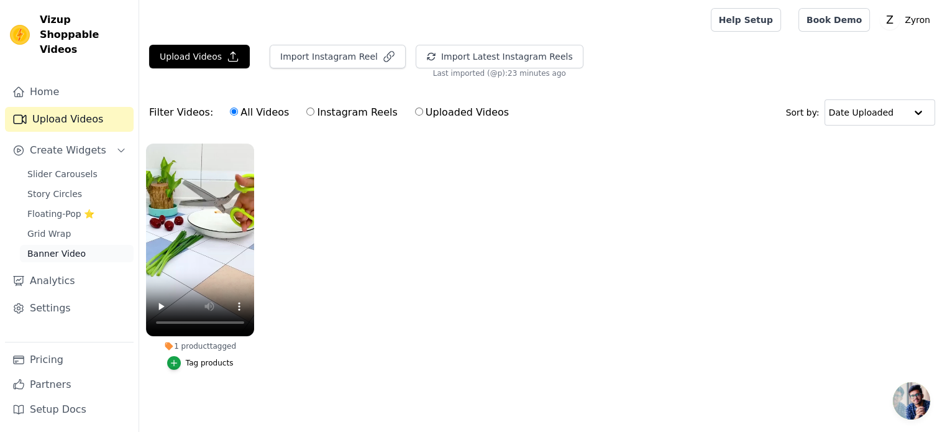
click at [57, 245] on link "Banner Video" at bounding box center [77, 253] width 114 height 17
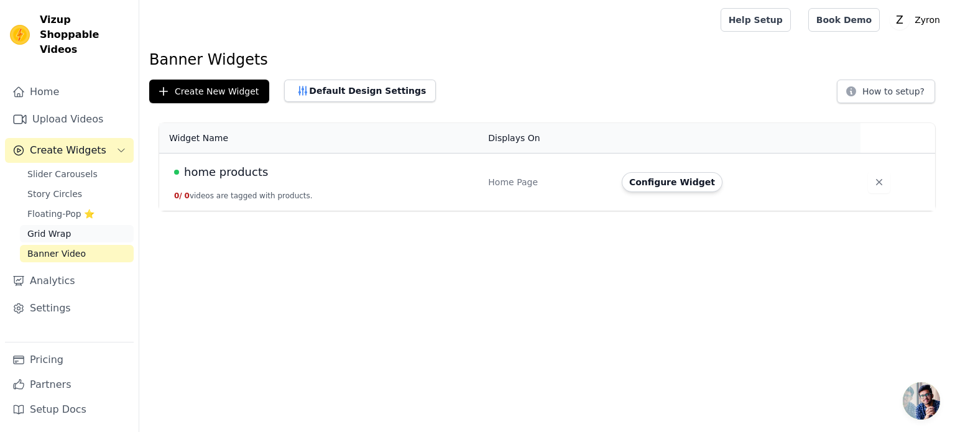
click at [47, 226] on link "Grid Wrap" at bounding box center [77, 233] width 114 height 17
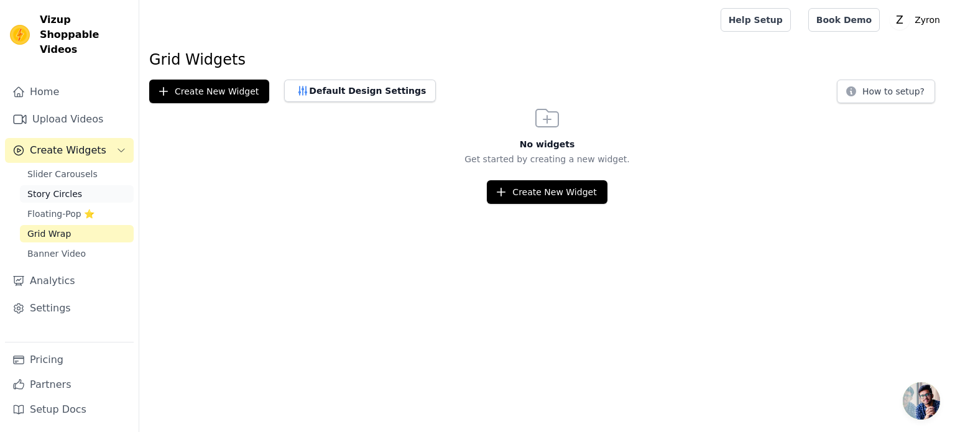
click at [63, 188] on span "Story Circles" at bounding box center [54, 194] width 55 height 12
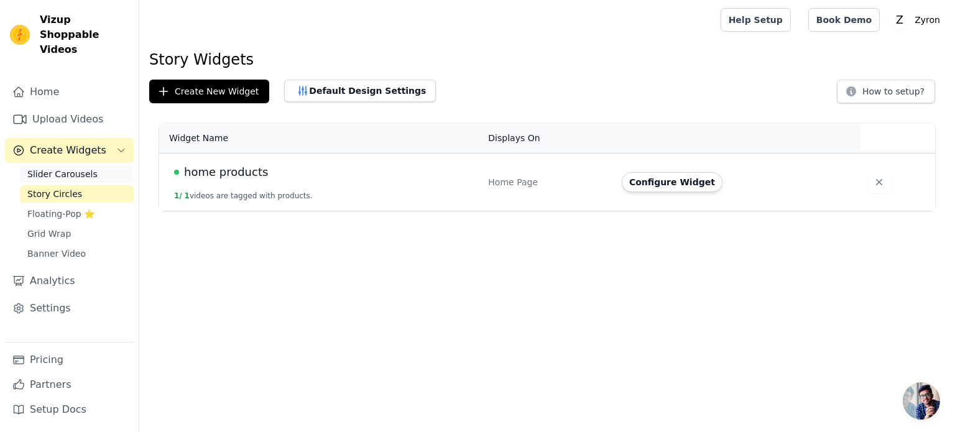
click at [70, 168] on span "Slider Carousels" at bounding box center [62, 174] width 70 height 12
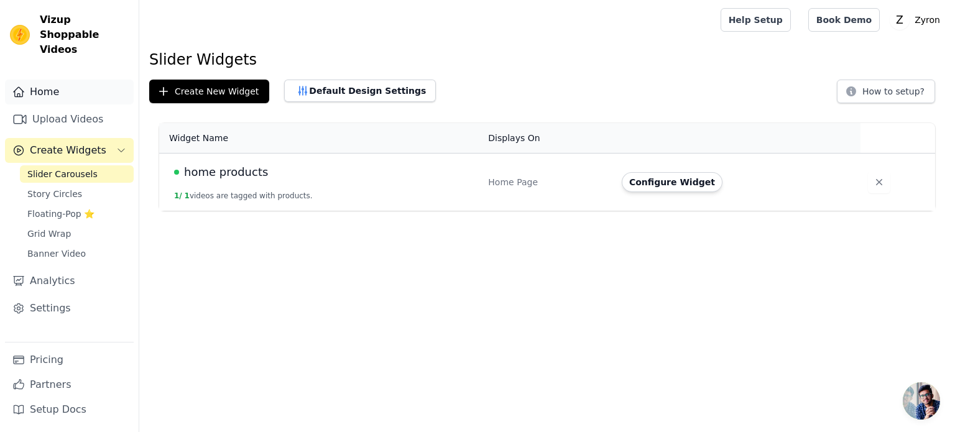
click at [55, 81] on link "Home" at bounding box center [69, 92] width 129 height 25
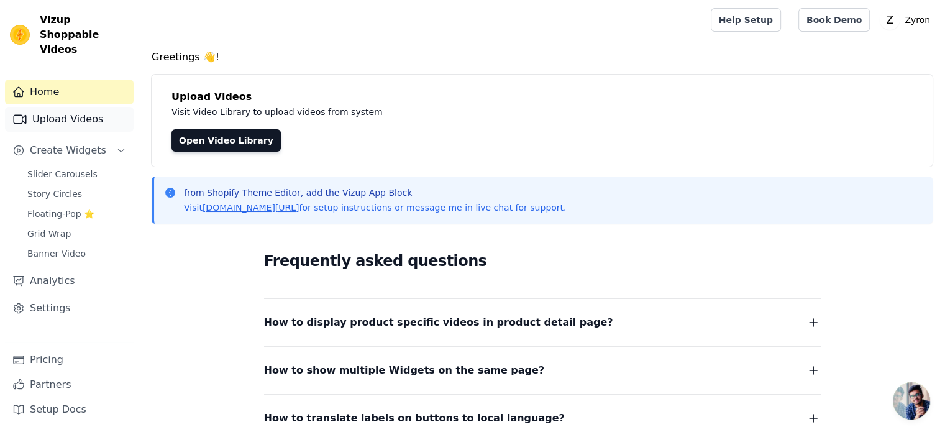
click at [62, 107] on link "Upload Videos" at bounding box center [69, 119] width 129 height 25
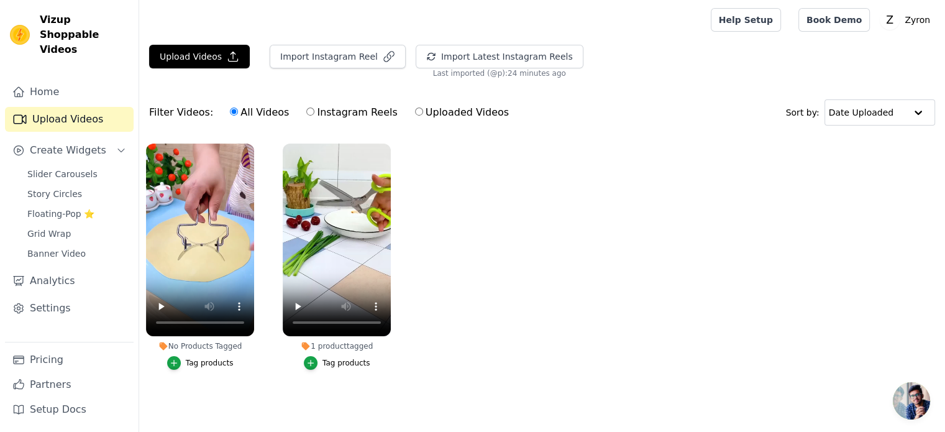
click at [207, 365] on div "Tag products" at bounding box center [210, 363] width 48 height 10
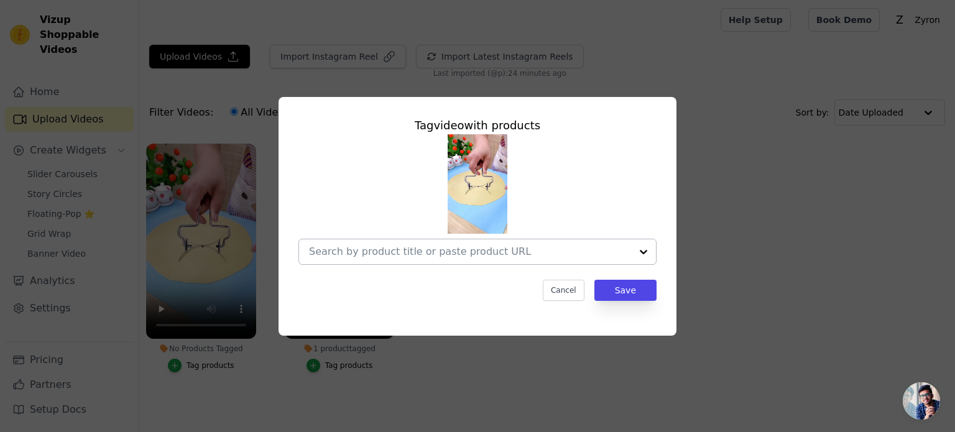
click at [561, 262] on div at bounding box center [470, 251] width 322 height 25
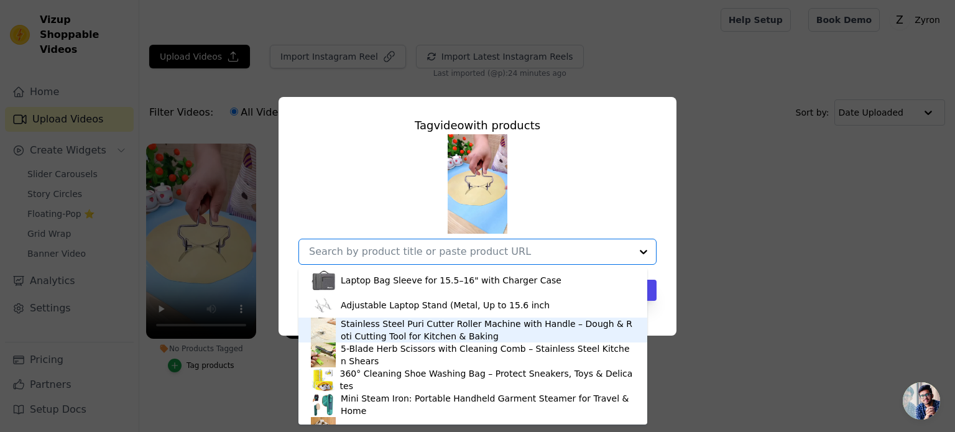
click at [361, 332] on div "Stainless Steel Puri Cutter Roller Machine with Handle – Dough & Roti Cutting T…" at bounding box center [488, 330] width 294 height 25
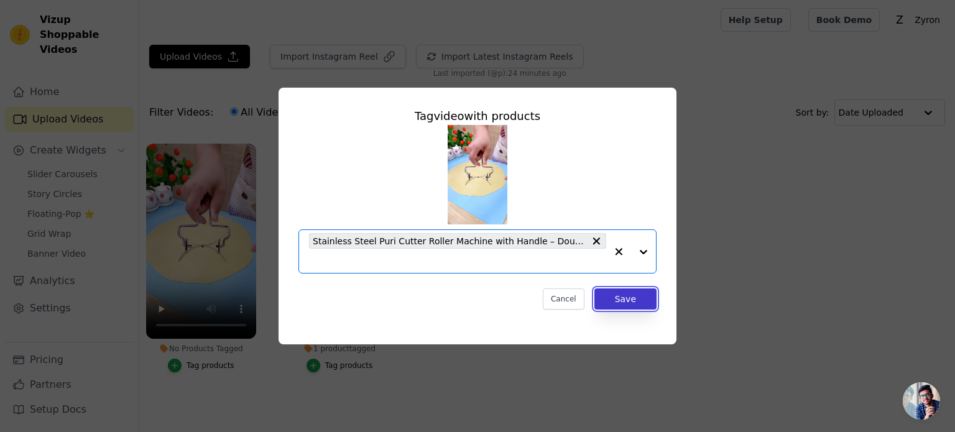
click at [603, 303] on button "Save" at bounding box center [625, 298] width 62 height 21
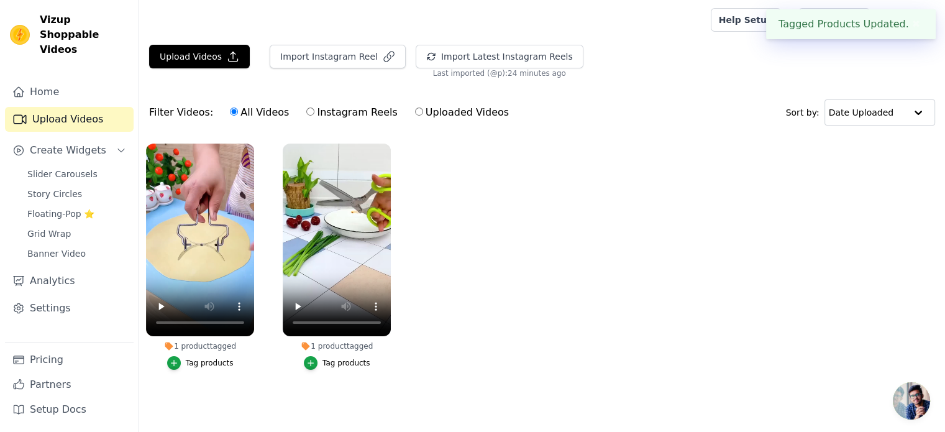
click at [328, 359] on div "Tag products" at bounding box center [347, 363] width 48 height 10
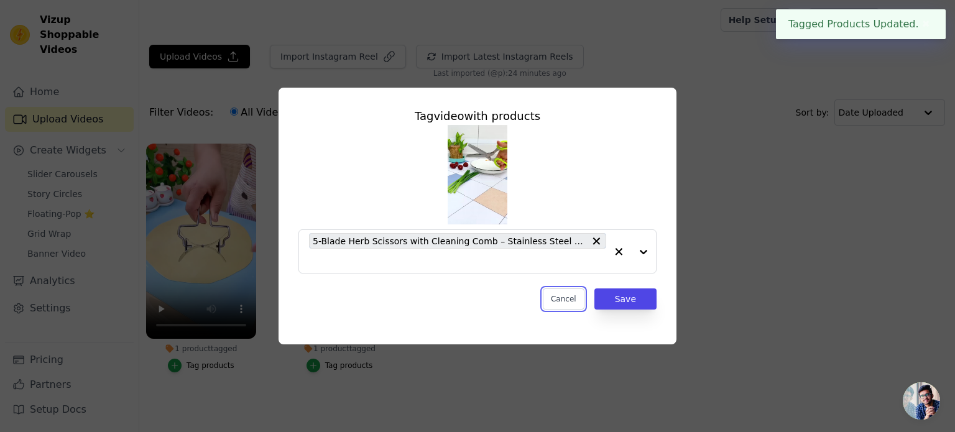
click at [571, 304] on button "Cancel" at bounding box center [564, 298] width 42 height 21
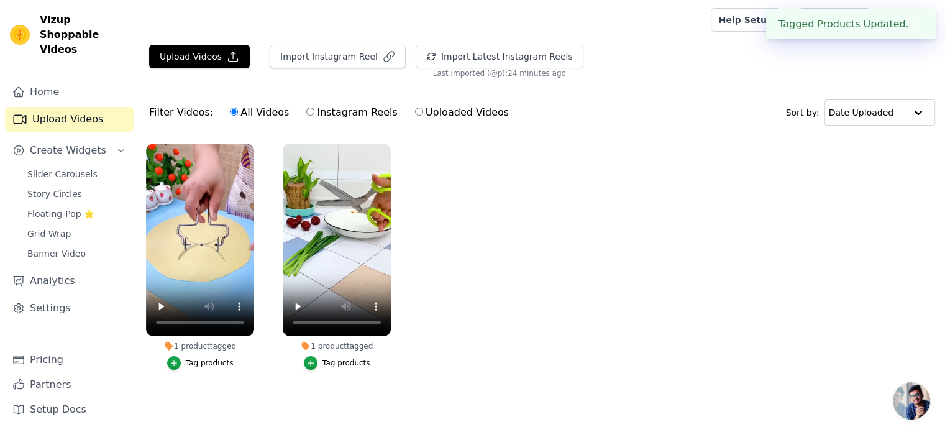
click at [513, 360] on ul "1 product tagged Tag products 1 product tagged Tag video with products 5-Blade …" at bounding box center [542, 269] width 806 height 265
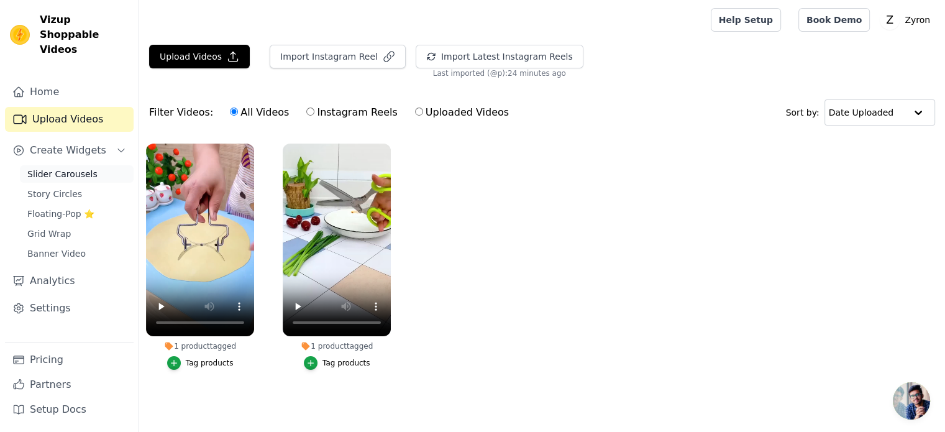
click at [55, 168] on span "Slider Carousels" at bounding box center [62, 174] width 70 height 12
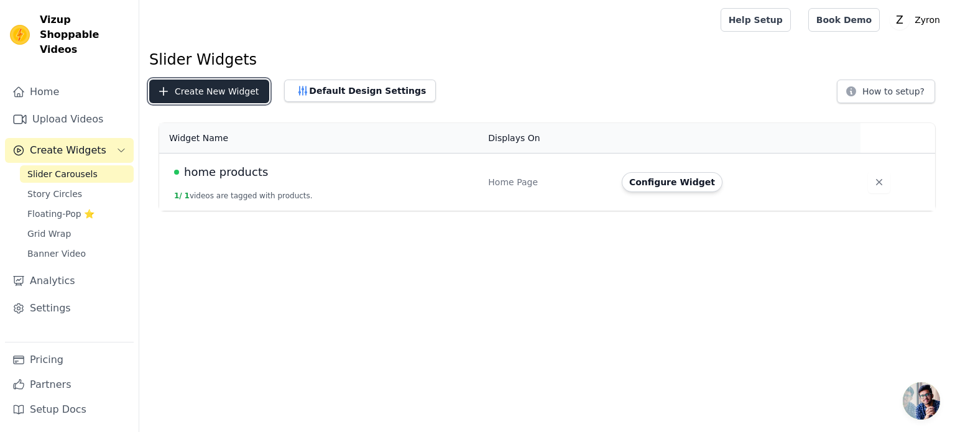
click at [204, 88] on button "Create New Widget" at bounding box center [209, 92] width 120 height 24
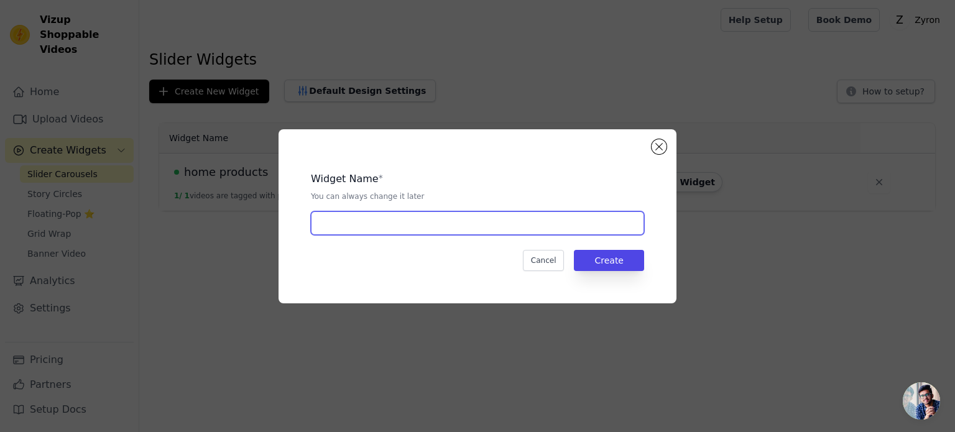
click at [382, 218] on input "text" at bounding box center [477, 223] width 333 height 24
type input "home products"
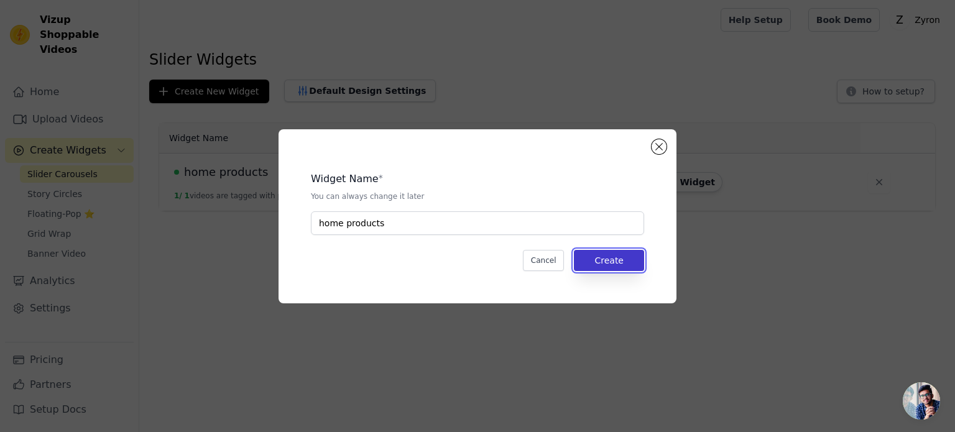
click at [615, 259] on button "Create" at bounding box center [609, 260] width 70 height 21
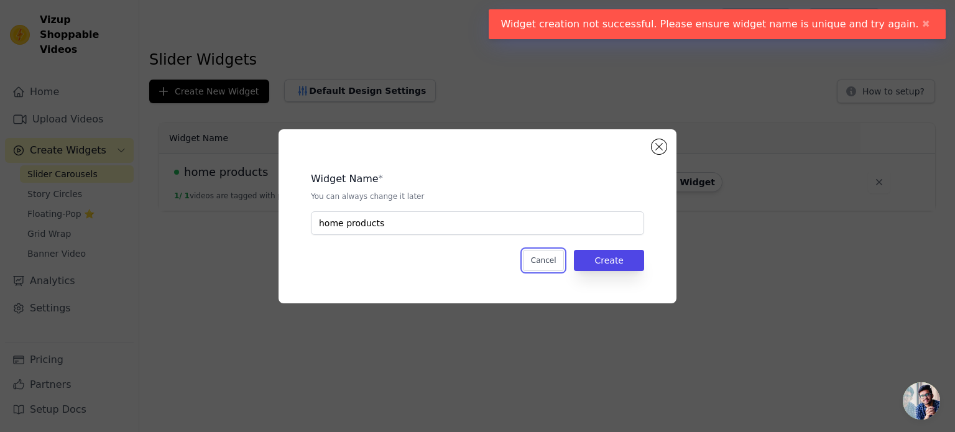
click at [548, 265] on button "Cancel" at bounding box center [544, 260] width 42 height 21
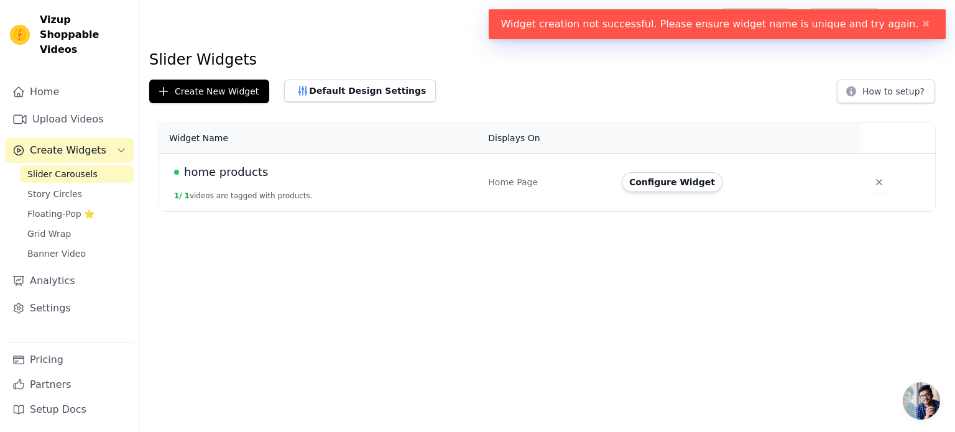
click at [317, 191] on td "home products 1 / 1 videos are tagged with products." at bounding box center [319, 183] width 321 height 58
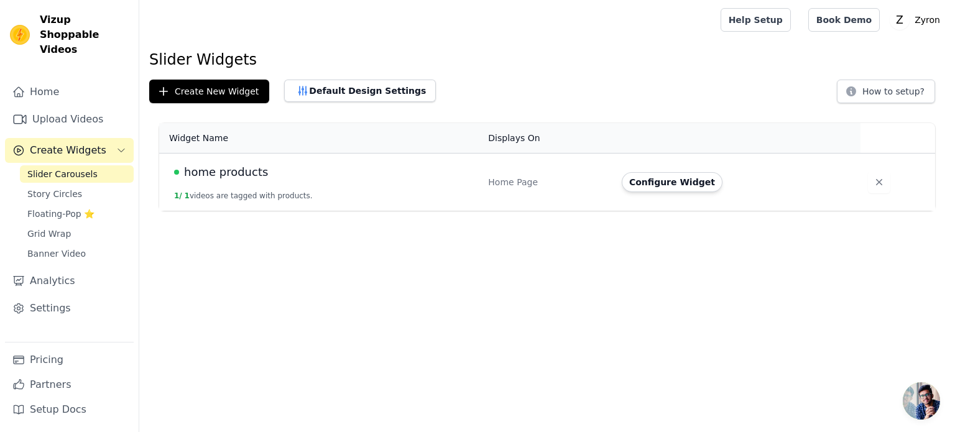
click at [823, 180] on div "Configure Widget" at bounding box center [733, 182] width 224 height 20
click at [505, 175] on td "Home Page" at bounding box center [547, 183] width 134 height 58
click at [258, 173] on span "home products" at bounding box center [226, 171] width 84 height 17
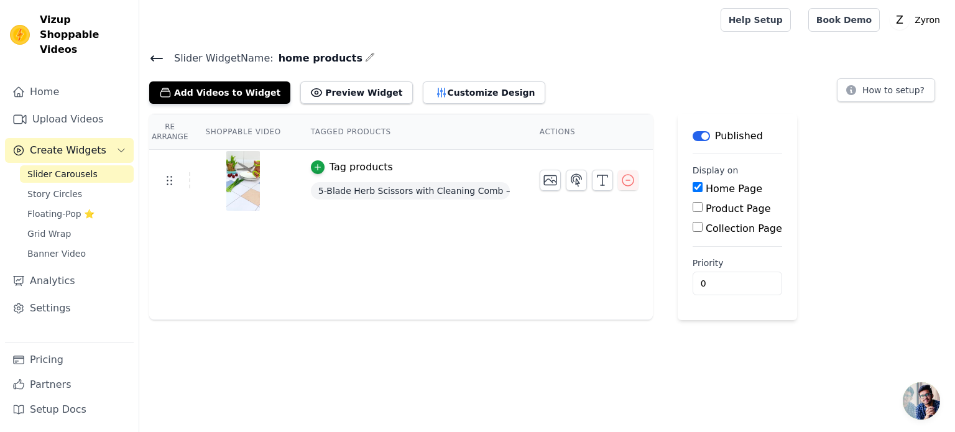
click at [627, 280] on div "Re Arrange Shoppable Video Tagged Products Actions Tag products 5-Blade Herb Sc…" at bounding box center [400, 217] width 503 height 206
click at [244, 94] on button "Add Videos to Widget" at bounding box center [219, 92] width 141 height 22
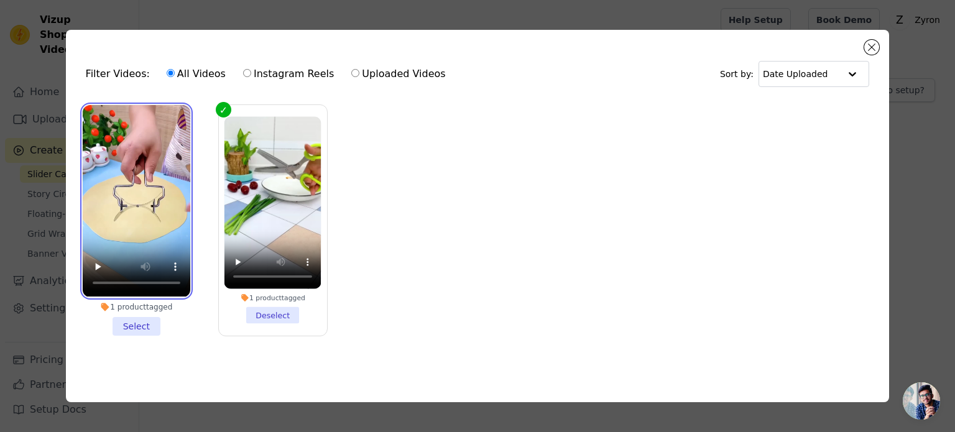
click at [136, 172] on video at bounding box center [137, 200] width 108 height 191
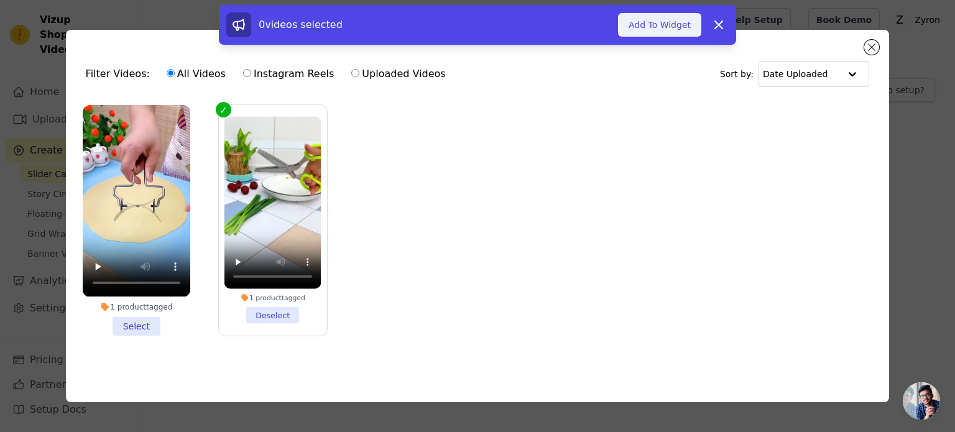
click at [679, 23] on button "Add To Widget" at bounding box center [659, 25] width 83 height 24
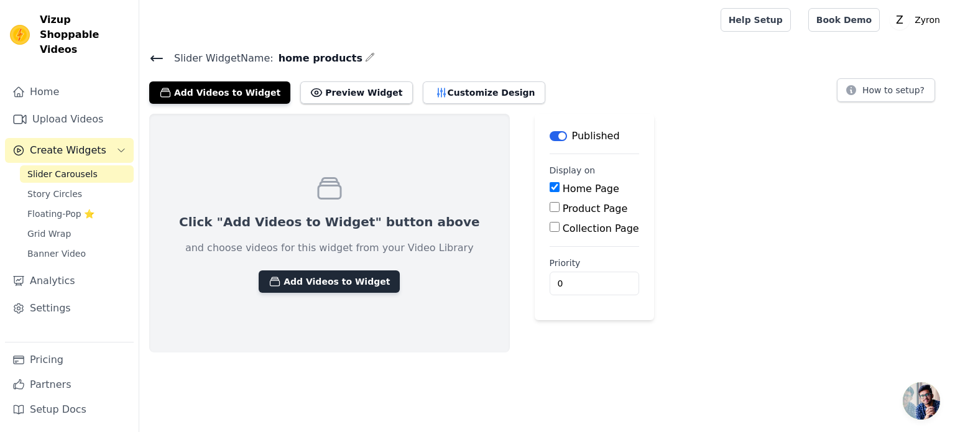
click at [288, 277] on button "Add Videos to Widget" at bounding box center [329, 281] width 141 height 22
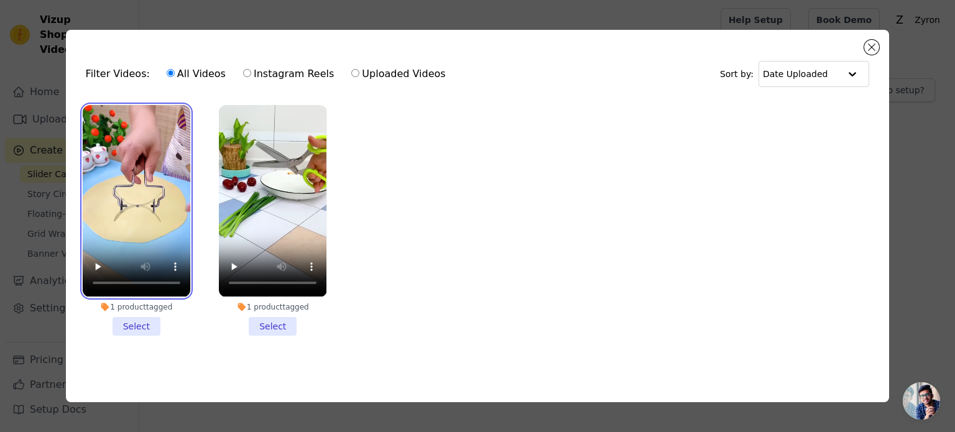
click at [163, 222] on video at bounding box center [137, 200] width 108 height 191
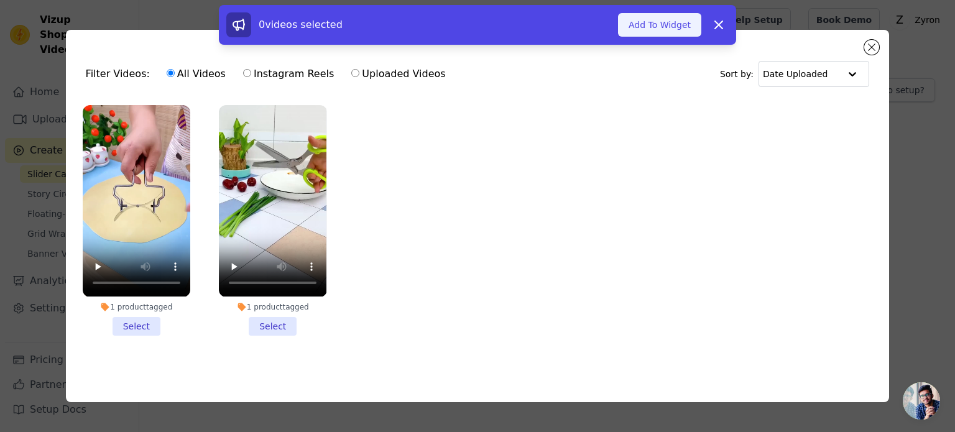
click at [636, 19] on button "Add To Widget" at bounding box center [659, 25] width 83 height 24
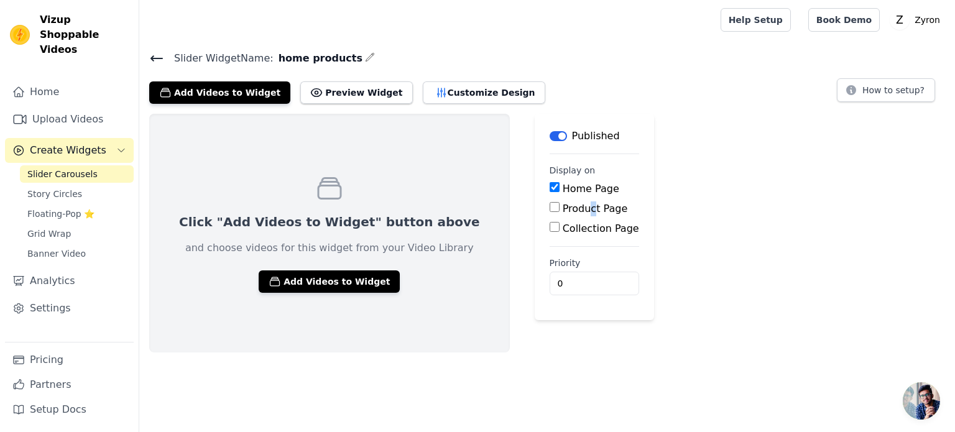
click at [562, 206] on label "Product Page" at bounding box center [594, 209] width 65 height 12
click at [549, 206] on input "Product Page" at bounding box center [554, 207] width 10 height 10
checkbox input "true"
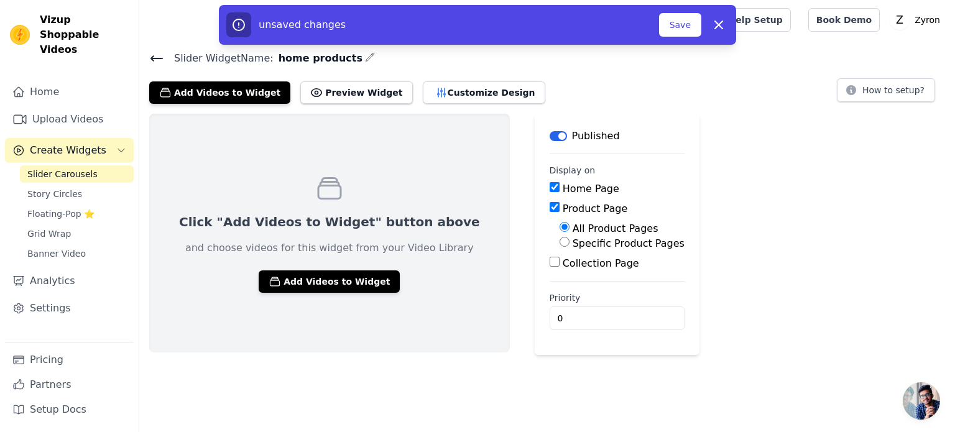
click at [549, 191] on input "Home Page" at bounding box center [554, 187] width 10 height 10
checkbox input "false"
click at [549, 208] on input "Product Page" at bounding box center [554, 207] width 10 height 10
checkbox input "false"
click at [549, 183] on input "Home Page" at bounding box center [554, 187] width 10 height 10
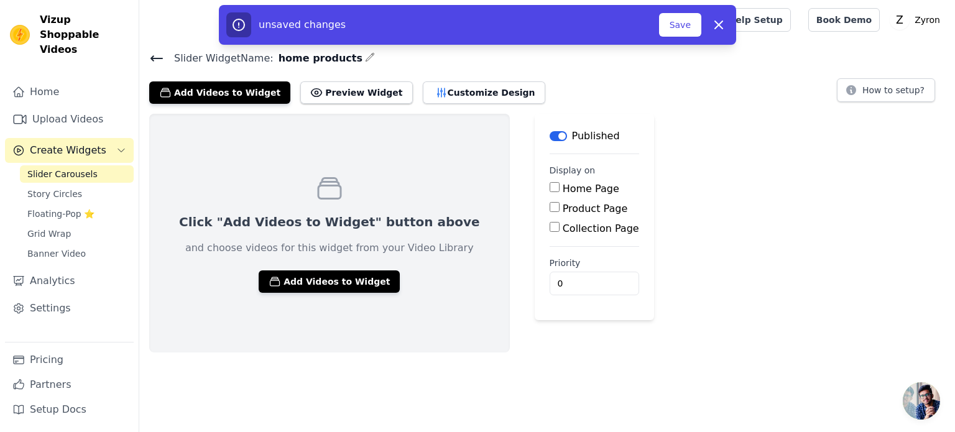
checkbox input "true"
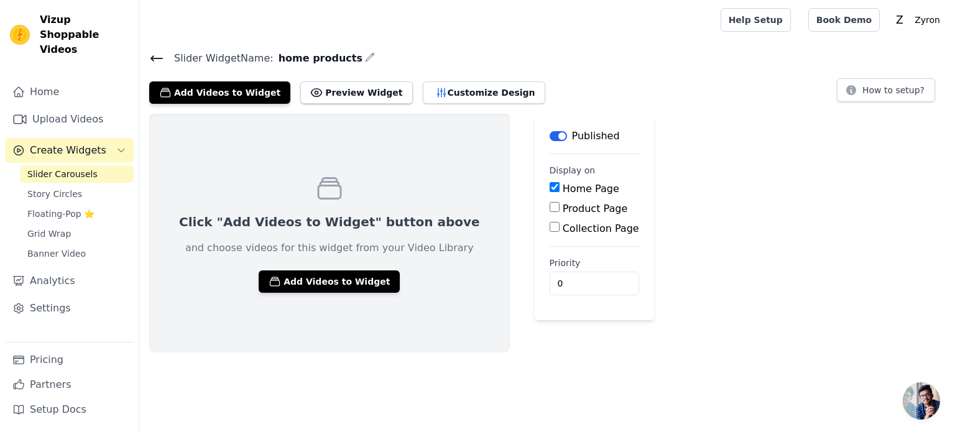
drag, startPoint x: 713, startPoint y: 176, endPoint x: 690, endPoint y: 176, distance: 23.6
click at [713, 178] on div "Click "Add Videos to Widget" button above and choose videos for this widget fro…" at bounding box center [546, 233] width 815 height 239
click at [158, 53] on icon at bounding box center [156, 58] width 15 height 15
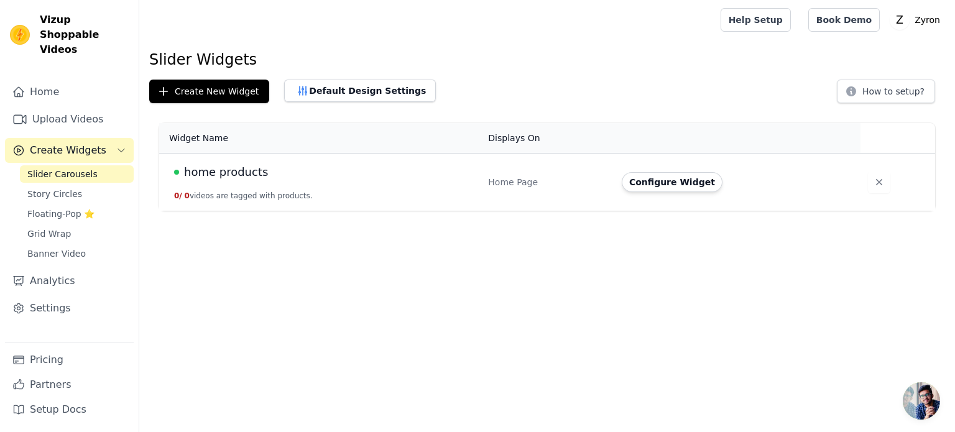
click at [291, 211] on html "Vizup Shoppable Videos Home Upload Videos Create Widgets Slider Carousels Story…" at bounding box center [477, 105] width 955 height 211
click at [308, 180] on div "home products" at bounding box center [323, 171] width 299 height 17
click at [620, 186] on td "Configure Widget" at bounding box center [737, 183] width 246 height 58
click at [60, 168] on span "Slider Carousels" at bounding box center [62, 174] width 70 height 12
click at [57, 143] on span "Create Widgets" at bounding box center [68, 150] width 76 height 15
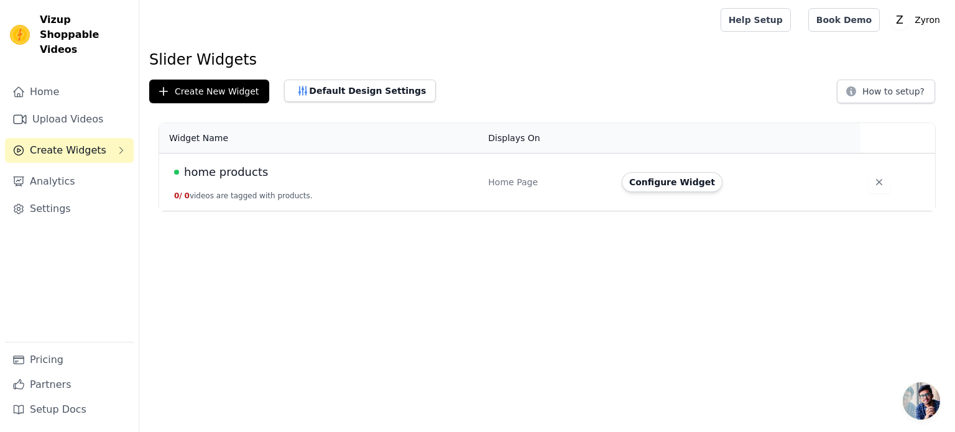
click at [58, 119] on div "Home Upload Videos Create Widgets Analytics Settings" at bounding box center [69, 211] width 129 height 262
click at [65, 110] on link "Upload Videos" at bounding box center [69, 119] width 129 height 25
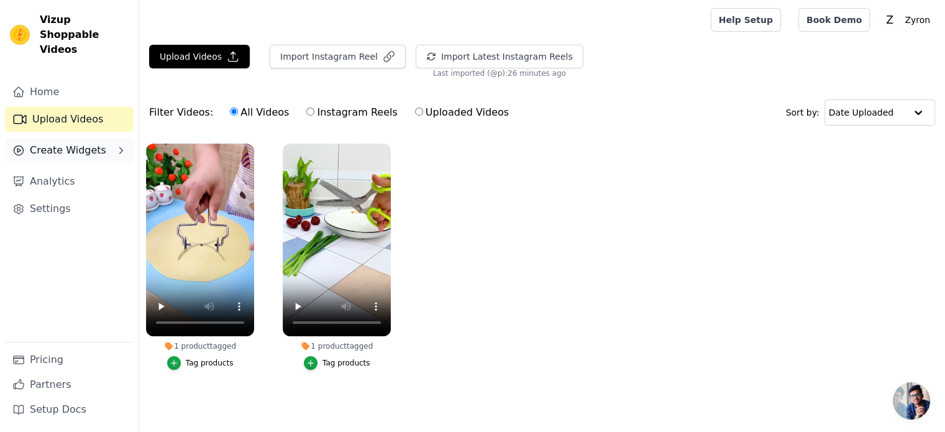
click at [62, 143] on span "Create Widgets" at bounding box center [68, 150] width 76 height 15
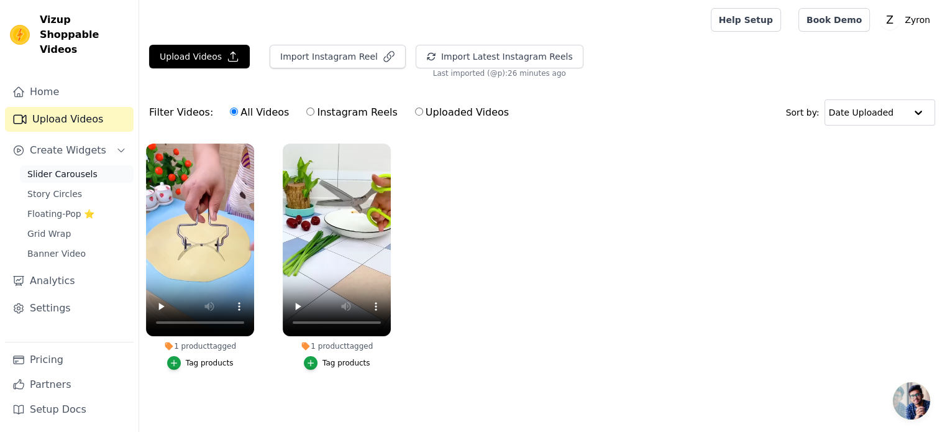
click at [47, 168] on span "Slider Carousels" at bounding box center [62, 174] width 70 height 12
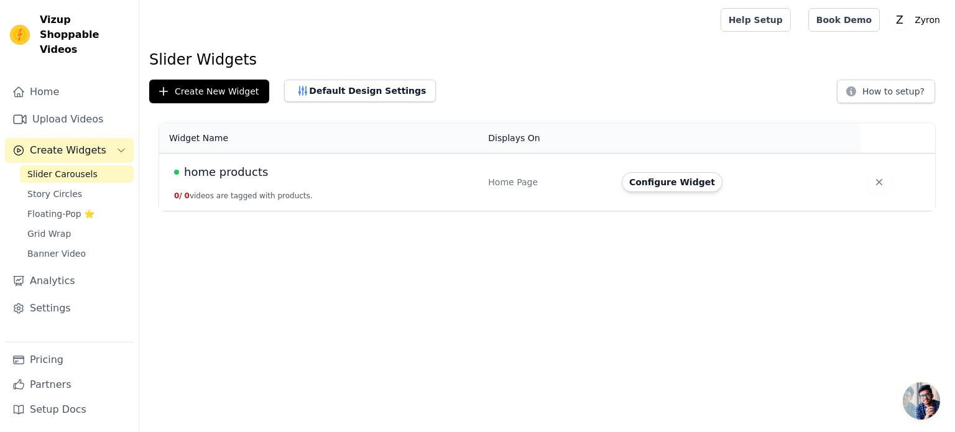
click at [252, 191] on button "0 / 0 videos are tagged with products." at bounding box center [243, 196] width 139 height 10
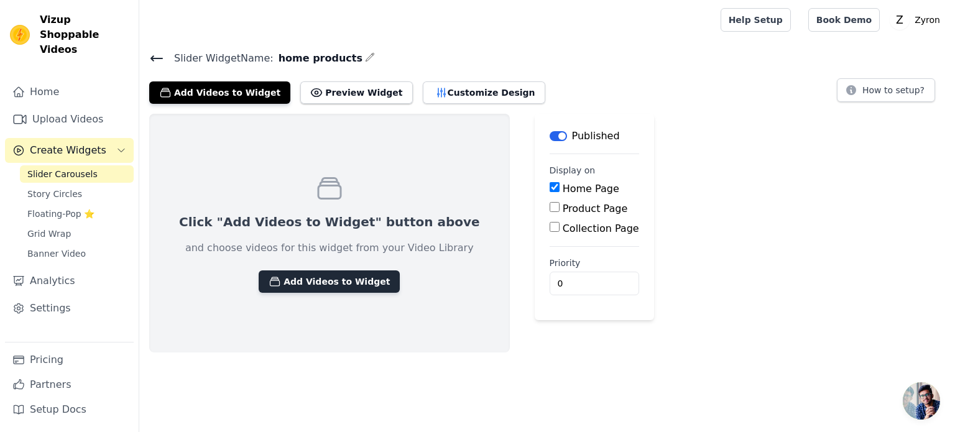
click at [314, 291] on button "Add Videos to Widget" at bounding box center [329, 281] width 141 height 22
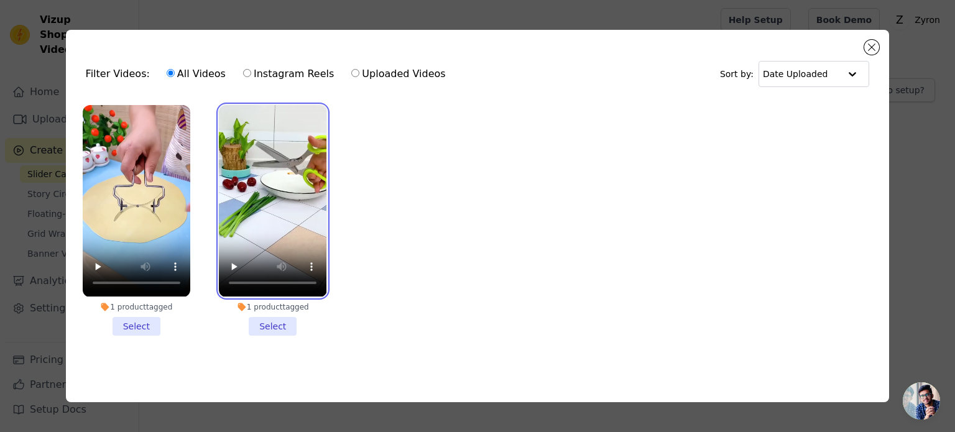
click at [242, 229] on video at bounding box center [273, 200] width 108 height 191
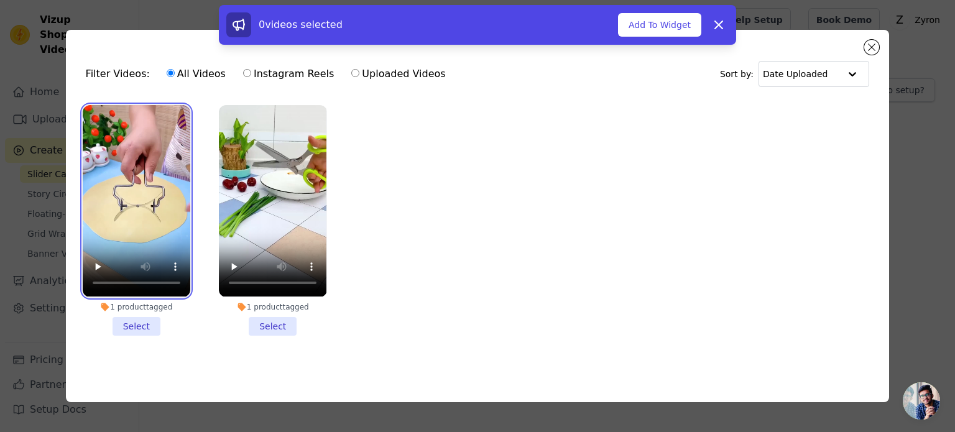
click at [181, 227] on video at bounding box center [137, 200] width 108 height 191
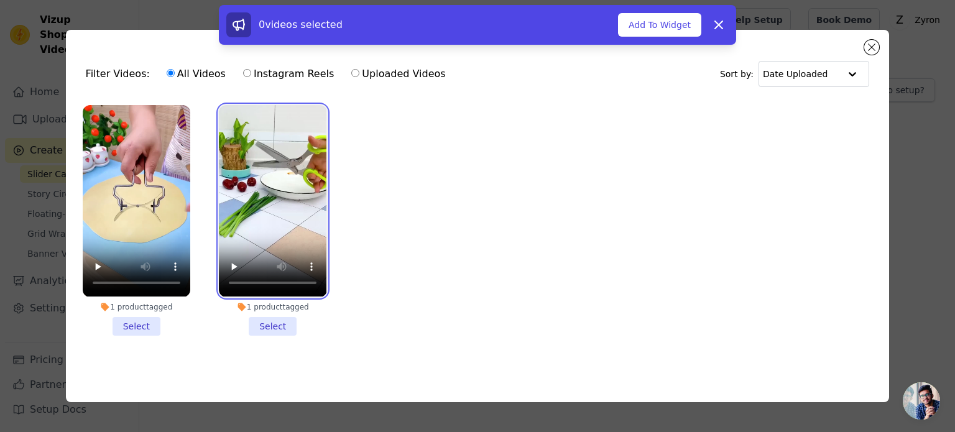
click at [278, 246] on video at bounding box center [273, 200] width 108 height 191
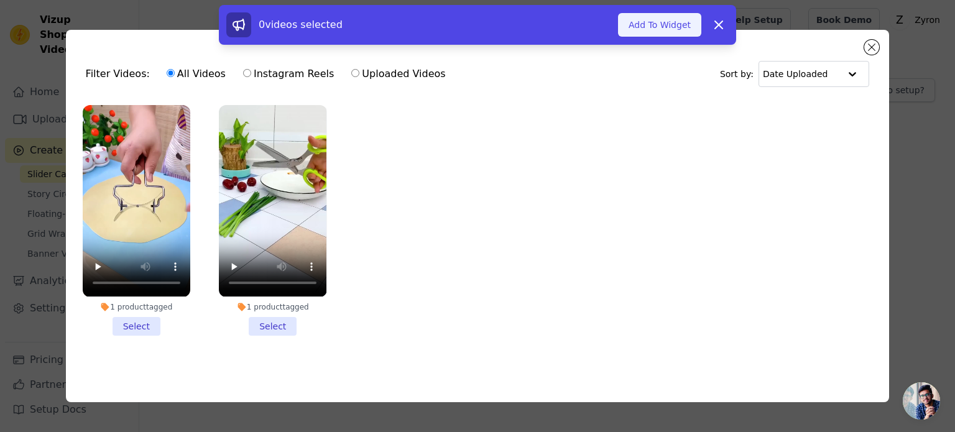
click at [656, 22] on button "Add To Widget" at bounding box center [659, 25] width 83 height 24
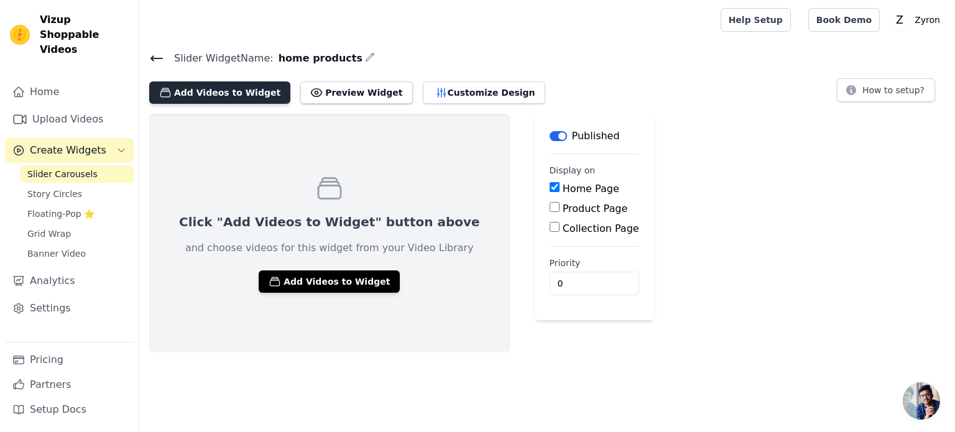
click at [190, 91] on button "Add Videos to Widget" at bounding box center [219, 92] width 141 height 22
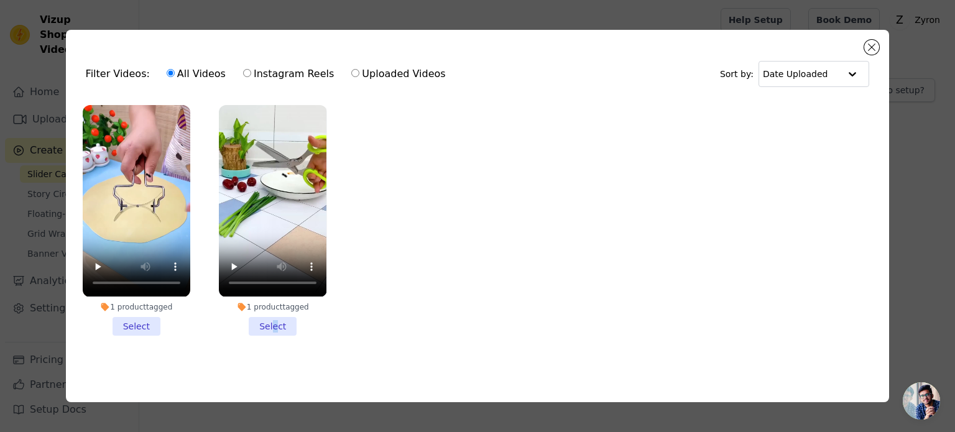
click at [274, 324] on li "1 product tagged Select" at bounding box center [273, 220] width 108 height 230
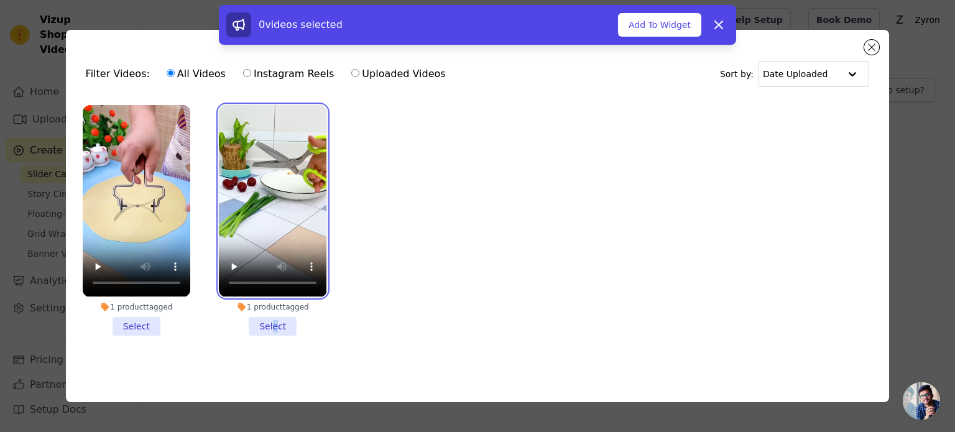
click at [326, 165] on video at bounding box center [273, 200] width 108 height 191
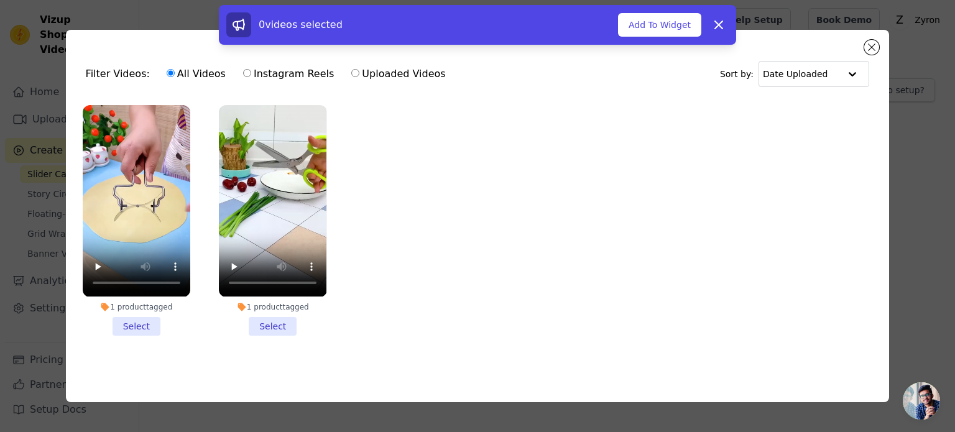
click at [547, 116] on ul "1 product tagged Select 1 product tagged Select" at bounding box center [478, 230] width 804 height 264
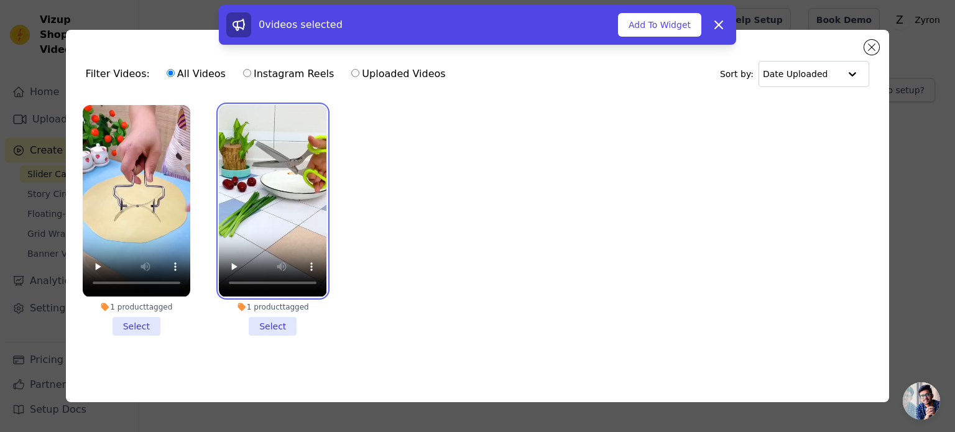
click at [255, 162] on video at bounding box center [273, 200] width 108 height 191
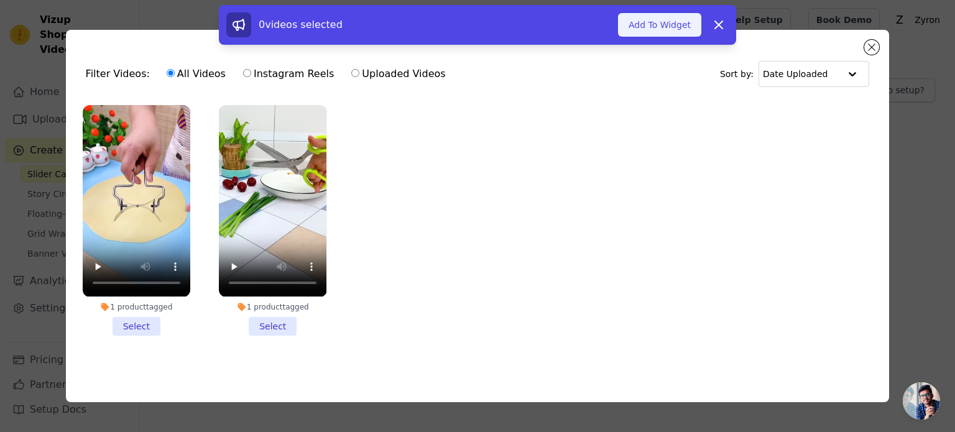
click at [648, 27] on button "Add To Widget" at bounding box center [659, 25] width 83 height 24
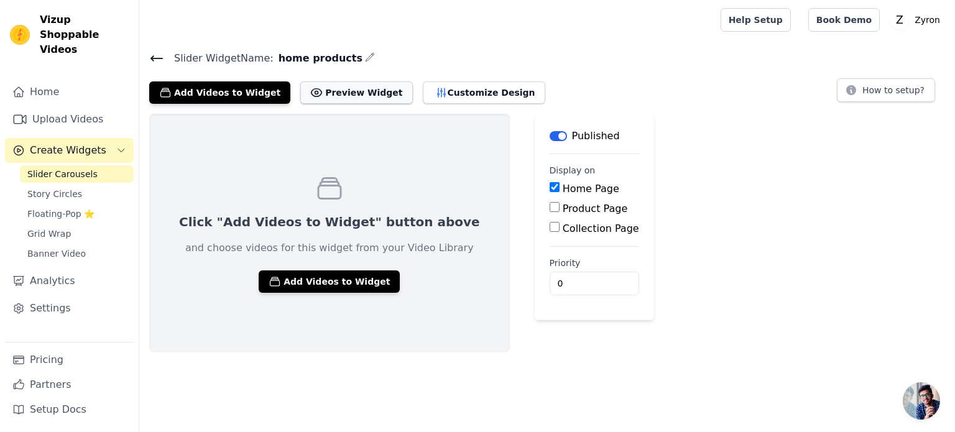
click at [333, 90] on button "Preview Widget" at bounding box center [356, 92] width 112 height 22
click at [190, 96] on button "Add Videos to Widget" at bounding box center [219, 92] width 141 height 22
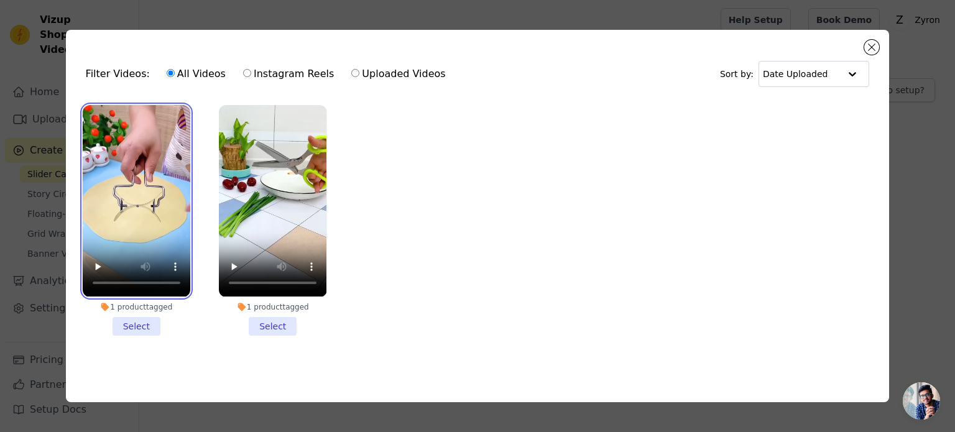
click at [160, 192] on video at bounding box center [137, 200] width 108 height 191
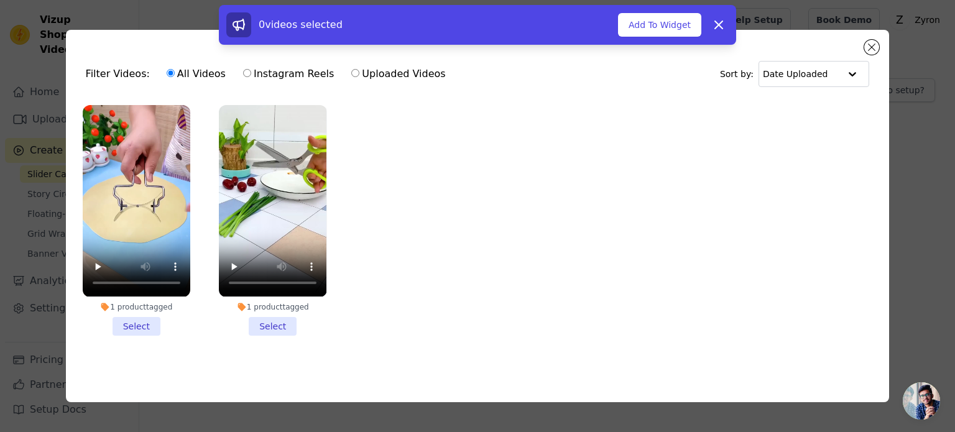
click at [129, 327] on li "1 product tagged Select" at bounding box center [137, 220] width 108 height 230
click at [0, 0] on input "1 product tagged Select" at bounding box center [0, 0] width 0 height 0
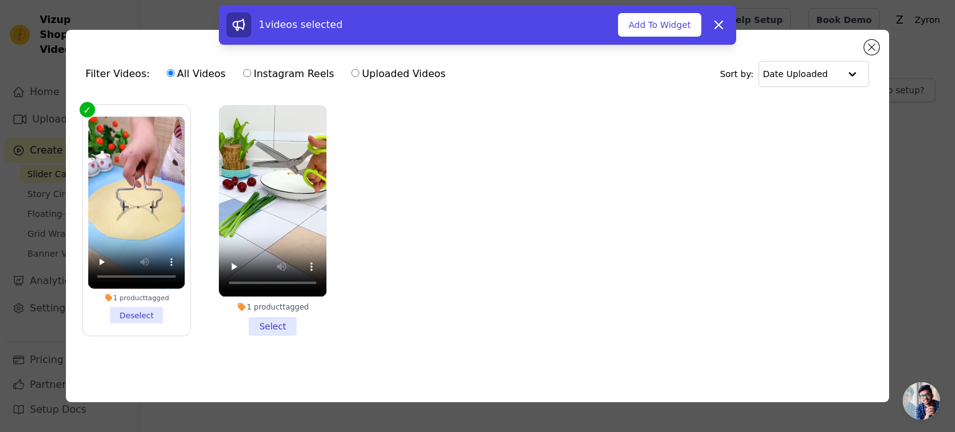
click at [286, 325] on li "1 product tagged Select" at bounding box center [273, 220] width 108 height 230
click at [0, 0] on input "1 product tagged Select" at bounding box center [0, 0] width 0 height 0
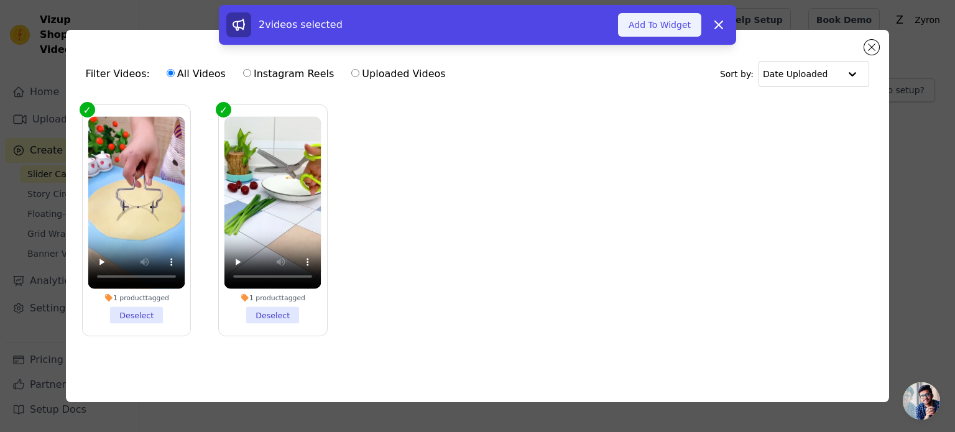
click at [662, 22] on button "Add To Widget" at bounding box center [659, 25] width 83 height 24
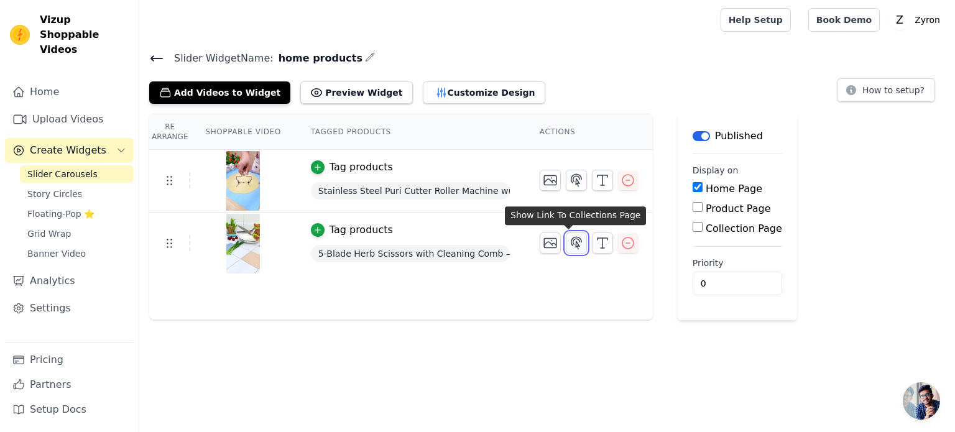
click at [574, 242] on icon "button" at bounding box center [576, 243] width 15 height 15
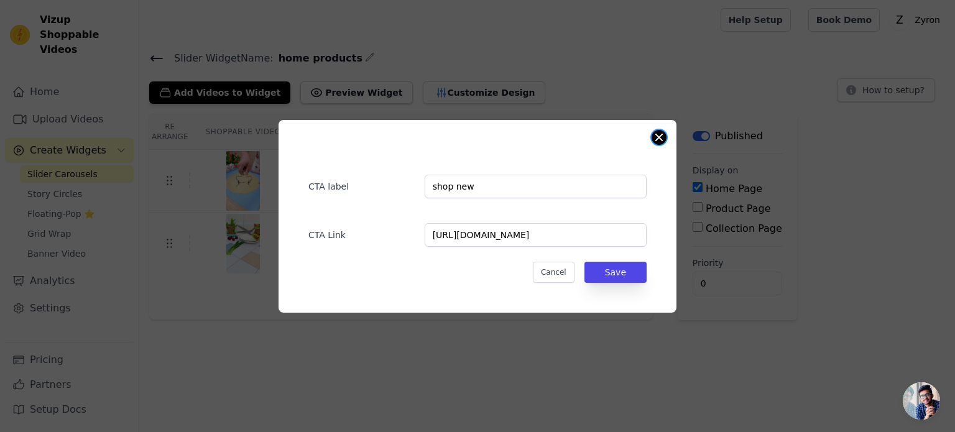
click at [653, 139] on button "Close modal" at bounding box center [658, 137] width 15 height 15
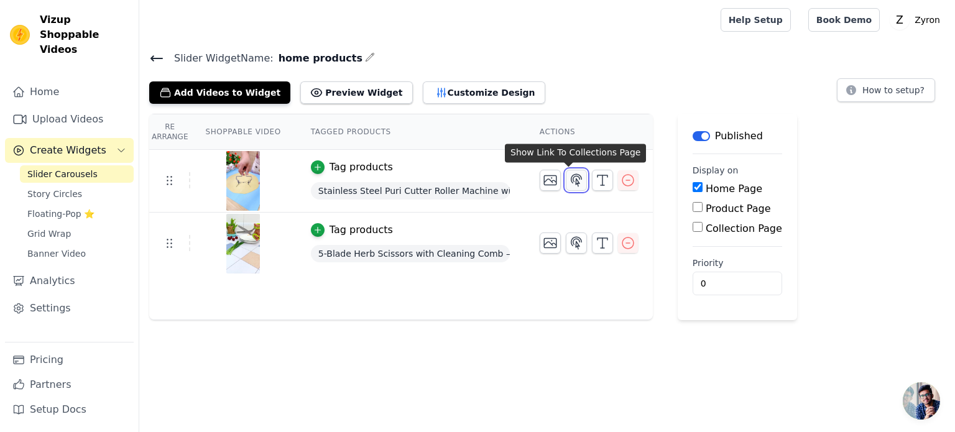
click at [569, 183] on icon "button" at bounding box center [576, 180] width 15 height 15
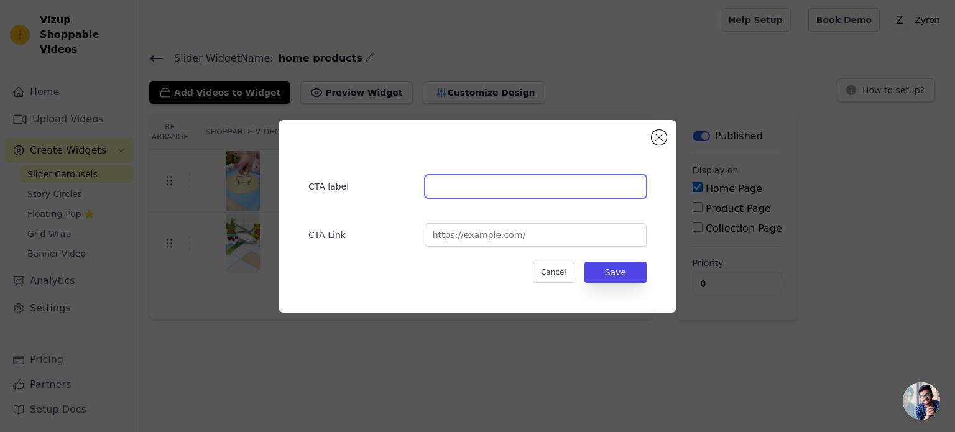
click at [525, 185] on input "text" at bounding box center [535, 187] width 222 height 24
type input "shop new"
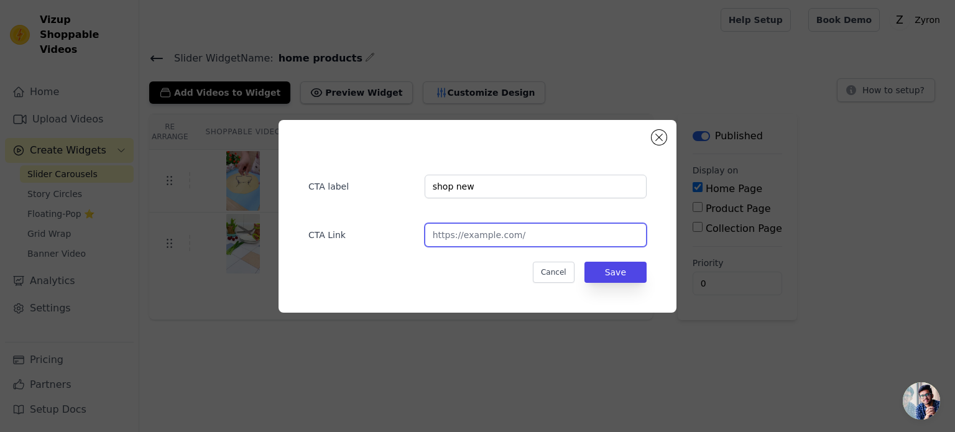
click at [525, 236] on input "url" at bounding box center [535, 235] width 222 height 24
type input "[URL][DOMAIN_NAME]"
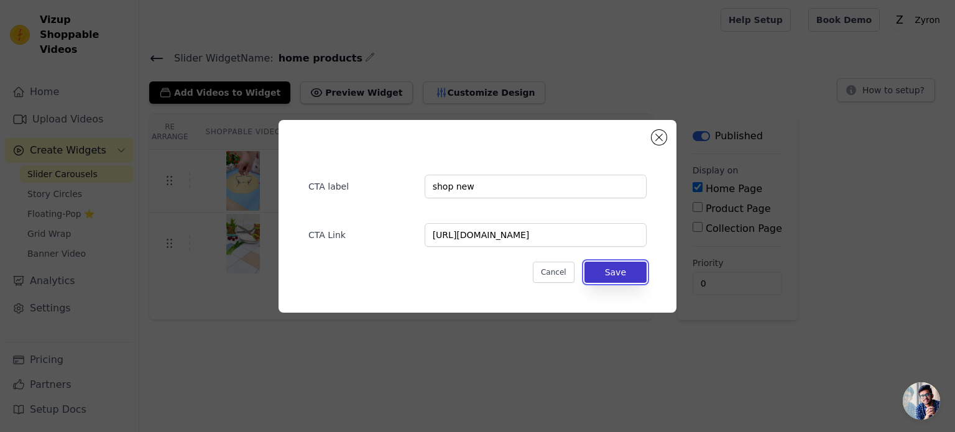
click at [626, 265] on button "Save" at bounding box center [615, 272] width 62 height 21
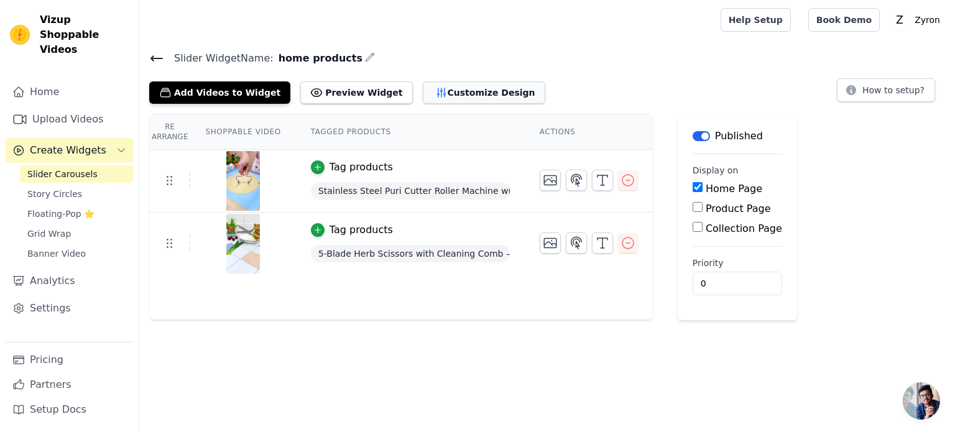
click at [430, 88] on button "Customize Design" at bounding box center [484, 92] width 122 height 22
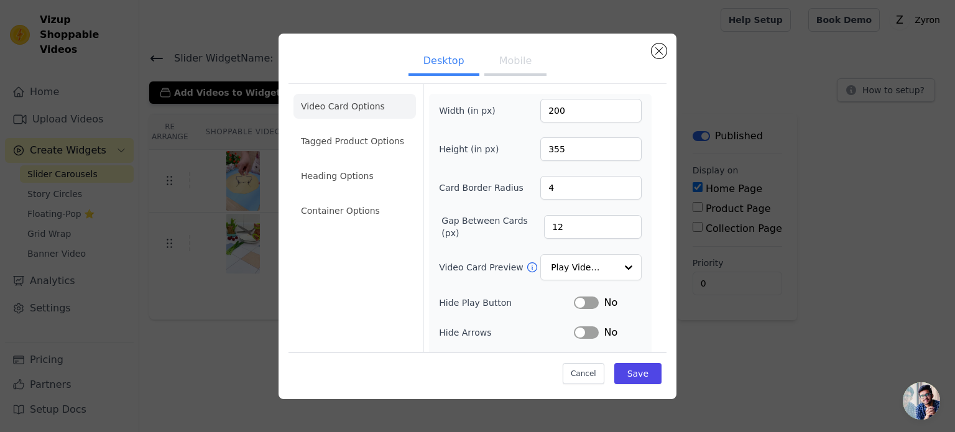
click at [519, 63] on button "Mobile" at bounding box center [515, 61] width 62 height 27
click at [621, 114] on input "199" at bounding box center [590, 111] width 101 height 24
click at [620, 115] on input "198" at bounding box center [590, 111] width 101 height 24
click at [620, 115] on input "197" at bounding box center [590, 111] width 101 height 24
click at [620, 116] on input "196" at bounding box center [590, 111] width 101 height 24
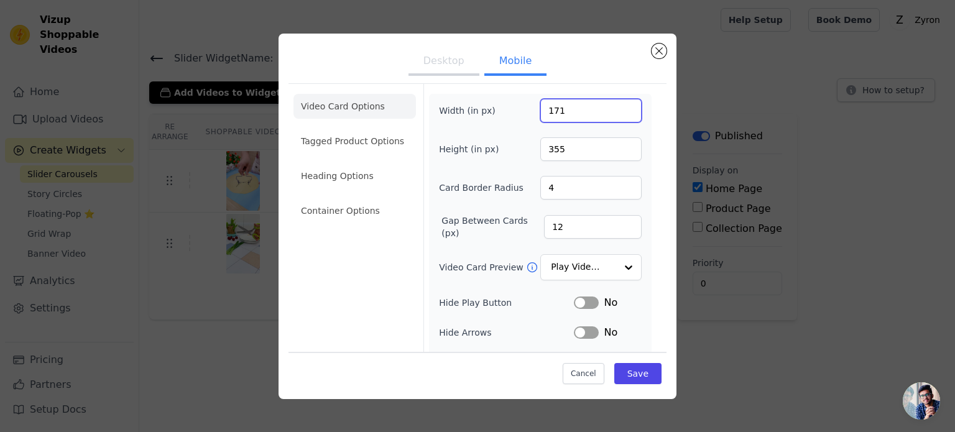
click at [620, 116] on input "171" at bounding box center [590, 111] width 101 height 24
click at [620, 116] on input "155" at bounding box center [590, 111] width 101 height 24
click at [620, 116] on input "128" at bounding box center [590, 111] width 101 height 24
click at [620, 116] on input "116" at bounding box center [590, 111] width 101 height 24
click at [620, 116] on input "115" at bounding box center [590, 111] width 101 height 24
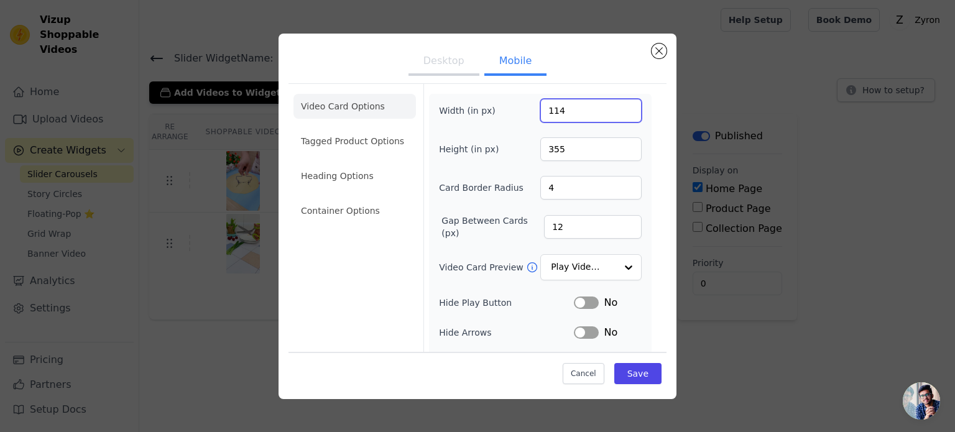
click at [620, 116] on input "114" at bounding box center [590, 111] width 101 height 24
click at [620, 116] on input "105" at bounding box center [590, 111] width 101 height 24
click at [619, 116] on input "104" at bounding box center [590, 111] width 101 height 24
click at [619, 116] on input "103" at bounding box center [590, 111] width 101 height 24
click at [619, 116] on input "102" at bounding box center [590, 111] width 101 height 24
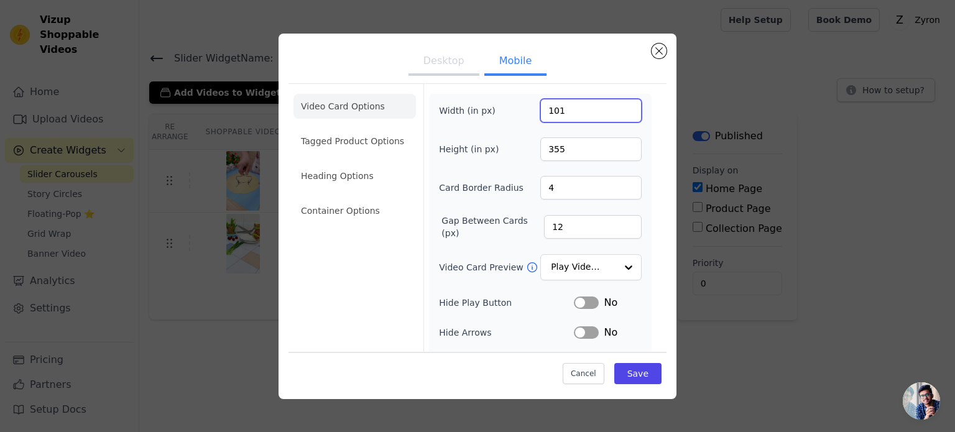
click at [619, 116] on input "101" at bounding box center [590, 111] width 101 height 24
type input "100"
click at [619, 116] on input "100" at bounding box center [590, 111] width 101 height 24
click at [617, 151] on input "326" at bounding box center [590, 149] width 101 height 24
type input "290"
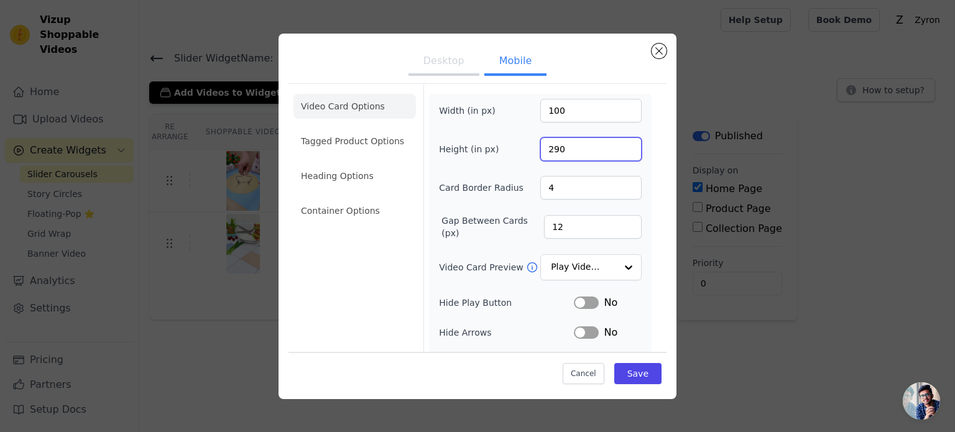
click at [617, 151] on input "290" at bounding box center [590, 149] width 101 height 24
click at [623, 267] on div at bounding box center [627, 267] width 25 height 25
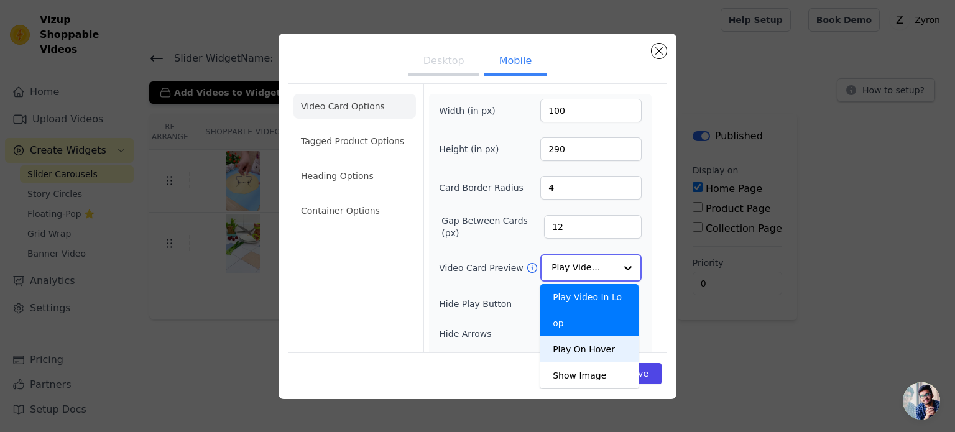
scroll to position [62, 0]
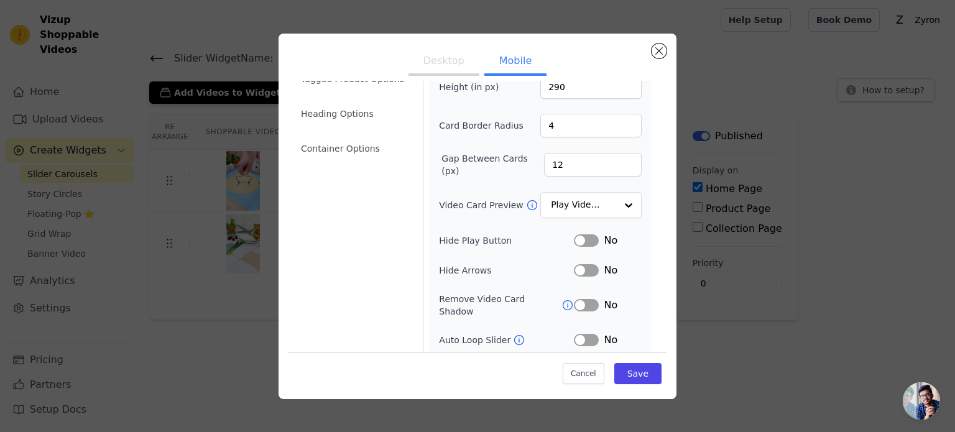
click at [725, 181] on div "Desktop Mobile Video Card Options Tagged Product Options Heading Options Contai…" at bounding box center [477, 216] width 915 height 405
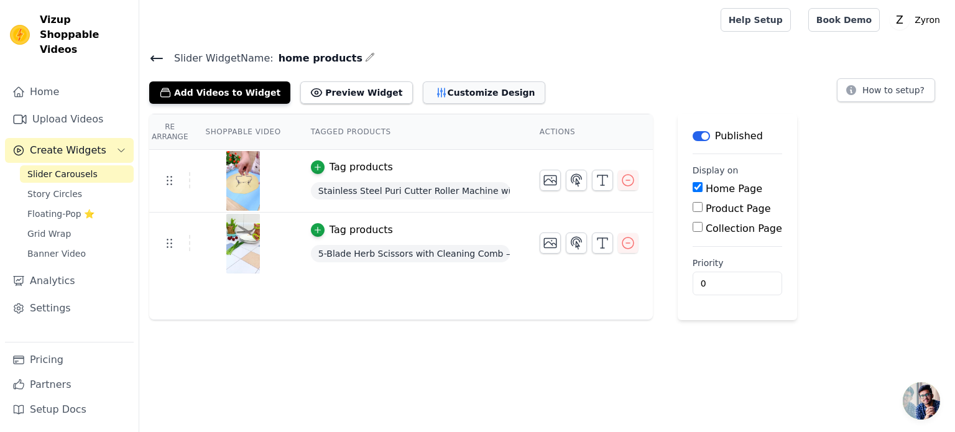
click at [462, 89] on button "Customize Design" at bounding box center [484, 92] width 122 height 22
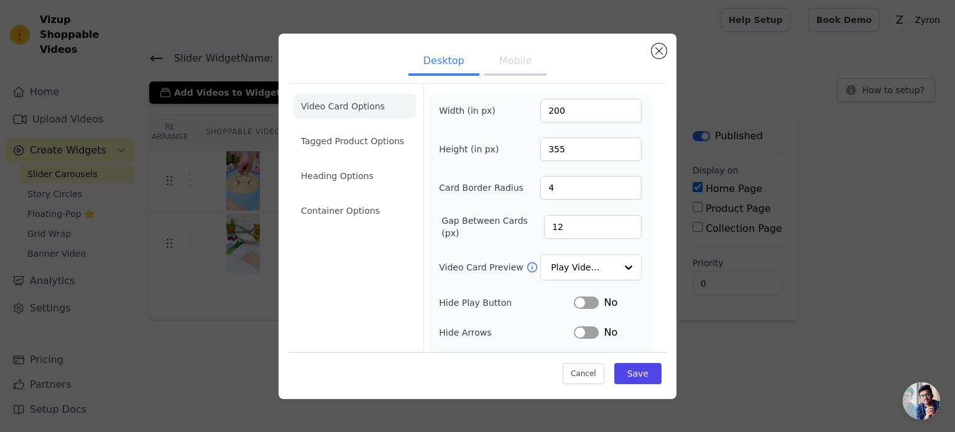
click at [518, 68] on button "Mobile" at bounding box center [515, 61] width 62 height 27
drag, startPoint x: 564, startPoint y: 112, endPoint x: 522, endPoint y: 112, distance: 41.6
click at [522, 112] on div "Width (in px) 200" at bounding box center [540, 111] width 203 height 24
click at [544, 111] on input "9100" at bounding box center [590, 111] width 101 height 24
type input "100"
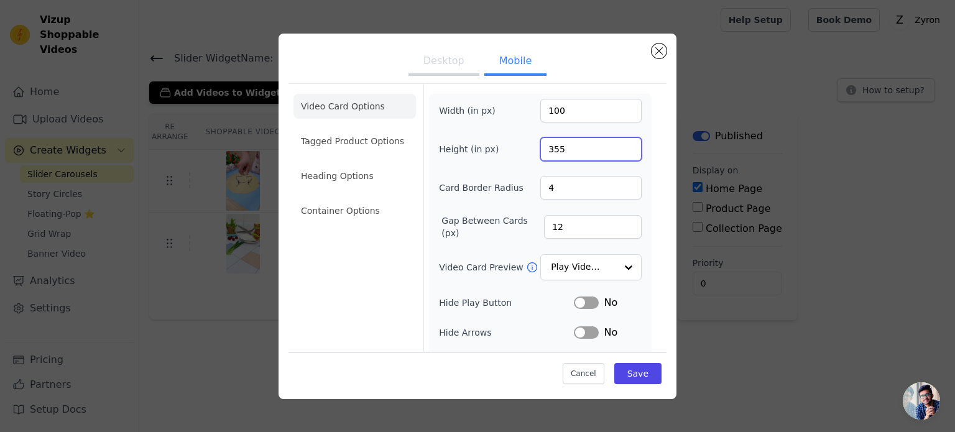
drag, startPoint x: 561, startPoint y: 147, endPoint x: 502, endPoint y: 158, distance: 60.8
click at [502, 158] on div "Height (in px) 355" at bounding box center [540, 149] width 203 height 24
type input "255"
click at [625, 368] on button "Save" at bounding box center [637, 373] width 47 height 21
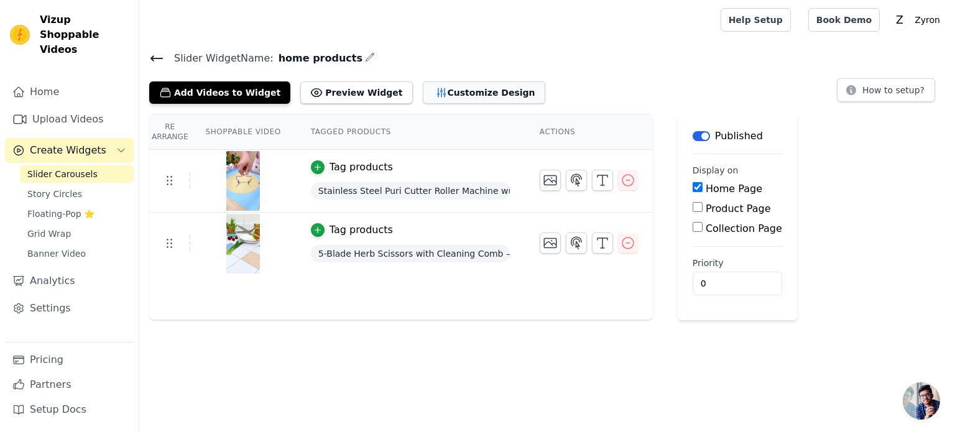
click at [462, 99] on button "Customize Design" at bounding box center [484, 92] width 122 height 22
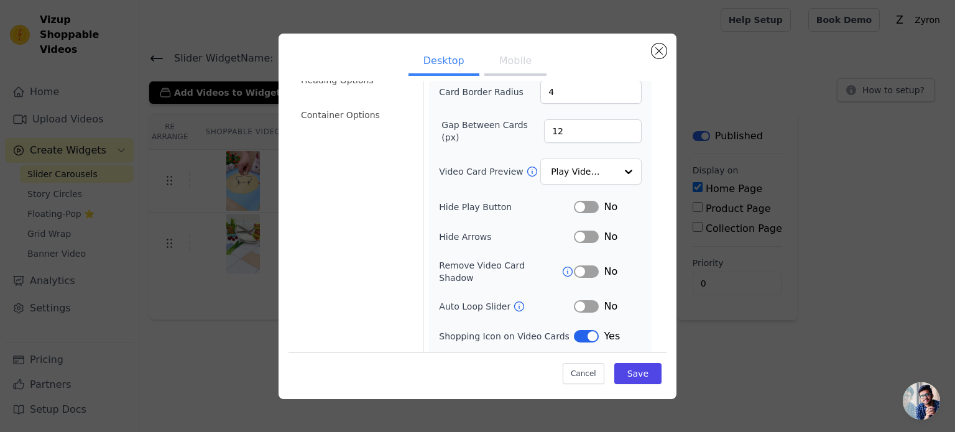
scroll to position [114, 0]
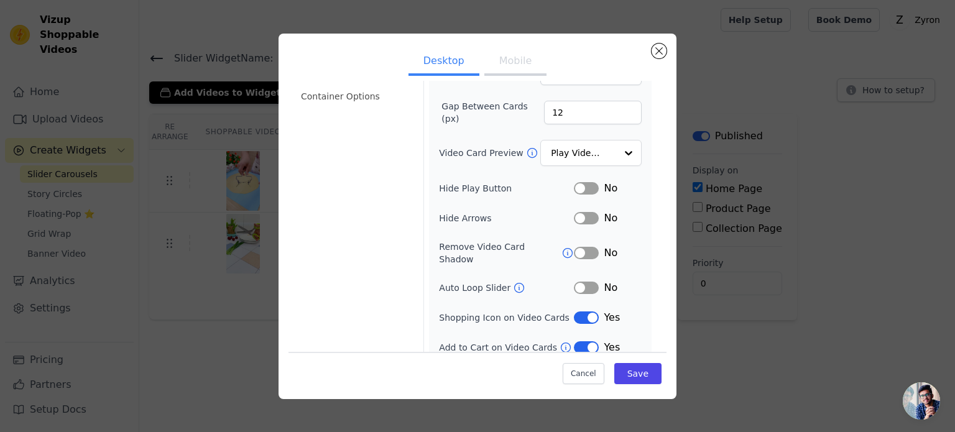
click at [574, 248] on button "Label" at bounding box center [586, 253] width 25 height 12
click at [625, 375] on button "Save" at bounding box center [637, 373] width 47 height 21
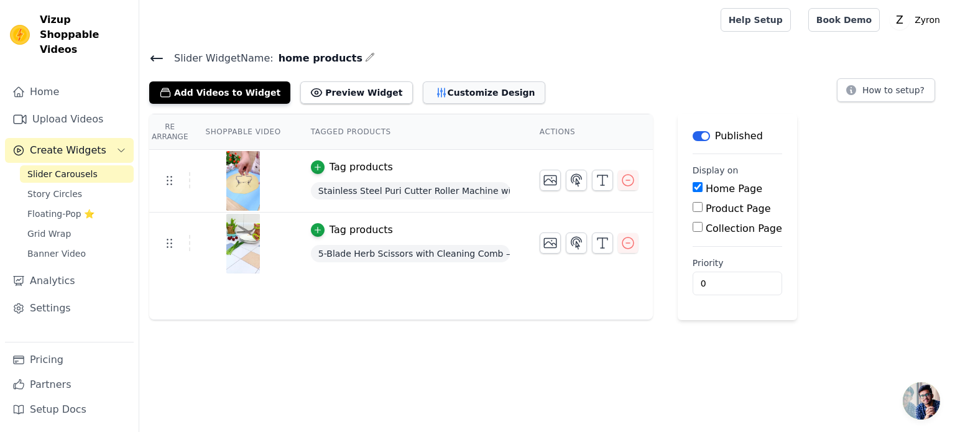
click at [475, 89] on button "Customize Design" at bounding box center [484, 92] width 122 height 22
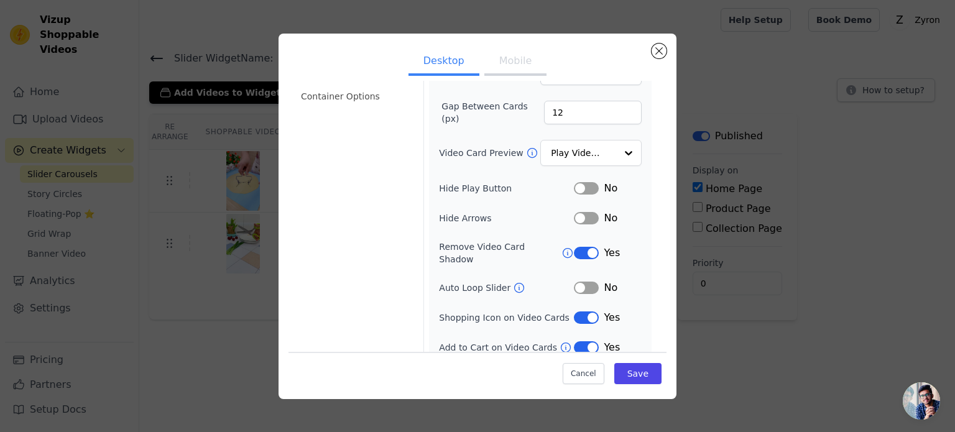
click at [585, 247] on button "Label" at bounding box center [586, 253] width 25 height 12
click at [495, 53] on button "Mobile" at bounding box center [515, 61] width 62 height 27
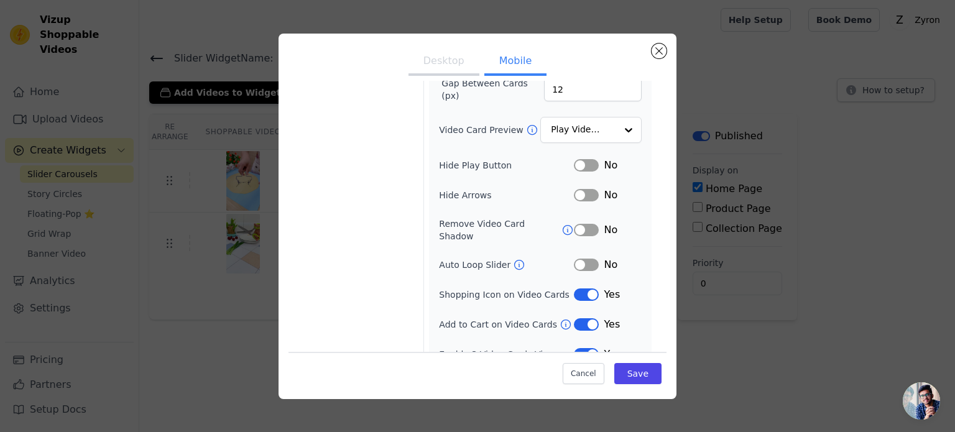
scroll to position [144, 0]
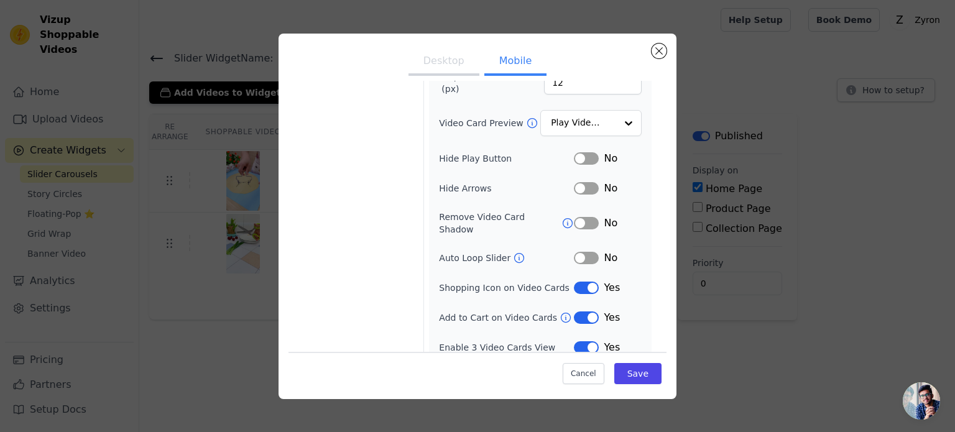
click at [574, 252] on button "Label" at bounding box center [586, 258] width 25 height 12
click at [579, 219] on button "Label" at bounding box center [586, 223] width 25 height 12
click at [636, 369] on button "Save" at bounding box center [637, 373] width 47 height 21
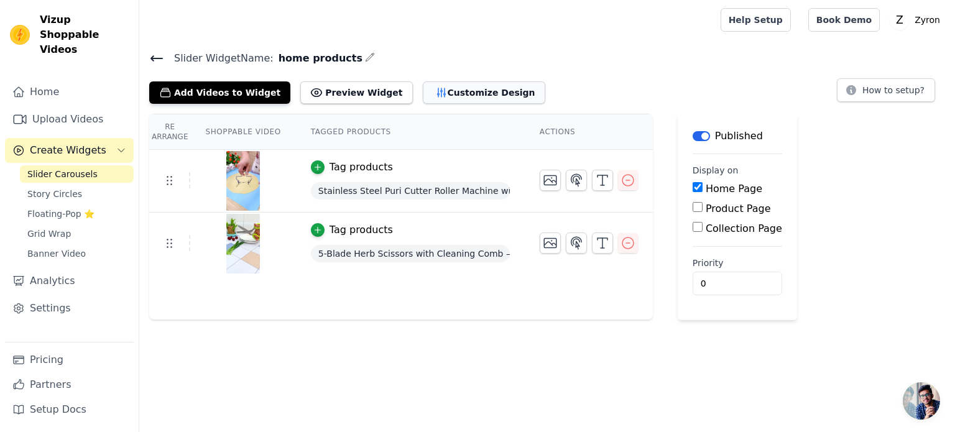
click at [438, 89] on button "Customize Design" at bounding box center [484, 92] width 122 height 22
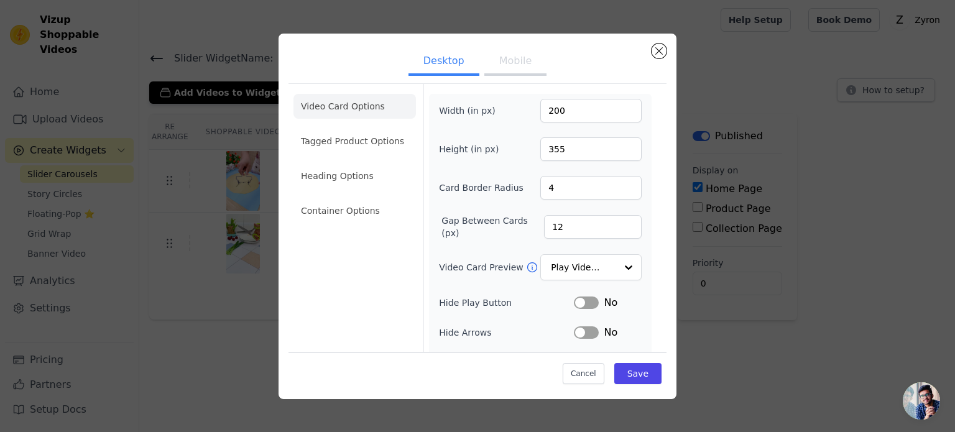
click at [505, 59] on button "Mobile" at bounding box center [515, 61] width 62 height 27
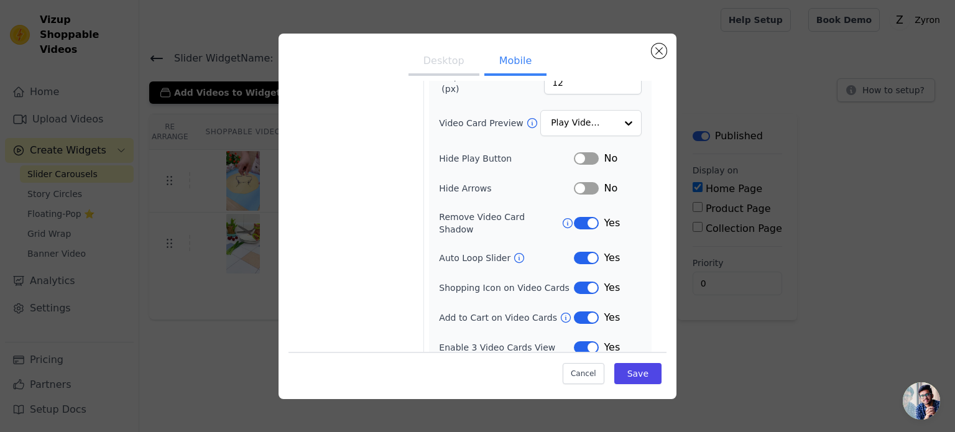
click at [577, 252] on button "Label" at bounding box center [586, 258] width 25 height 12
click at [583, 219] on button "Label" at bounding box center [586, 223] width 25 height 12
click at [575, 252] on button "Label" at bounding box center [586, 258] width 25 height 12
click at [629, 373] on button "Save" at bounding box center [637, 373] width 47 height 21
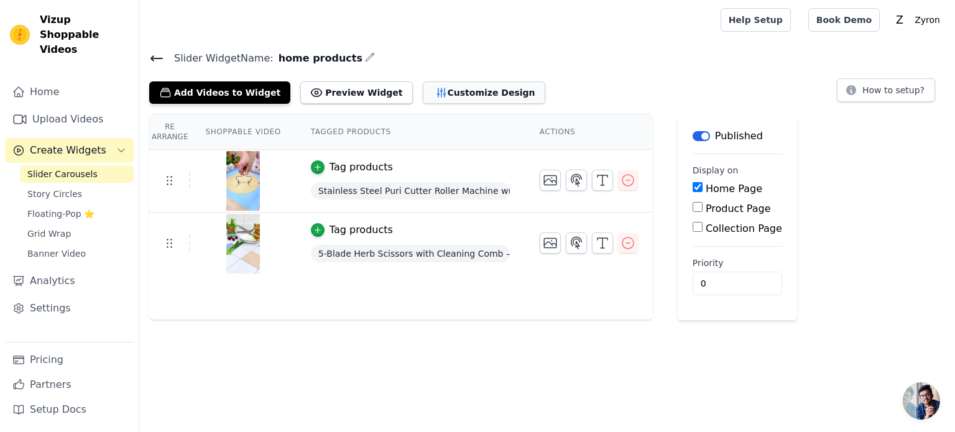
click at [463, 88] on button "Customize Design" at bounding box center [484, 92] width 122 height 22
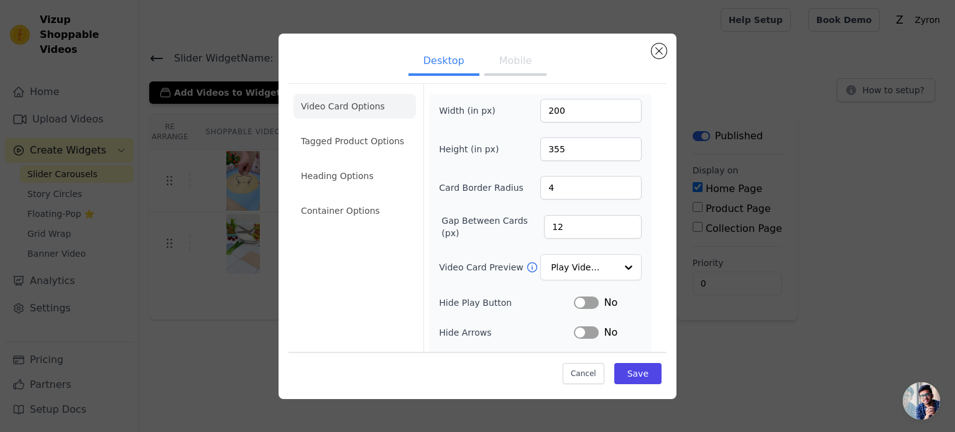
scroll to position [114, 0]
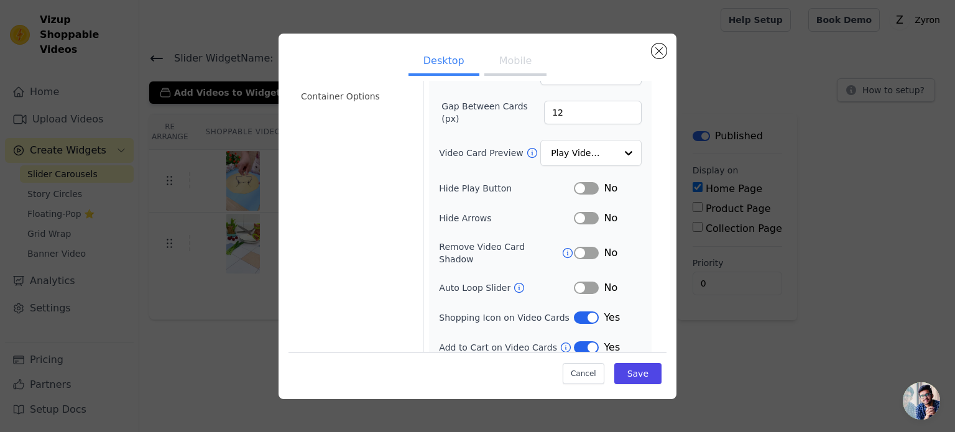
click at [584, 282] on button "Label" at bounding box center [586, 288] width 25 height 12
click at [510, 64] on button "Mobile" at bounding box center [515, 61] width 62 height 27
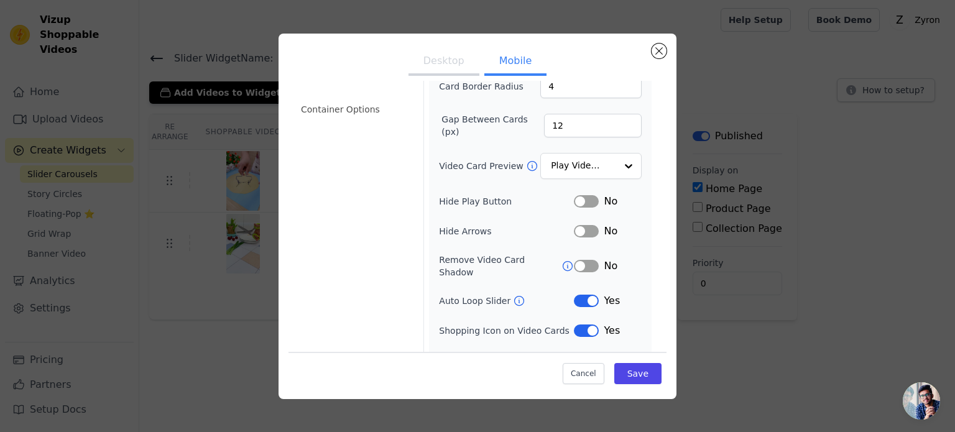
scroll to position [0, 0]
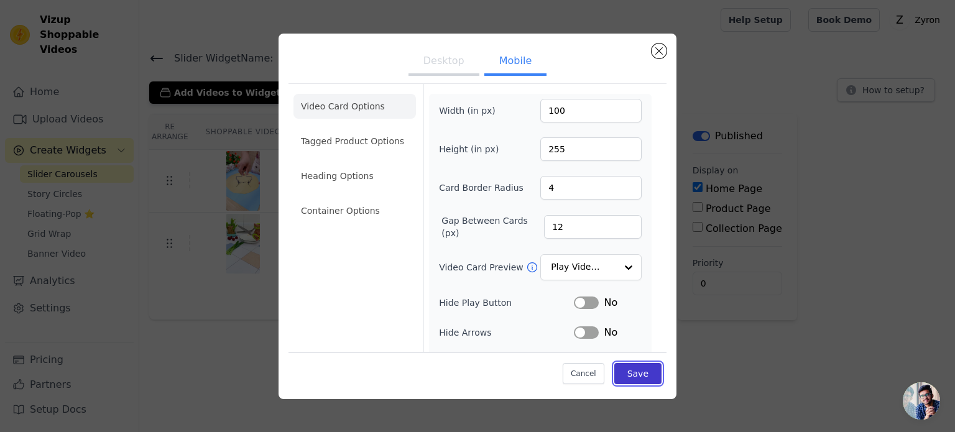
click at [638, 367] on button "Save" at bounding box center [637, 373] width 47 height 21
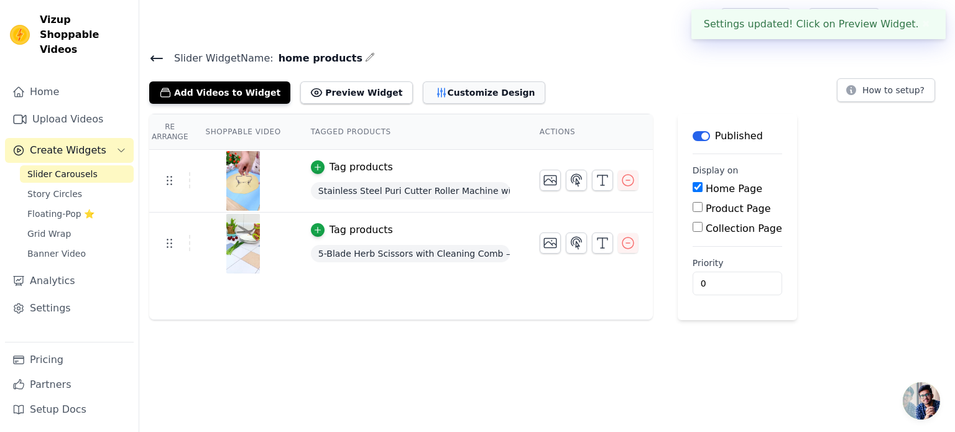
click at [455, 94] on button "Customize Design" at bounding box center [484, 92] width 122 height 22
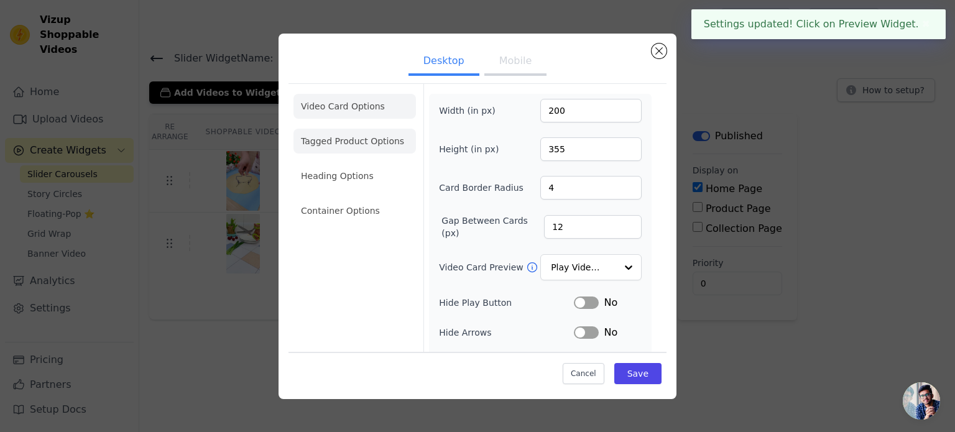
click at [337, 144] on li "Tagged Product Options" at bounding box center [354, 141] width 122 height 25
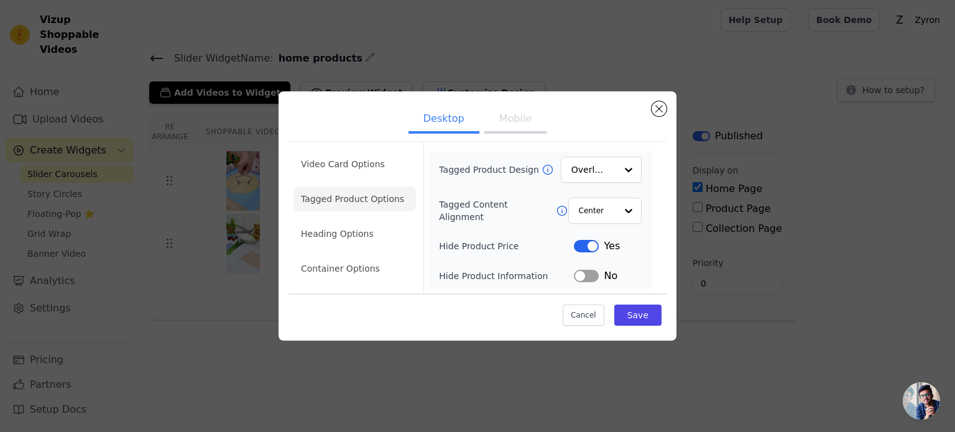
click at [581, 273] on button "Label" at bounding box center [586, 276] width 25 height 12
click at [644, 316] on button "Save" at bounding box center [637, 315] width 47 height 21
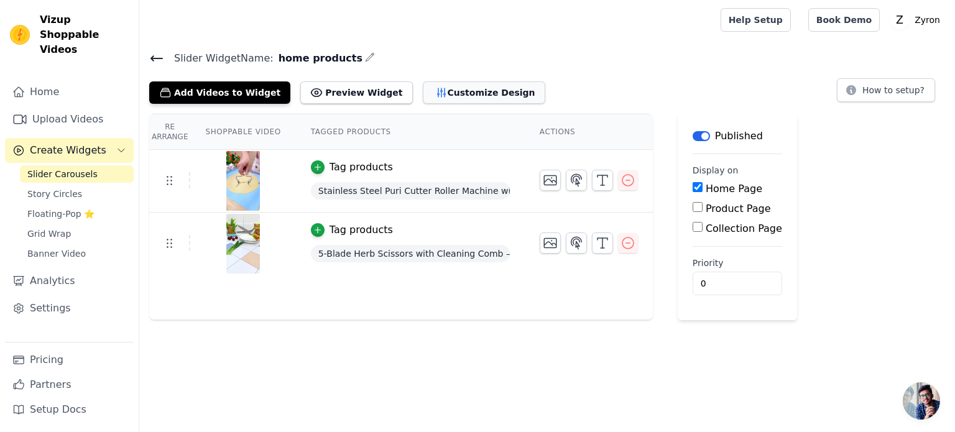
click at [423, 90] on button "Customize Design" at bounding box center [484, 92] width 122 height 22
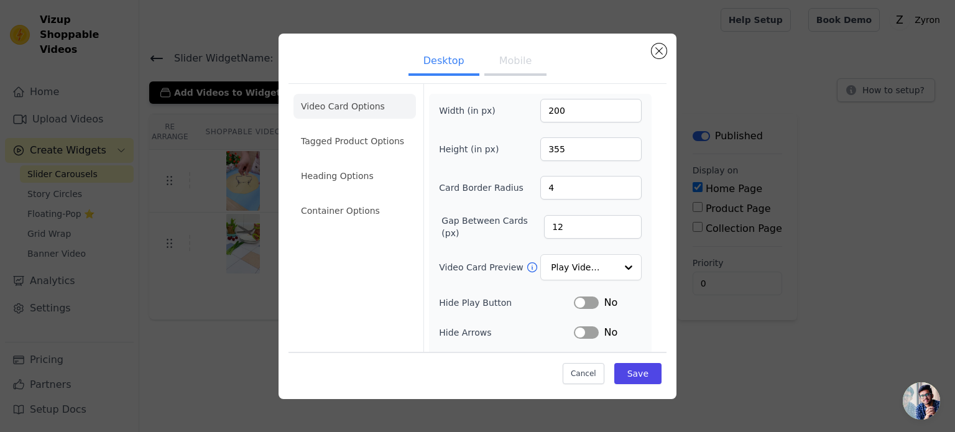
click at [337, 152] on li "Tagged Product Options" at bounding box center [354, 141] width 122 height 25
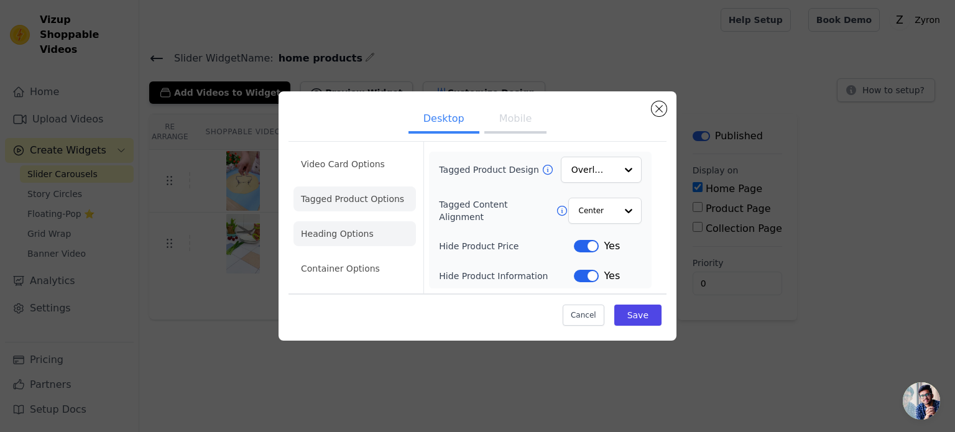
click at [326, 241] on li "Heading Options" at bounding box center [354, 233] width 122 height 25
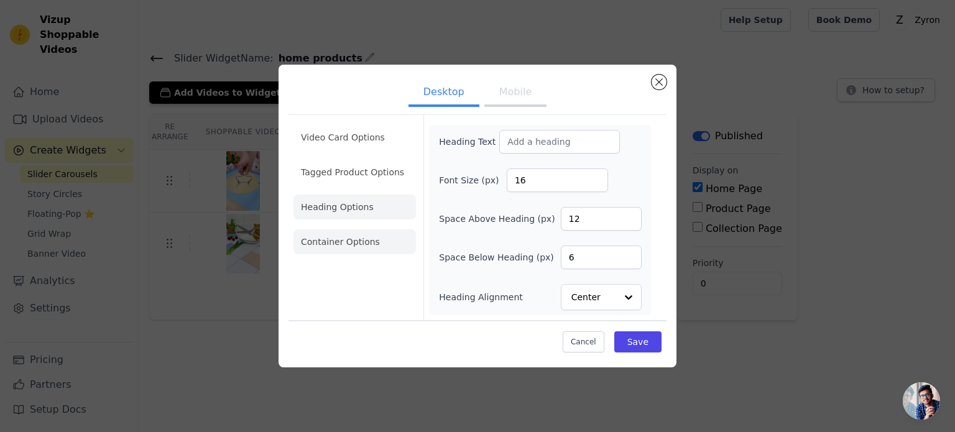
click at [353, 245] on li "Container Options" at bounding box center [354, 241] width 122 height 25
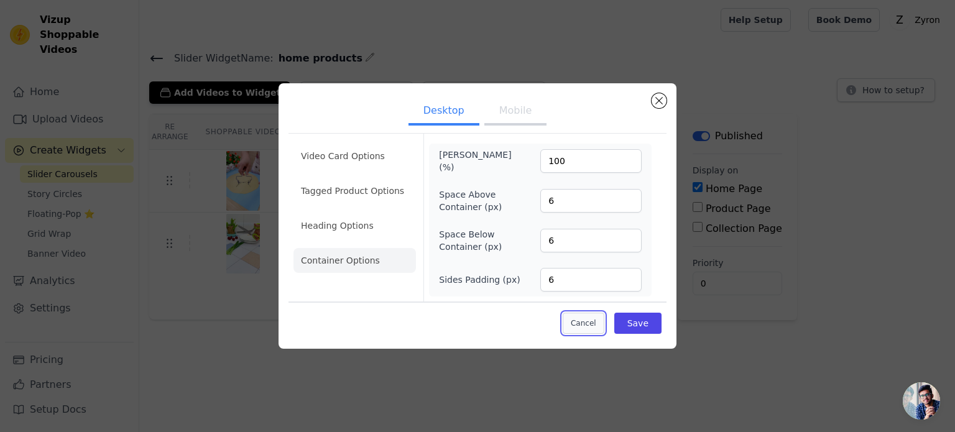
click at [584, 318] on button "Cancel" at bounding box center [583, 323] width 42 height 21
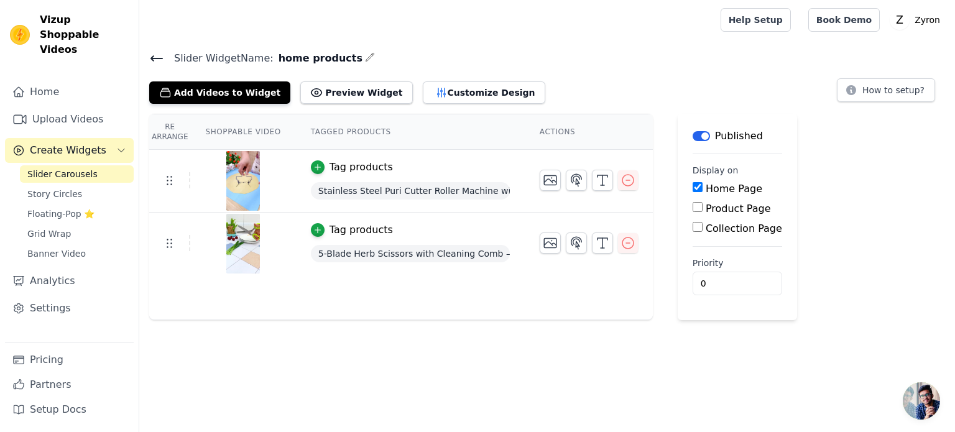
click at [150, 56] on icon at bounding box center [156, 58] width 15 height 15
